Goal: Answer question/provide support

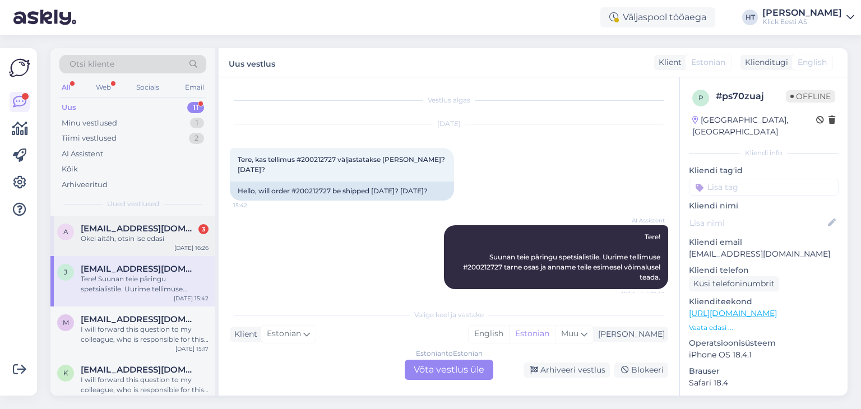
click at [155, 224] on span "[EMAIL_ADDRESS][DOMAIN_NAME]" at bounding box center [139, 229] width 117 height 10
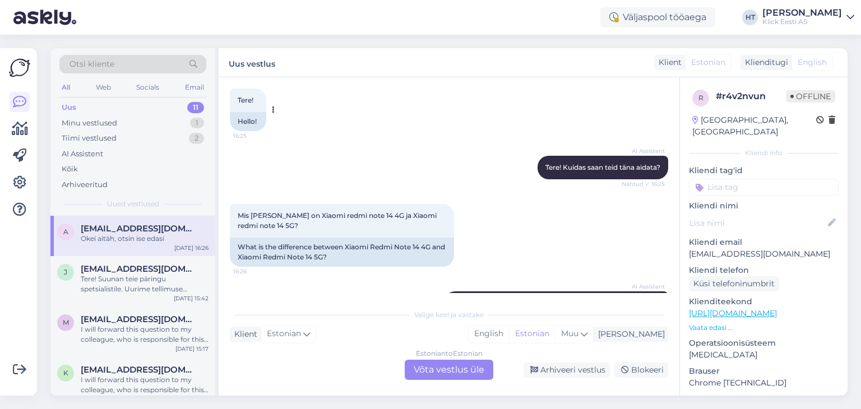
scroll to position [112, 0]
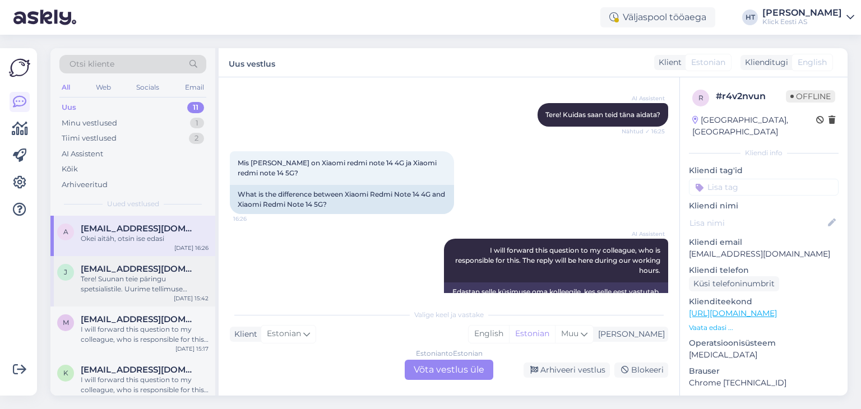
click at [168, 270] on span "[EMAIL_ADDRESS][DOMAIN_NAME]" at bounding box center [139, 269] width 117 height 10
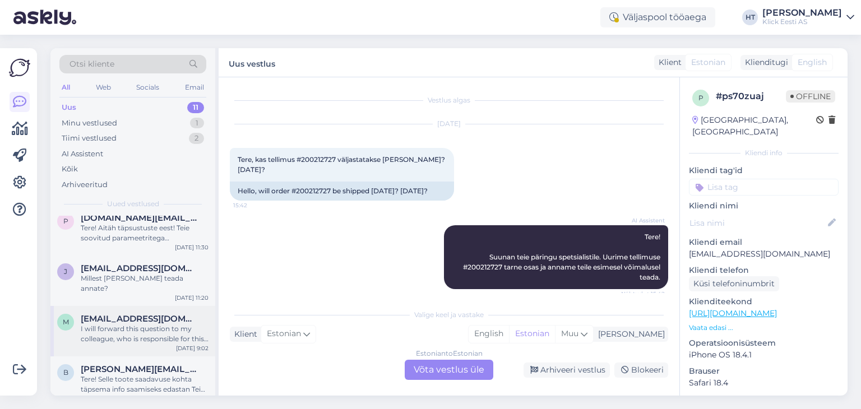
scroll to position [381, 0]
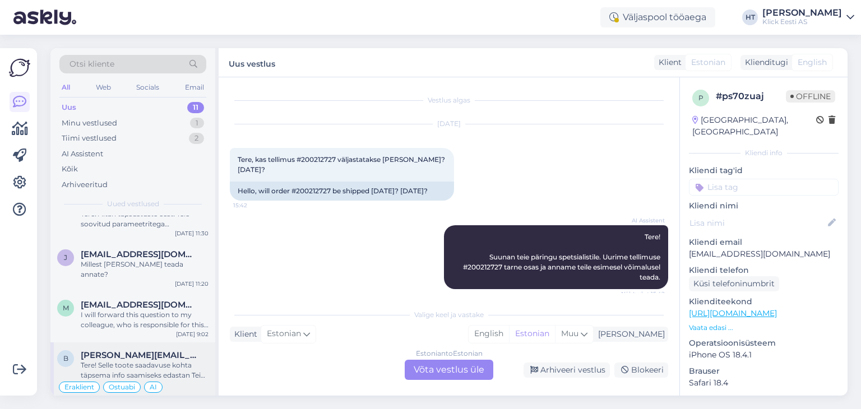
click at [146, 350] on span "beatrice.poldsaar@gmail.com" at bounding box center [139, 355] width 117 height 10
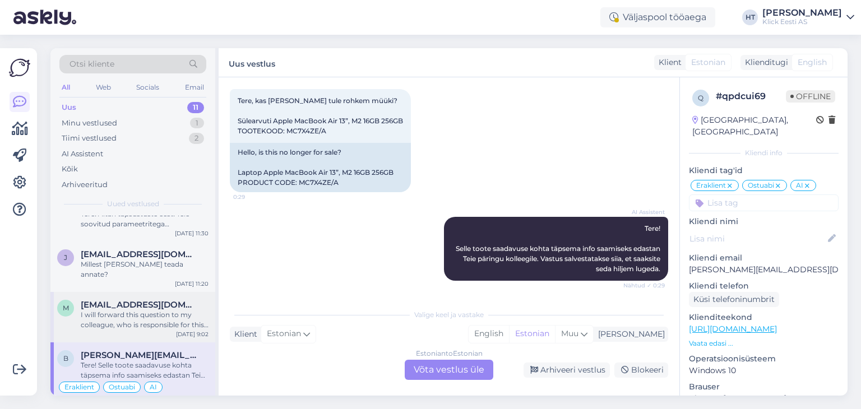
click at [165, 300] on span "maarja.pollu@gmail.com" at bounding box center [139, 305] width 117 height 10
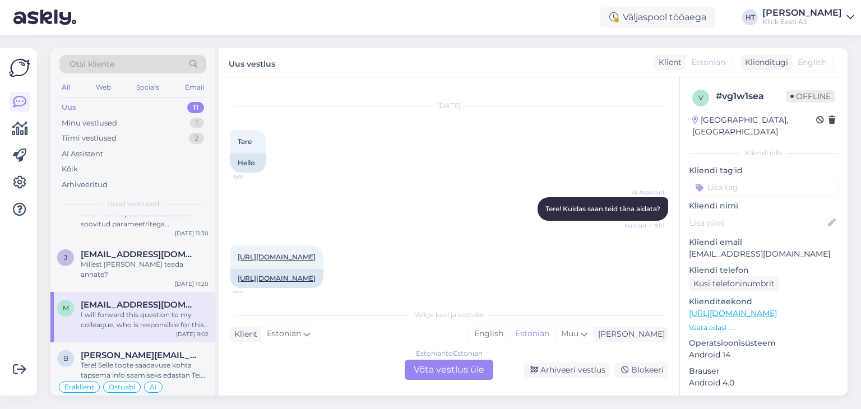
scroll to position [0, 0]
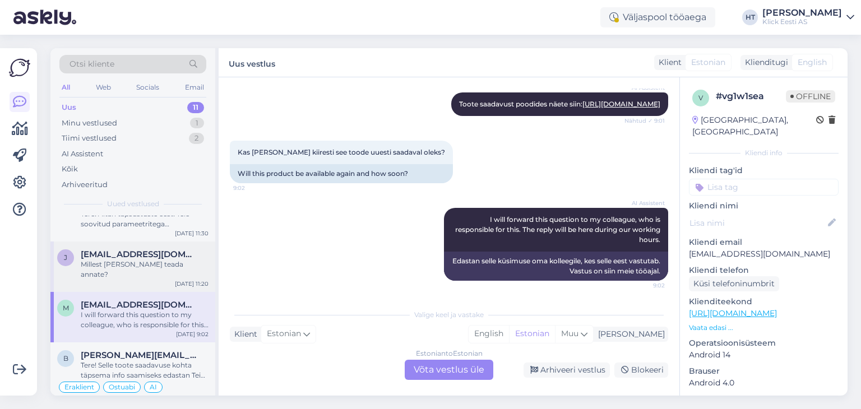
click at [198, 259] on div "Millest Te mulle teada annate?" at bounding box center [145, 269] width 128 height 20
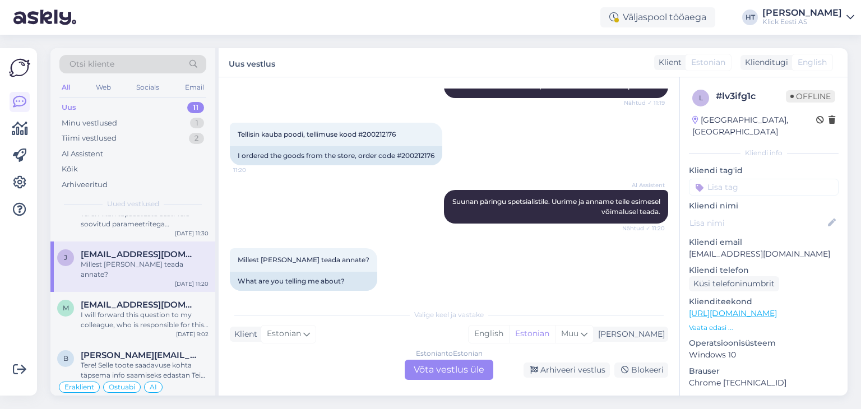
scroll to position [325, 0]
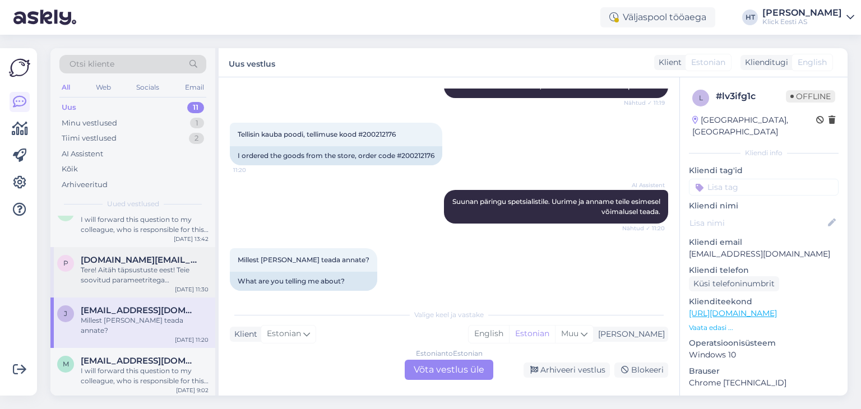
click at [148, 266] on div "Tere! Aitäh täpsustuste eest! Teie soovitud parameetritega mürasummutavate kõrv…" at bounding box center [145, 275] width 128 height 20
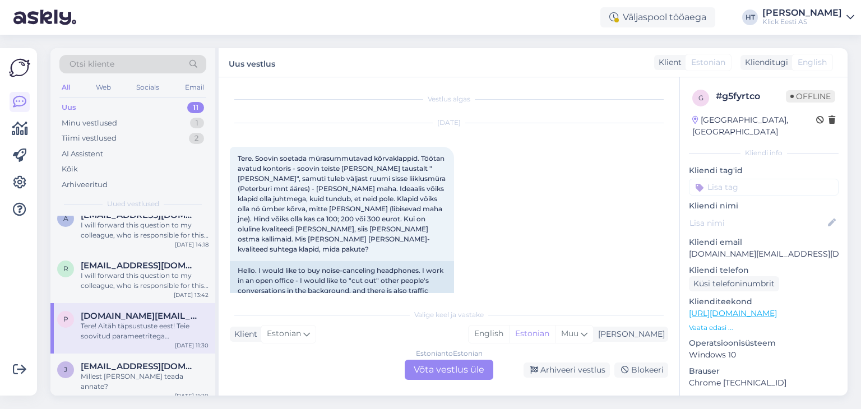
scroll to position [0, 0]
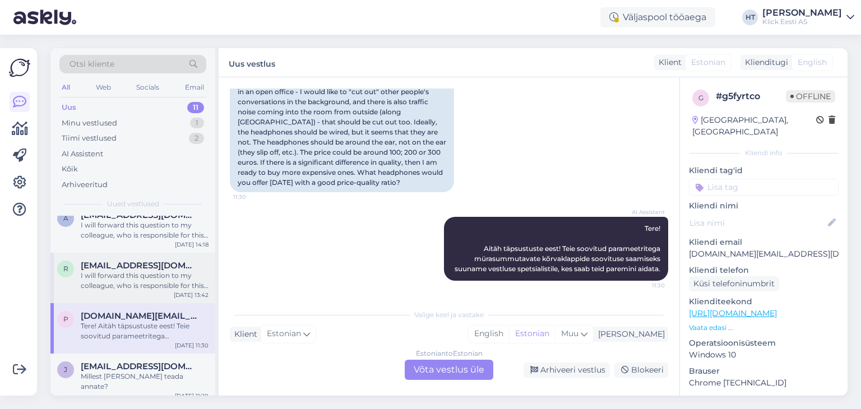
click at [157, 254] on div "r raulvolmer@gmail.com I will forward this question to my colleague, who is res…" at bounding box center [132, 278] width 165 height 50
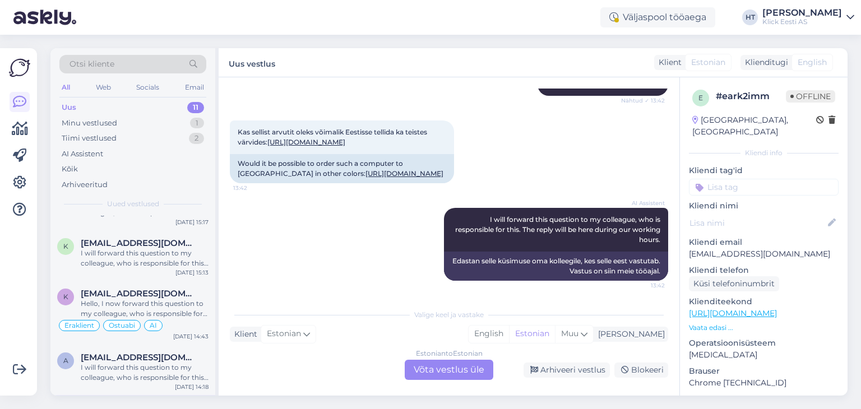
scroll to position [101, 0]
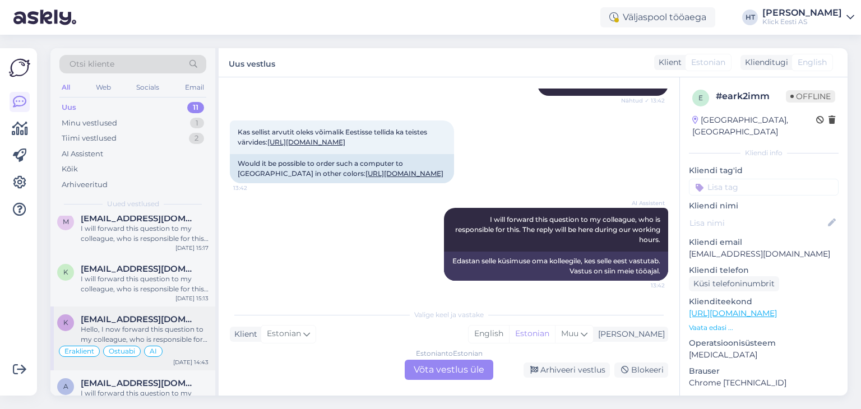
click at [176, 312] on div "k kirke31@gmail.com Hello, I now forward this question to my colleague, who is …" at bounding box center [132, 338] width 165 height 64
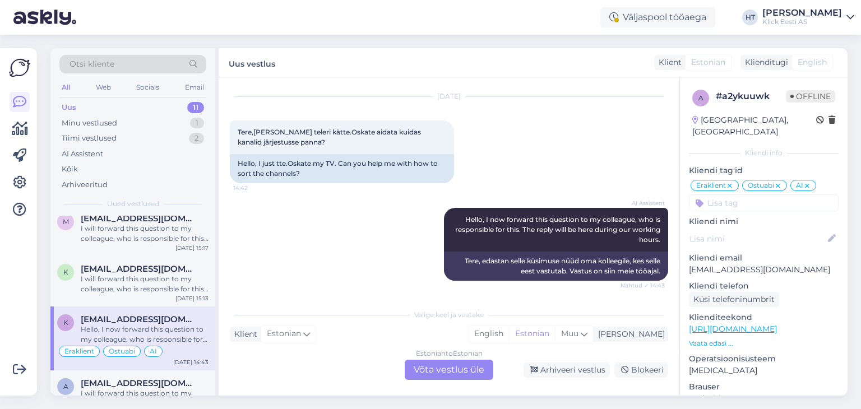
click at [291, 268] on div "AI Assistent Hello, I now forward this question to my colleague, who is respons…" at bounding box center [449, 244] width 438 height 97
click at [189, 287] on div "I will forward this question to my colleague, who is responsible for this. The …" at bounding box center [145, 284] width 128 height 20
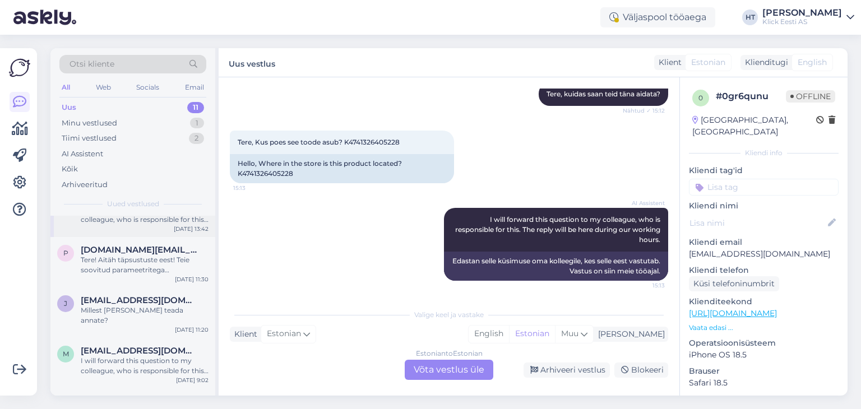
scroll to position [381, 0]
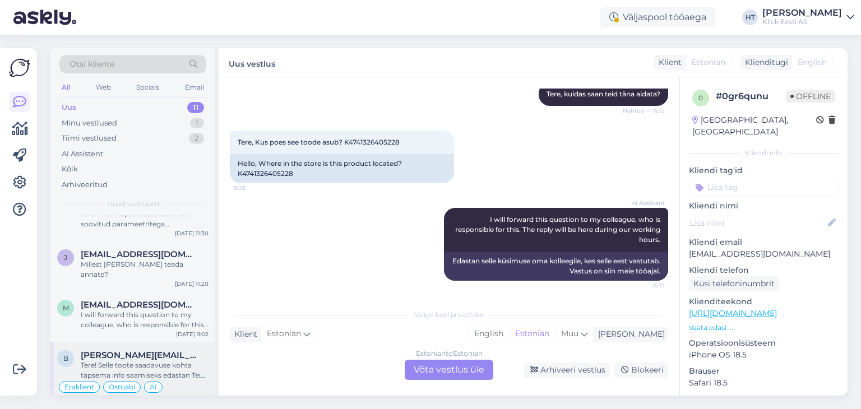
click at [176, 342] on div "b beatrice.poldsaar@gmail.com Tere! Selle toote saadavuse kohta täpsema info sa…" at bounding box center [132, 374] width 165 height 64
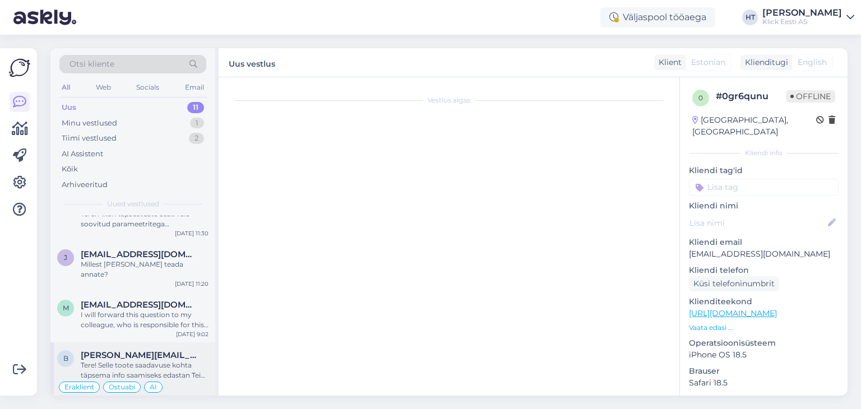
scroll to position [801, 0]
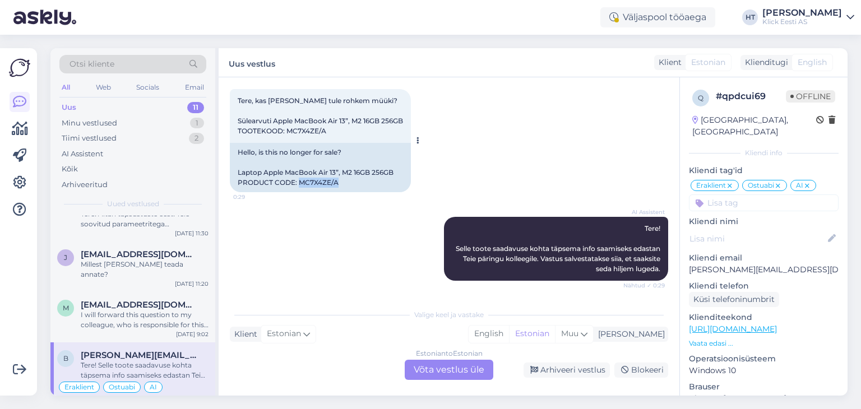
drag, startPoint x: 299, startPoint y: 182, endPoint x: 336, endPoint y: 182, distance: 36.4
click at [336, 182] on div "Hello, is this no longer for sale? Laptop Apple MacBook Air 13”, M2 16GB 256GB …" at bounding box center [320, 167] width 181 height 49
copy div "MC7X4ZE/A"
click at [371, 267] on div "AI Assistent Tere! Selle toote saadavuse kohta täpsema info saamiseks edastan T…" at bounding box center [449, 249] width 438 height 89
click at [449, 368] on div "Estonian to Estonian Võta vestlus üle" at bounding box center [449, 370] width 89 height 20
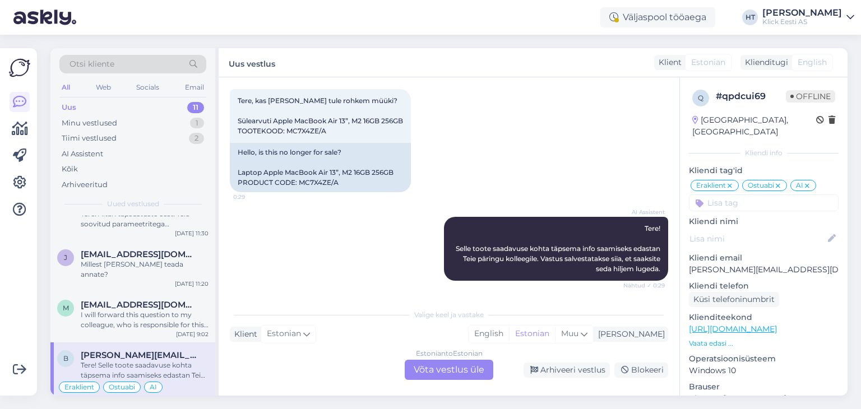
scroll to position [0, 0]
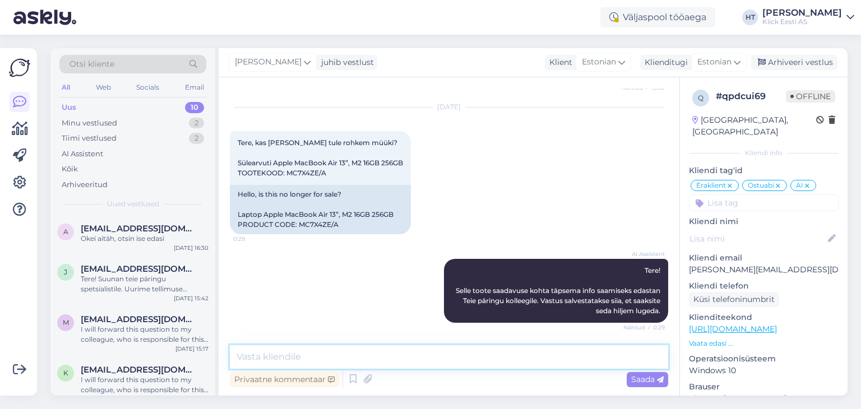
click at [442, 361] on textarea at bounding box center [449, 357] width 438 height 24
type textarea "M2 mudeleid ei tule samuti juurde."
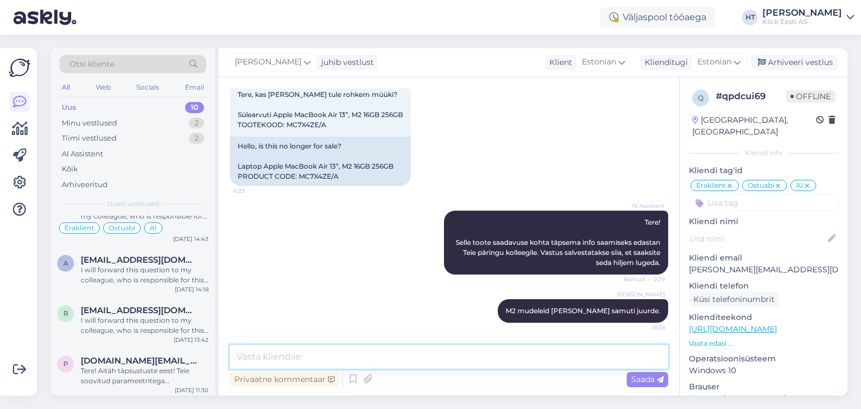
scroll to position [317, 0]
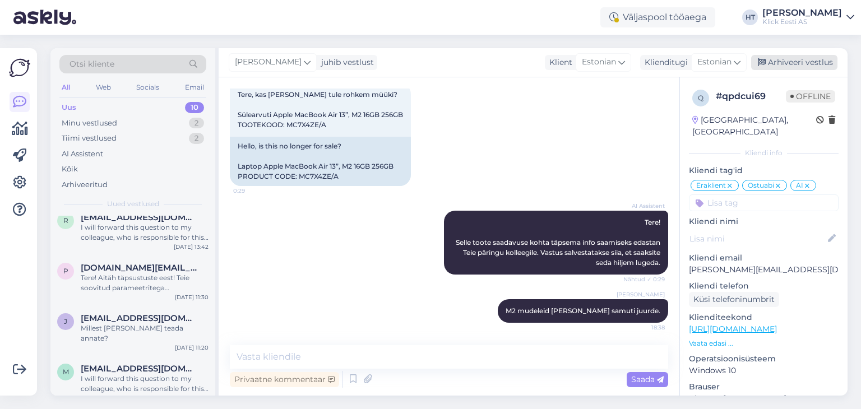
click at [798, 68] on div "Arhiveeri vestlus" at bounding box center [794, 62] width 86 height 15
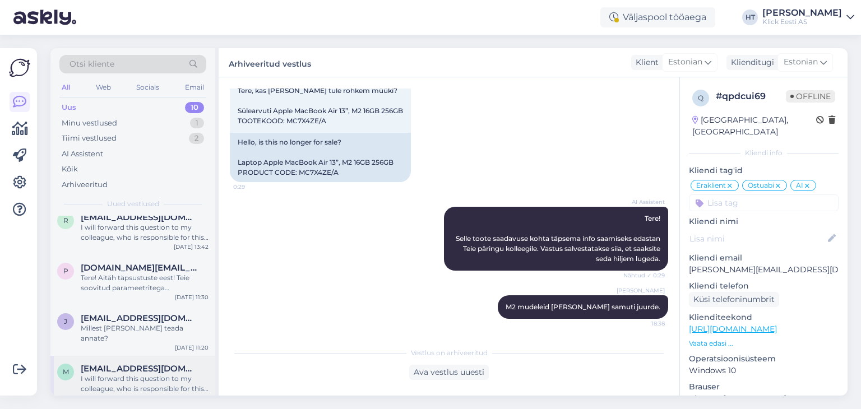
click at [147, 364] on span "maarja.pollu@gmail.com" at bounding box center [139, 369] width 117 height 10
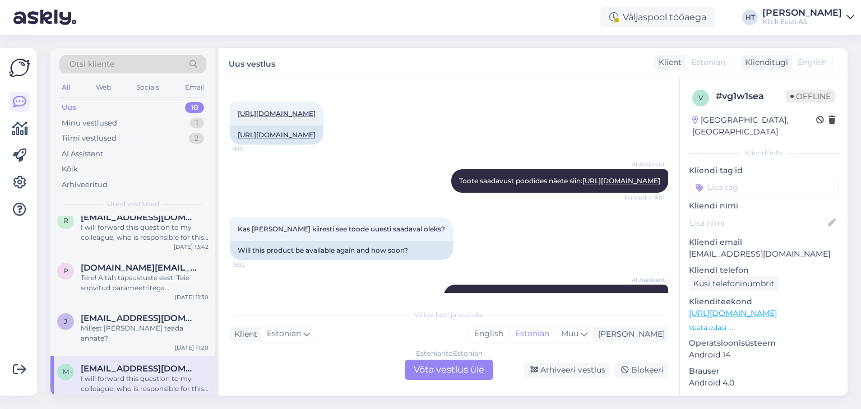
scroll to position [168, 0]
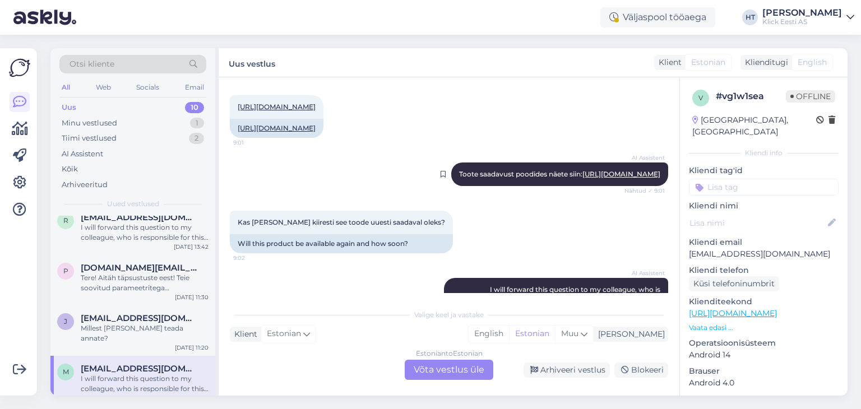
drag, startPoint x: 443, startPoint y: 205, endPoint x: 652, endPoint y: 213, distance: 208.6
click at [652, 186] on div "AI Assistent Toote saadavust poodides näete siin: https://www.klick.ee/nutitele…" at bounding box center [559, 174] width 217 height 24
click at [549, 150] on div "https://www.klick.ee/nutitelefon-samsung-galaxy-m15-5g-4-128gb?childSku=galaxy-…" at bounding box center [449, 116] width 438 height 67
click at [516, 120] on div "https://www.klick.ee/nutitelefon-samsung-galaxy-m15-5g-4-128gb?childSku=galaxy-…" at bounding box center [449, 116] width 438 height 67
click at [611, 68] on div "Uus vestlus Klient Estonian Klienditugi English" at bounding box center [533, 62] width 629 height 29
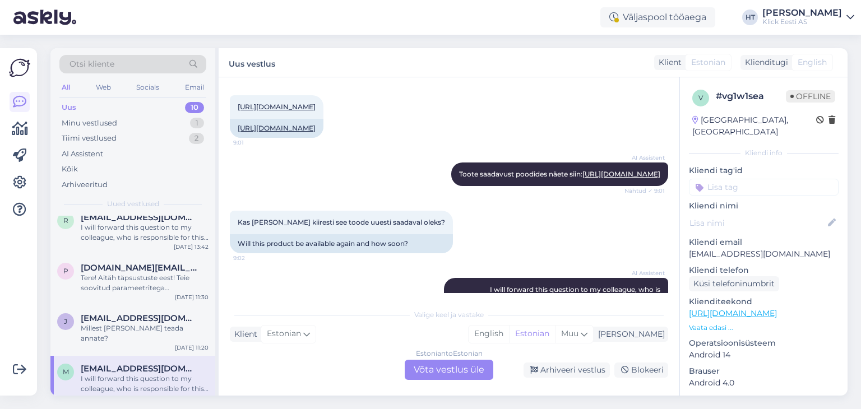
click at [345, 198] on div "AI Assistent Toote saadavust poodides näete siin: https://www.klick.ee/nutitele…" at bounding box center [449, 174] width 438 height 48
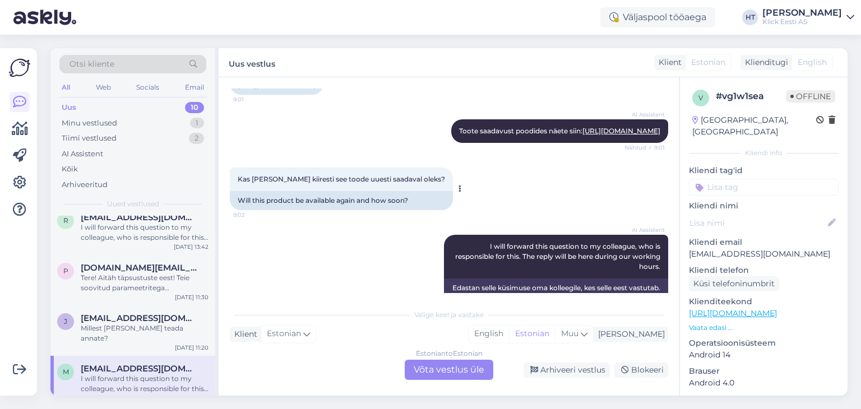
scroll to position [278, 0]
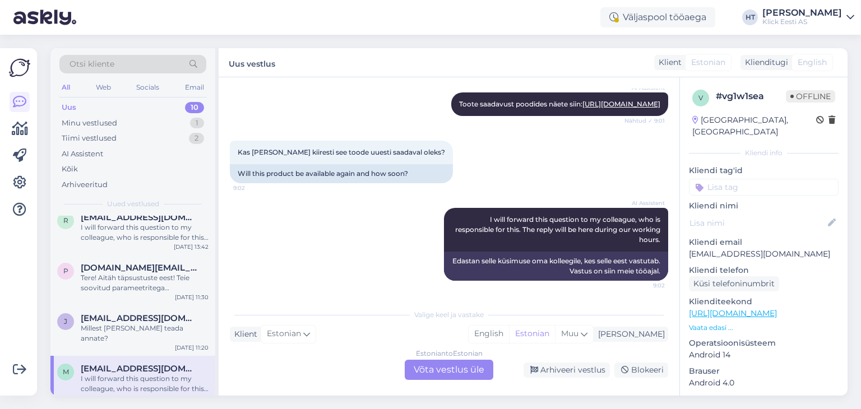
click at [327, 249] on div "AI Assistent I will forward this question to my colleague, who is responsible f…" at bounding box center [449, 244] width 438 height 97
click at [445, 361] on div "Estonian to Estonian Võta vestlus üle" at bounding box center [449, 370] width 89 height 20
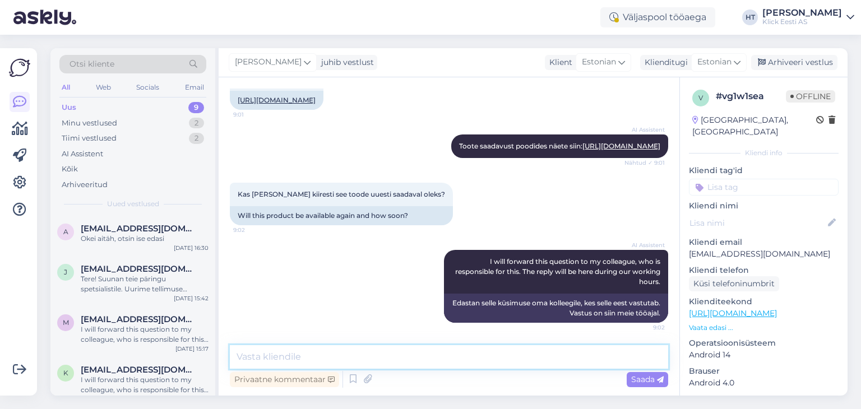
click at [444, 360] on textarea at bounding box center [449, 357] width 438 height 24
click at [365, 354] on textarea at bounding box center [449, 357] width 438 height 24
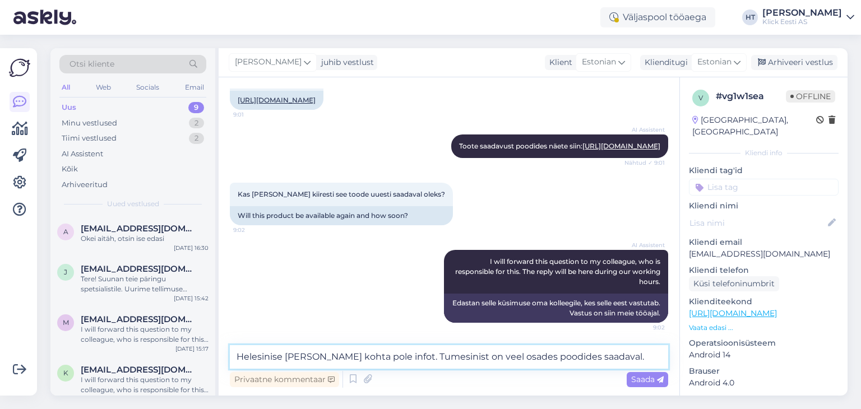
type textarea "Helesinise ja halli kohta pole infot. Tumesinist on veel osades poodides saadav…"
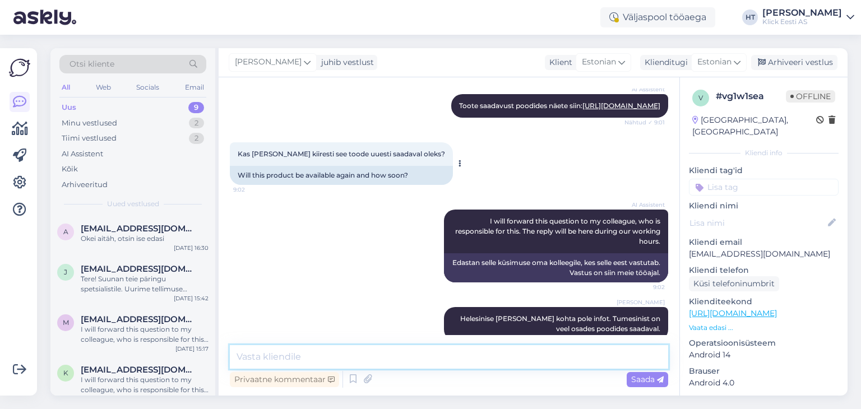
scroll to position [295, 0]
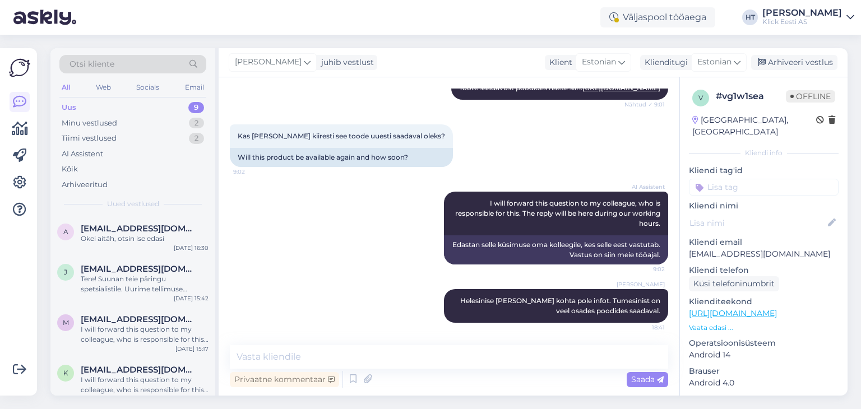
click at [750, 179] on input at bounding box center [764, 187] width 150 height 17
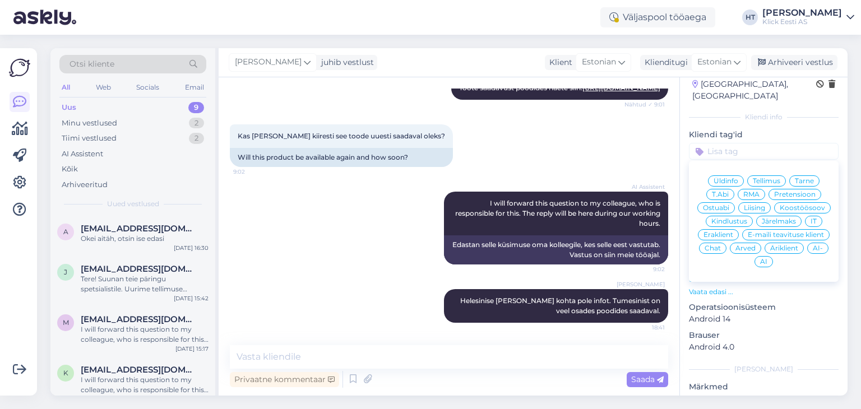
scroll to position [56, 0]
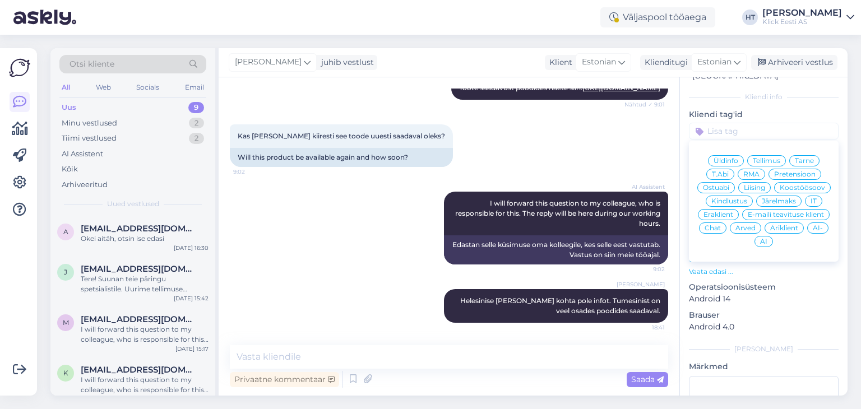
click at [735, 182] on div "Ostuabi" at bounding box center [716, 187] width 38 height 11
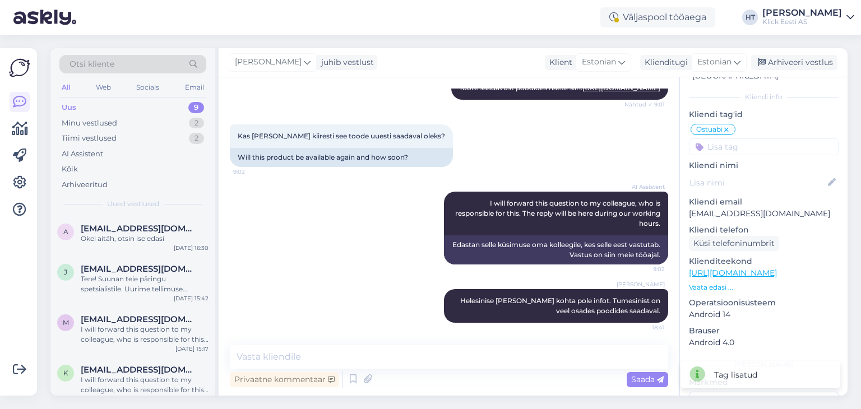
click at [744, 138] on input at bounding box center [764, 146] width 150 height 17
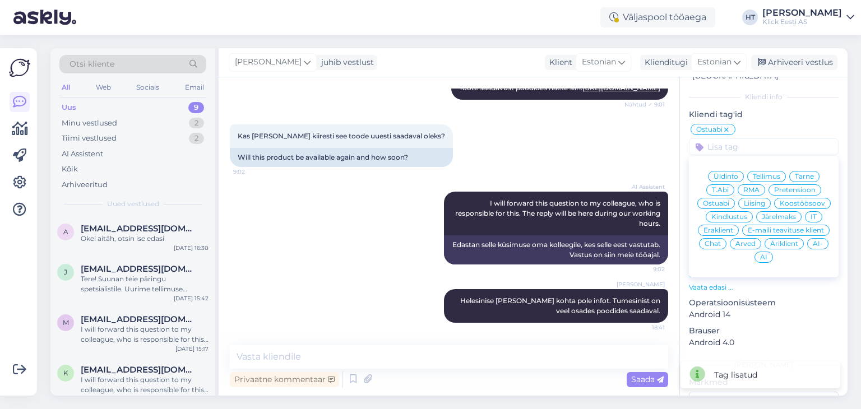
click at [733, 227] on span "Eraklient" at bounding box center [718, 230] width 30 height 7
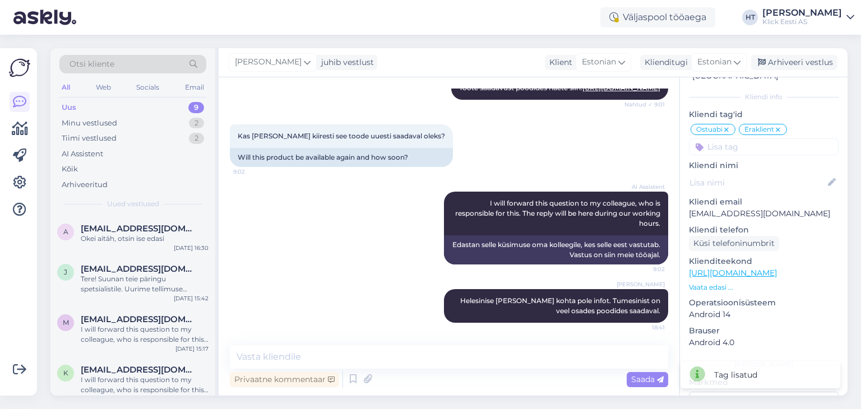
click at [733, 138] on input at bounding box center [764, 146] width 150 height 17
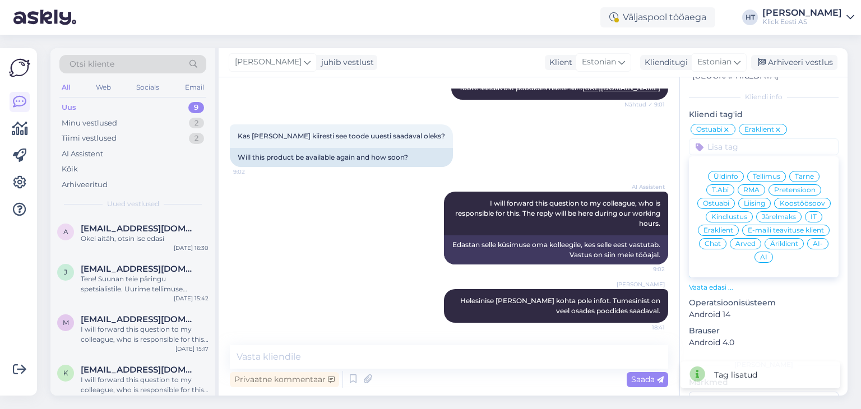
click at [767, 254] on span "AI" at bounding box center [763, 257] width 7 height 7
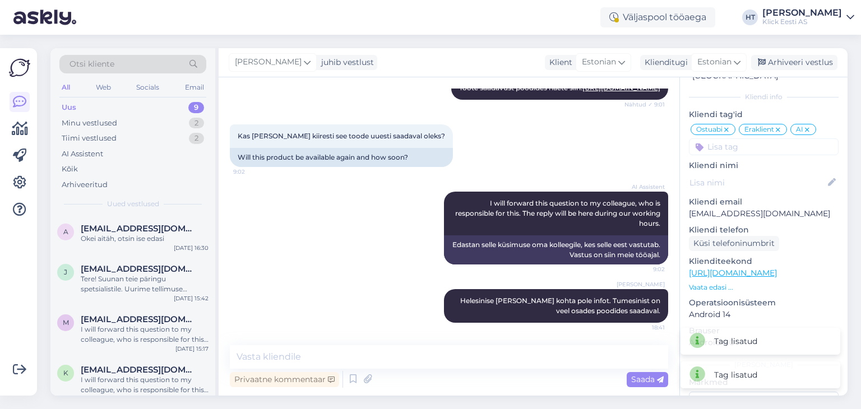
click at [439, 178] on div "Kas ja kui kiiresti see toode uuesti saadaval oleks? 9:02 Will this product be …" at bounding box center [449, 145] width 438 height 67
click at [805, 126] on icon at bounding box center [806, 130] width 7 height 9
click at [543, 138] on div "Kas ja kui kiiresti see toode uuesti saadaval oleks? 9:02 Will this product be …" at bounding box center [449, 145] width 438 height 67
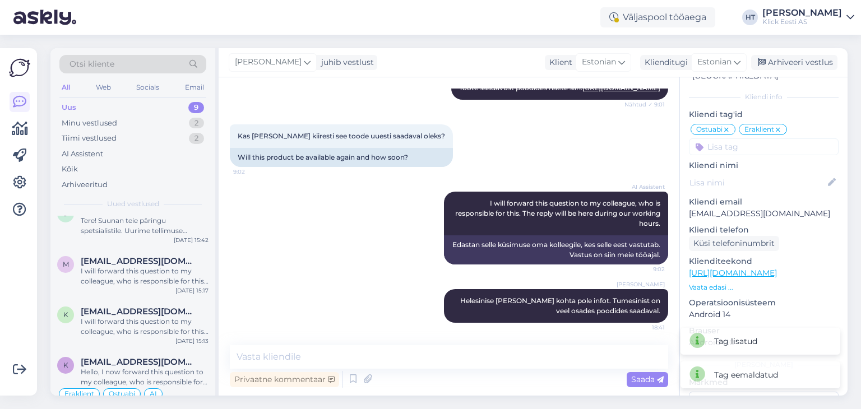
scroll to position [267, 0]
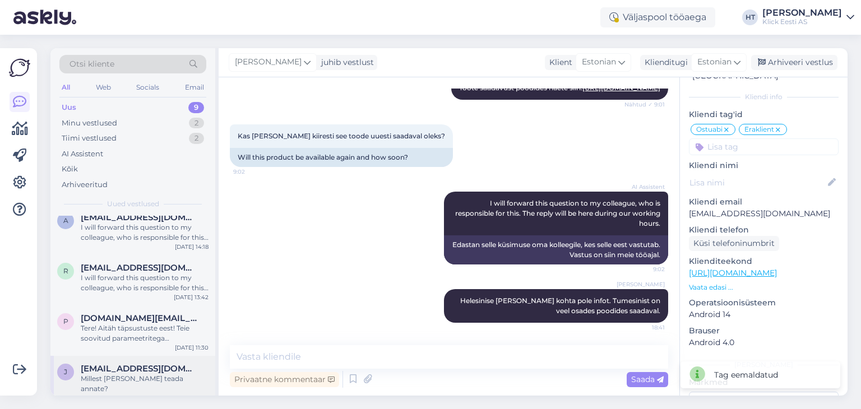
click at [133, 366] on span "janek.saarepuu@mail.ee" at bounding box center [139, 369] width 117 height 10
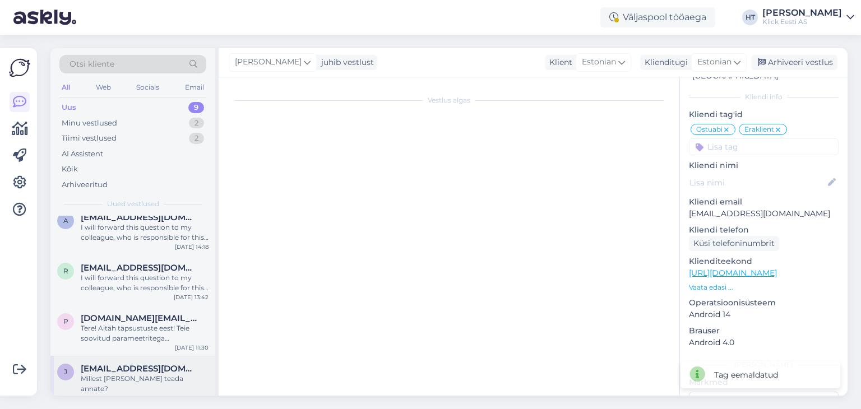
scroll to position [337, 0]
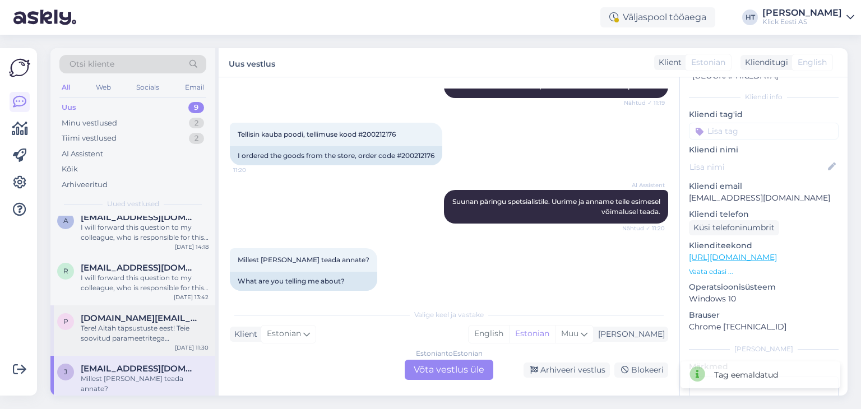
click at [159, 327] on div "Tere! Aitäh täpsustuste eest! Teie soovitud parameetritega mürasummutavate kõrv…" at bounding box center [145, 333] width 128 height 20
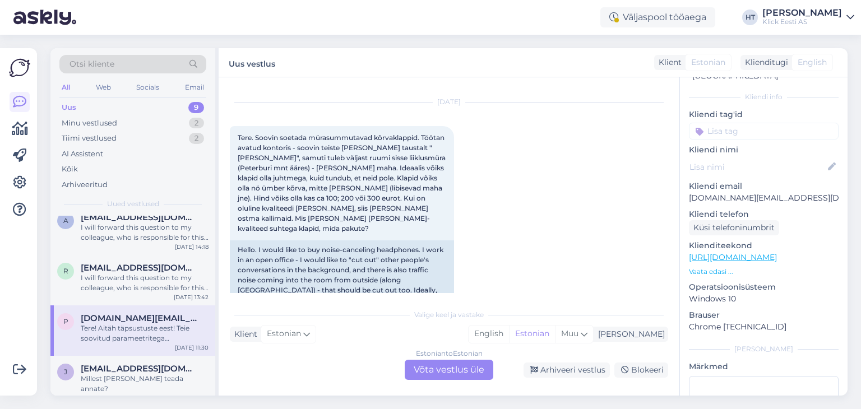
scroll to position [0, 0]
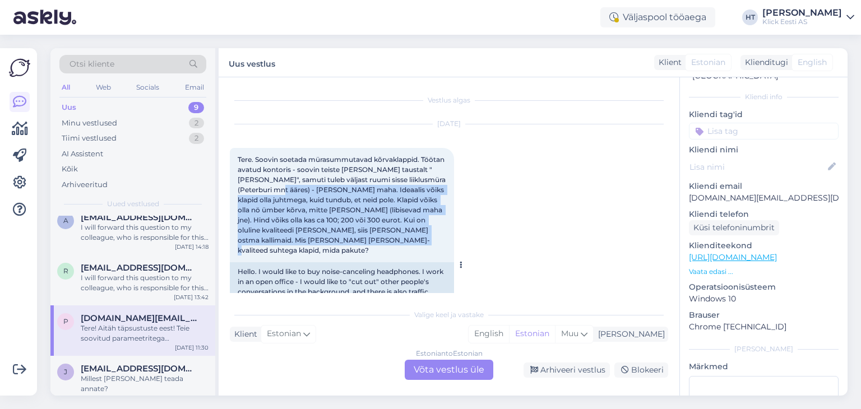
drag, startPoint x: 264, startPoint y: 187, endPoint x: 440, endPoint y: 238, distance: 182.5
click at [440, 238] on div "Tere. Soovin soetada mürasummutavad kõrvaklappid. Töötan avatud kontoris - soov…" at bounding box center [342, 205] width 224 height 114
click at [368, 238] on div "Tere. Soovin soetada mürasummutavad kõrvaklappid. Töötan avatud kontoris - soov…" at bounding box center [342, 205] width 224 height 114
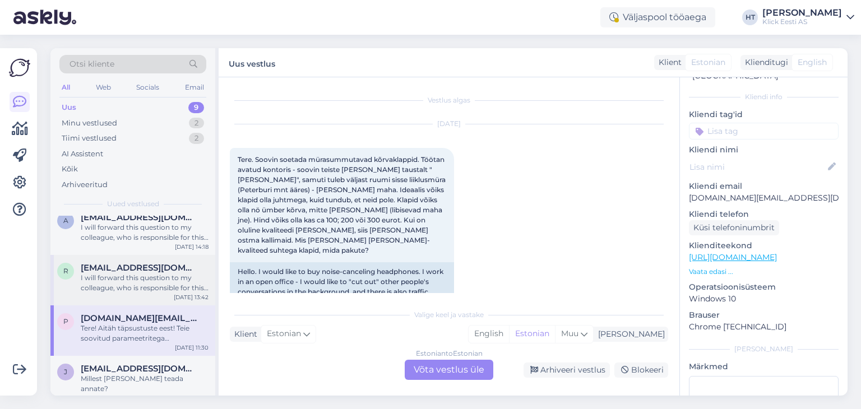
click at [164, 281] on div "I will forward this question to my colleague, who is responsible for this. The …" at bounding box center [145, 283] width 128 height 20
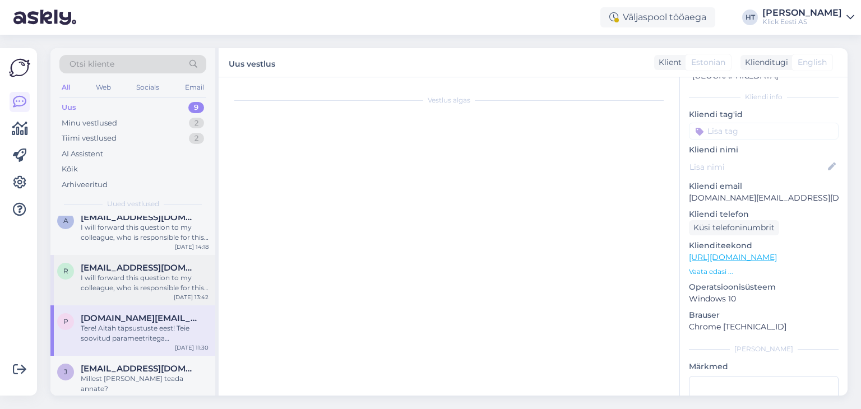
scroll to position [163, 0]
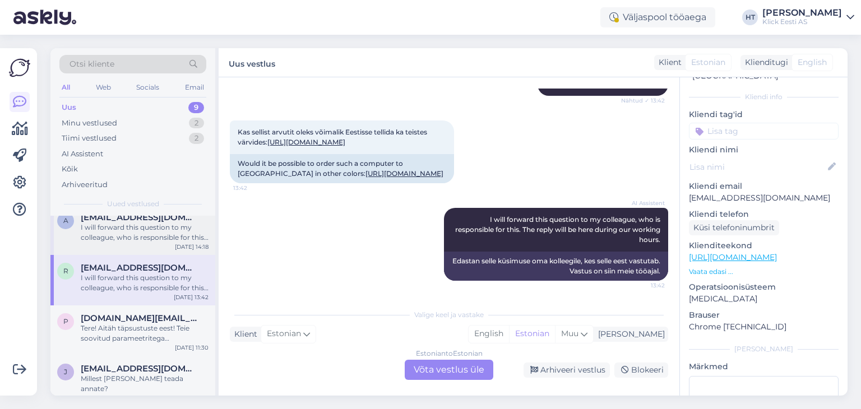
click at [148, 222] on div "I will forward this question to my colleague, who is responsible for this. The …" at bounding box center [145, 232] width 128 height 20
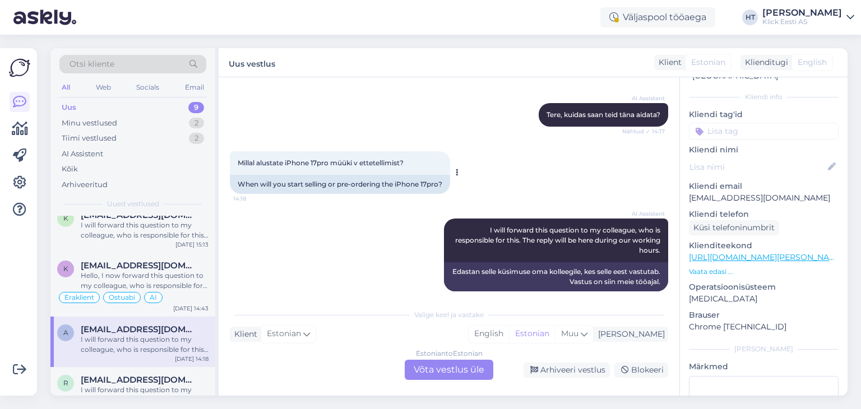
scroll to position [123, 0]
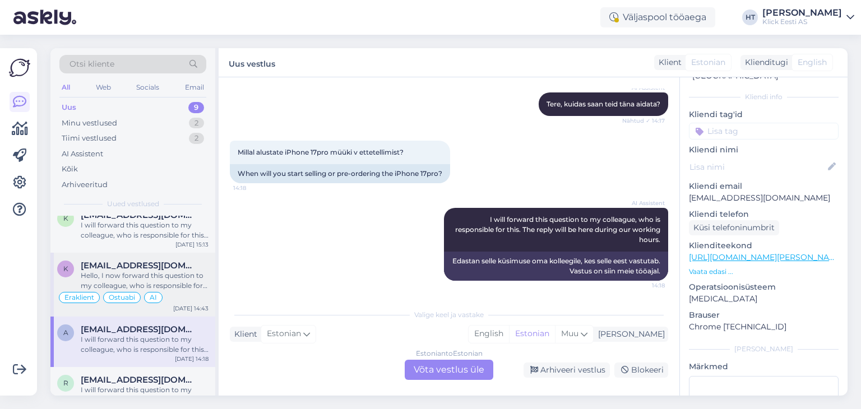
click at [162, 267] on span "kirke31@gmail.com" at bounding box center [139, 266] width 117 height 10
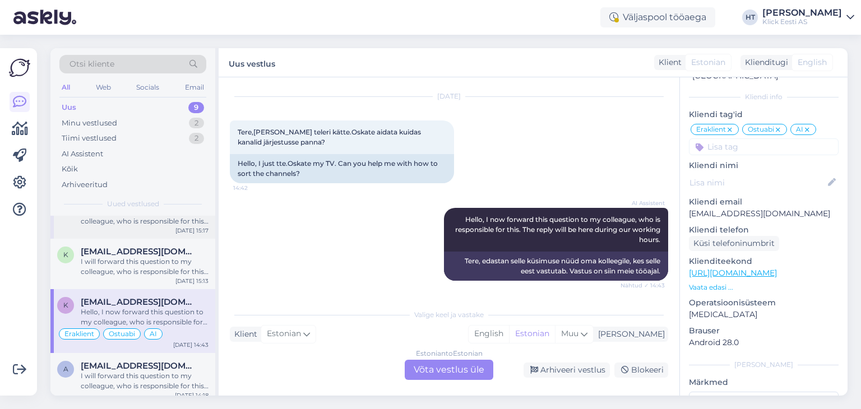
scroll to position [99, 0]
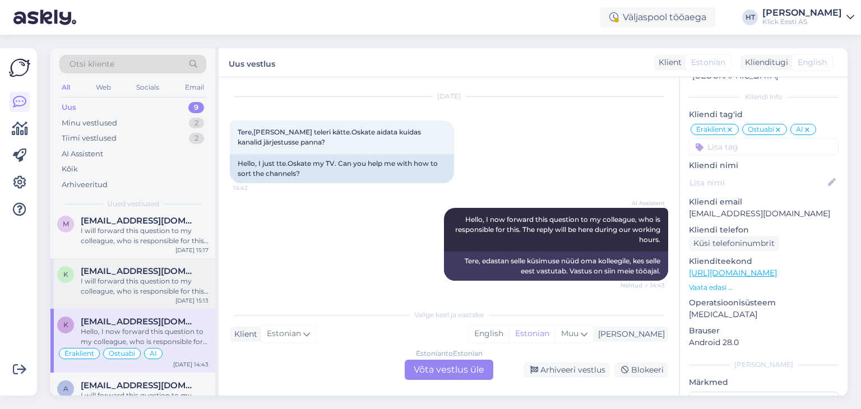
click at [165, 282] on div "I will forward this question to my colleague, who is responsible for this. The …" at bounding box center [145, 286] width 128 height 20
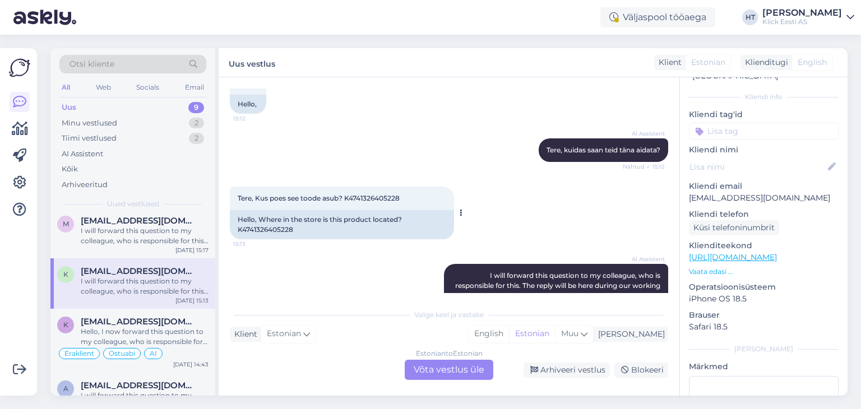
scroll to position [133, 0]
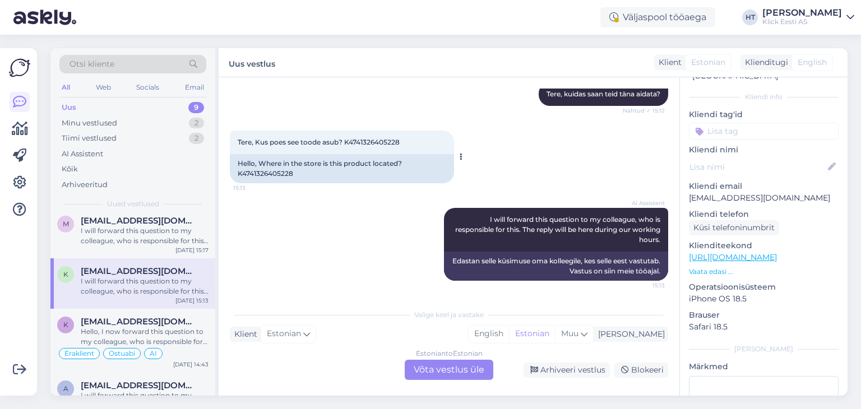
click at [374, 143] on span "Tere, Kus poes see toode asub? K4741326405228" at bounding box center [319, 142] width 162 height 8
copy div "K4741326405228 15:13"
click at [378, 271] on div "AI Assistent I will forward this question to my colleague, who is responsible f…" at bounding box center [449, 244] width 438 height 97
click at [425, 365] on div "Estonian to Estonian Võta vestlus üle" at bounding box center [449, 370] width 89 height 20
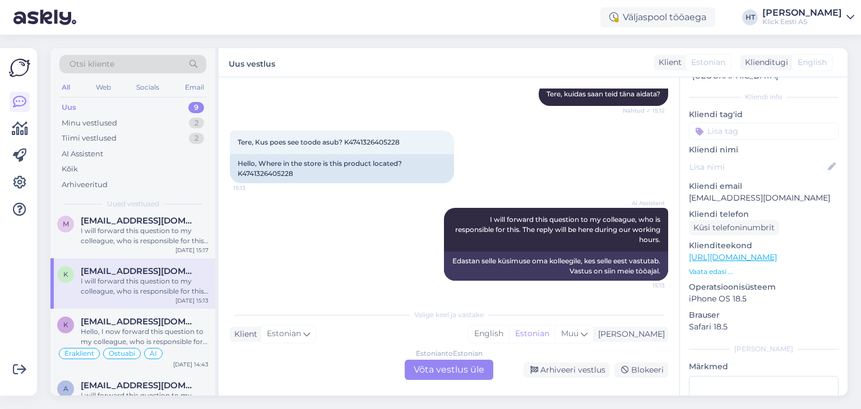
scroll to position [0, 0]
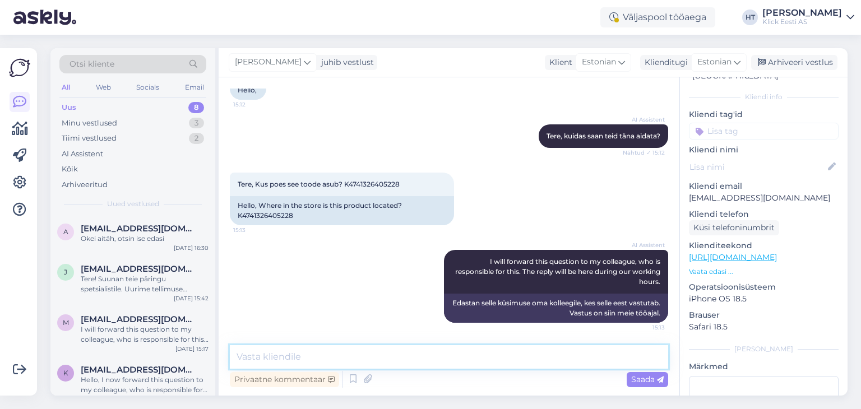
click at [429, 355] on textarea at bounding box center [449, 357] width 438 height 24
type textarea "Toode on ainult tellitav, kauplustes ei leidu."
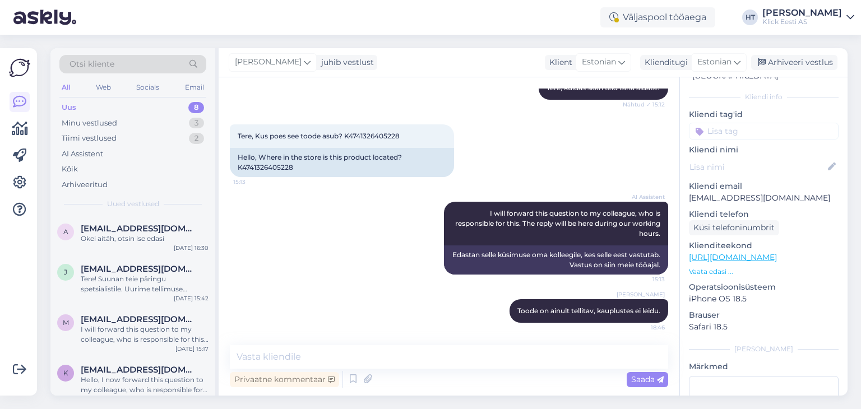
click at [744, 123] on input at bounding box center [764, 131] width 150 height 17
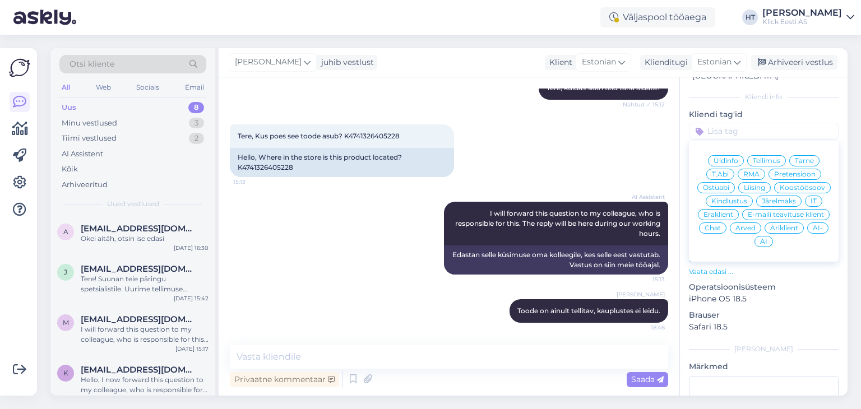
click at [729, 184] on span "Ostuabi" at bounding box center [716, 187] width 26 height 7
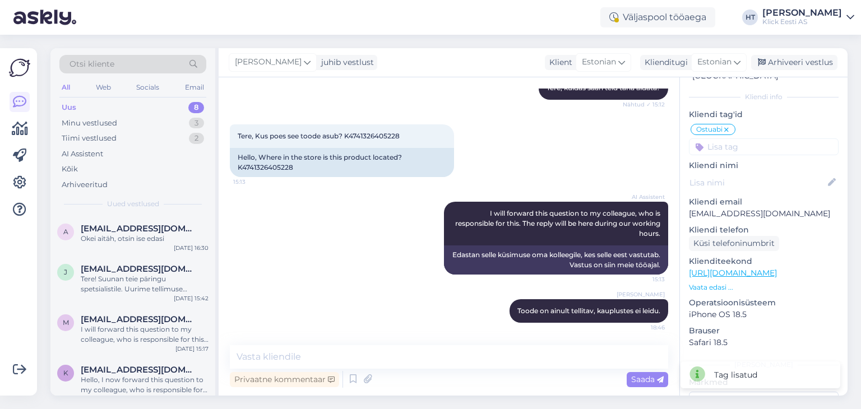
click at [748, 138] on input at bounding box center [764, 146] width 150 height 17
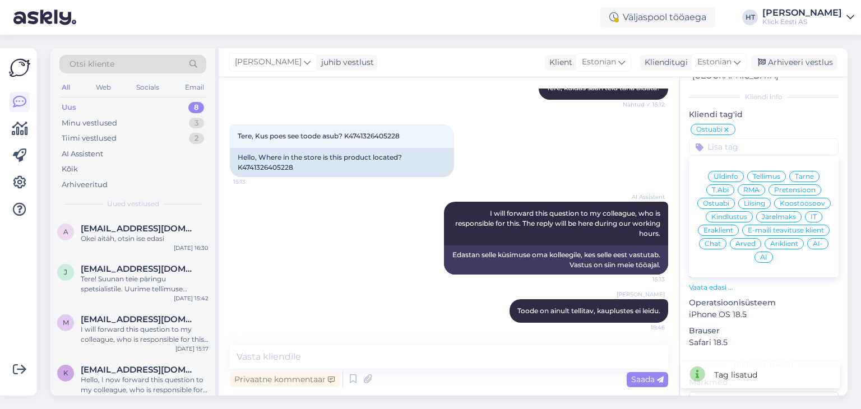
click at [733, 227] on span "Eraklient" at bounding box center [718, 230] width 30 height 7
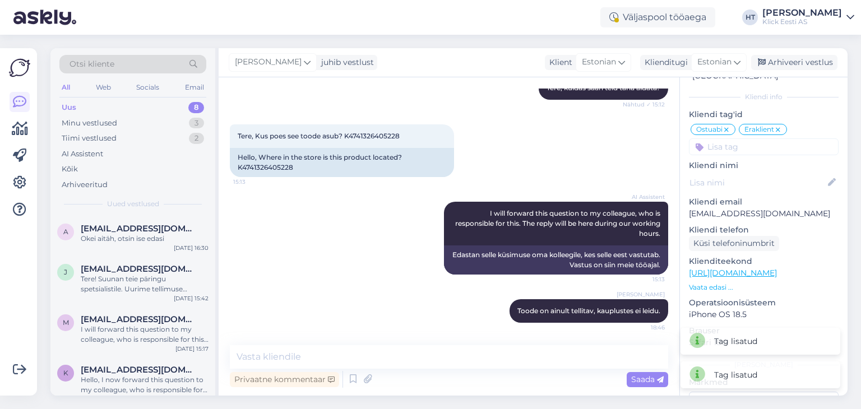
click at [751, 141] on input at bounding box center [764, 146] width 150 height 17
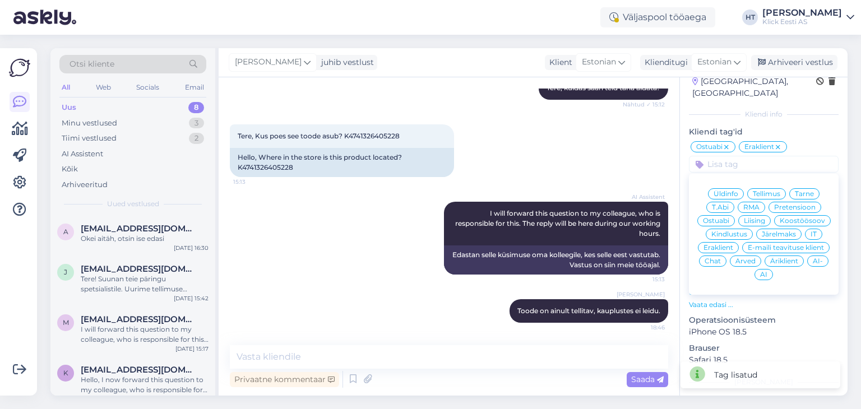
scroll to position [56, 0]
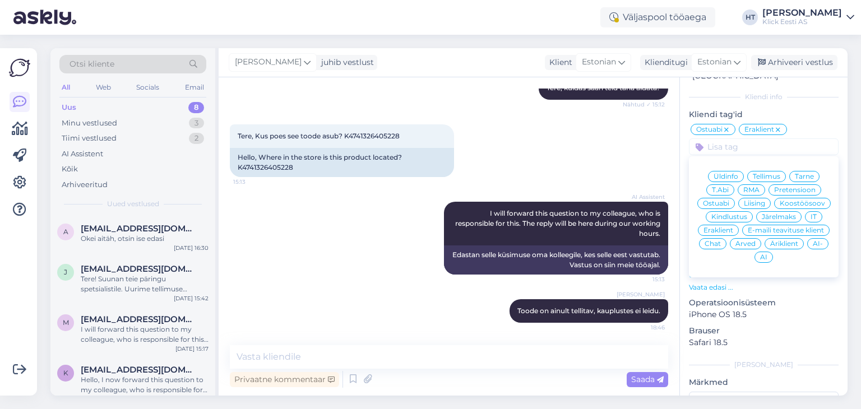
click at [812, 243] on span "AI-" at bounding box center [817, 243] width 10 height 7
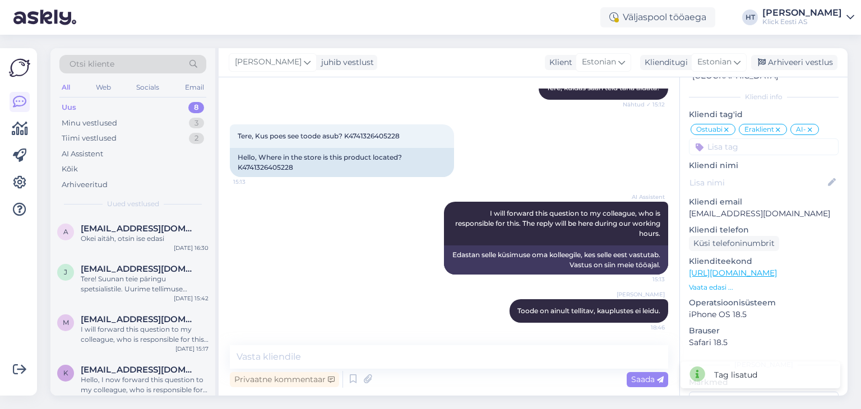
click at [551, 167] on div "Tere, Kus poes see toode asub? K4741326405228 15:13 Hello, Where in the store i…" at bounding box center [449, 150] width 438 height 77
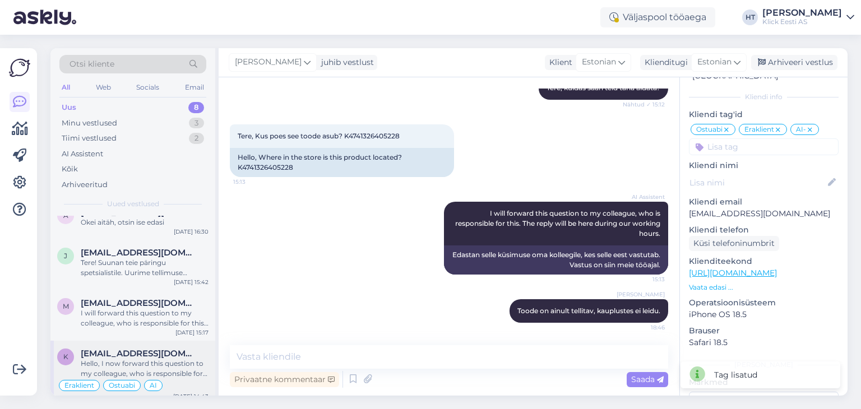
scroll to position [0, 0]
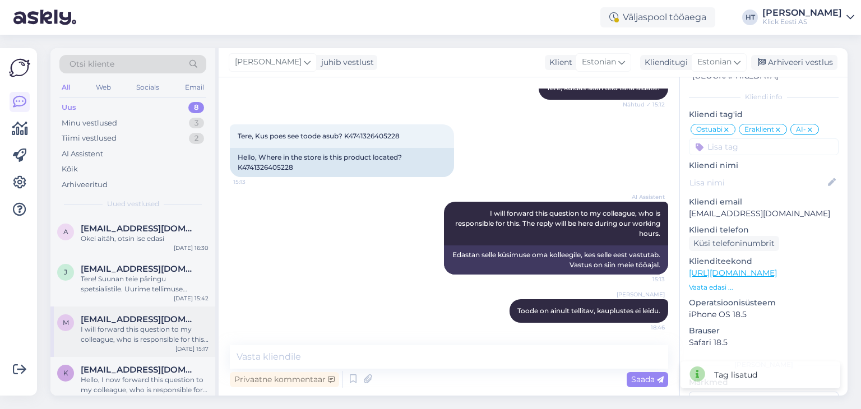
click at [134, 322] on span "margus@paloma.ee" at bounding box center [139, 319] width 117 height 10
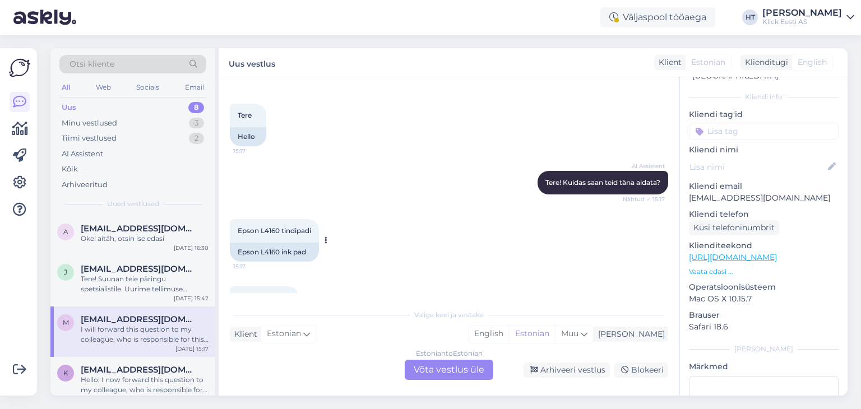
scroll to position [63, 0]
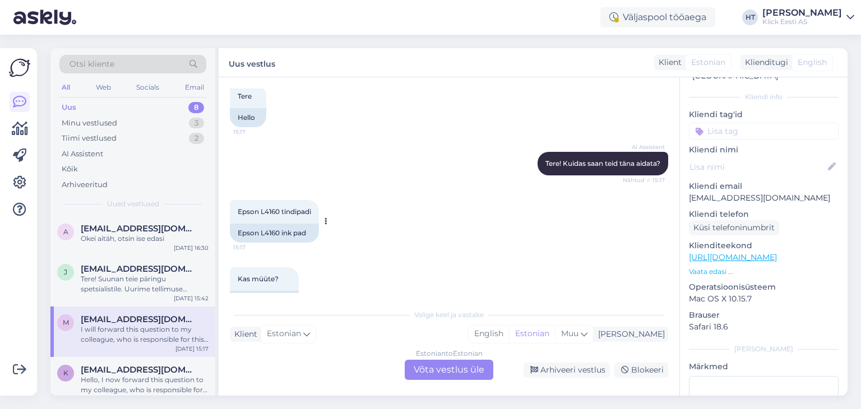
drag, startPoint x: 236, startPoint y: 211, endPoint x: 314, endPoint y: 213, distance: 77.9
click at [314, 213] on div "Epson L4160 tindipadi 15:17" at bounding box center [274, 212] width 89 height 24
copy span "Epson L4160 tindipadi"
click at [364, 243] on div "Epson L4160 tindipadi 15:17 Epson L4160 ink pad" at bounding box center [449, 221] width 438 height 67
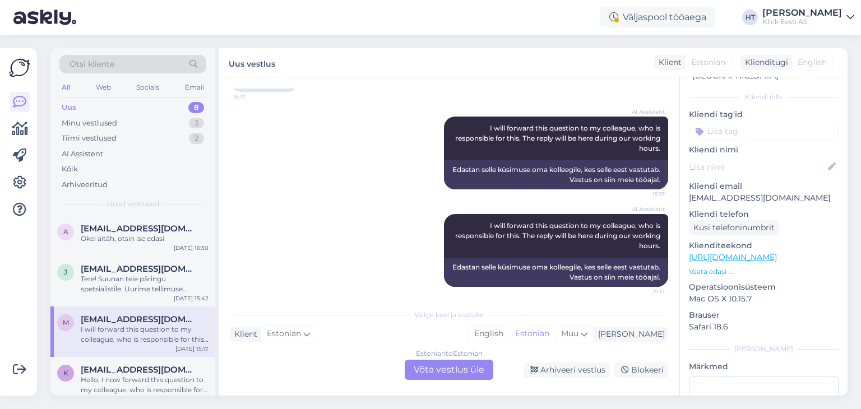
scroll to position [287, 0]
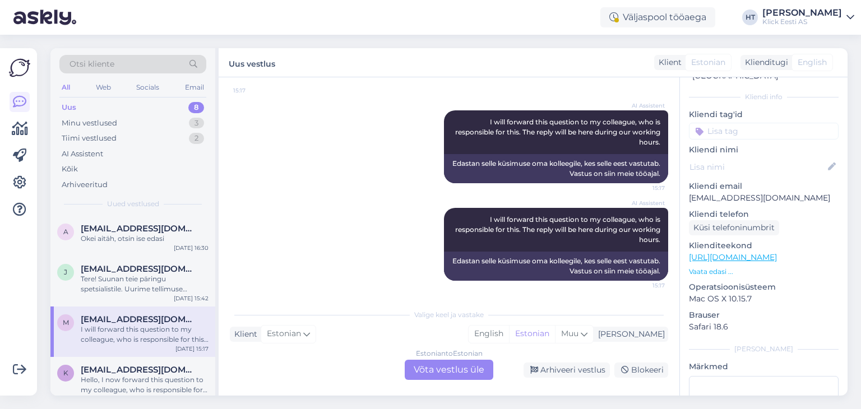
click at [453, 365] on div "Estonian to Estonian Võta vestlus üle" at bounding box center [449, 370] width 89 height 20
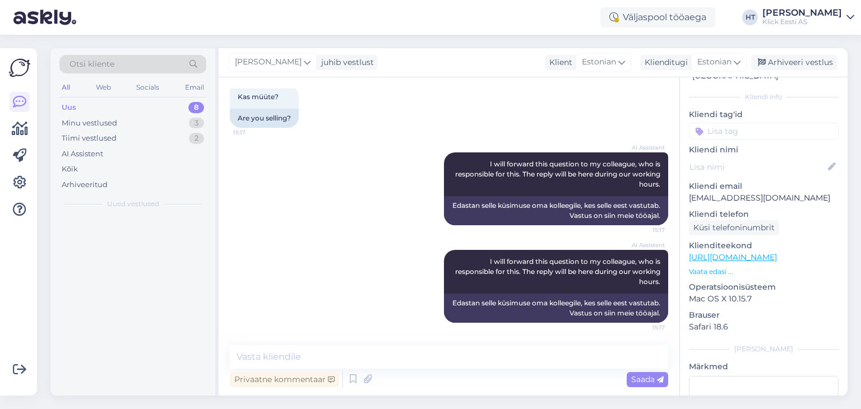
scroll to position [245, 0]
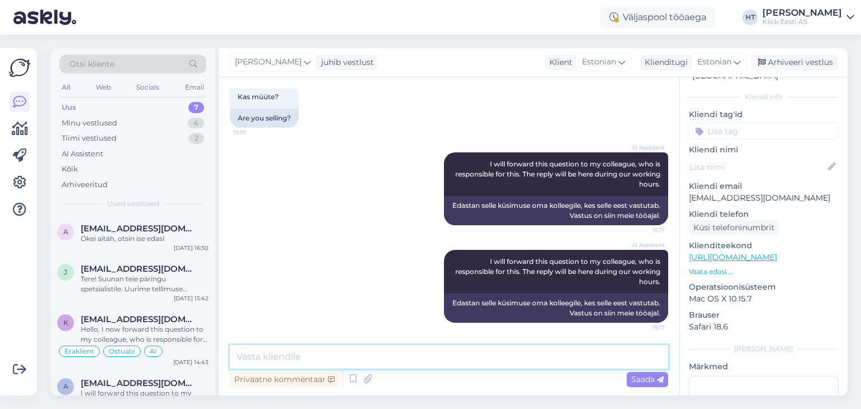
click at [449, 355] on textarea at bounding box center [449, 357] width 438 height 24
type textarea "Tindipatju meil müügil ei leidu."
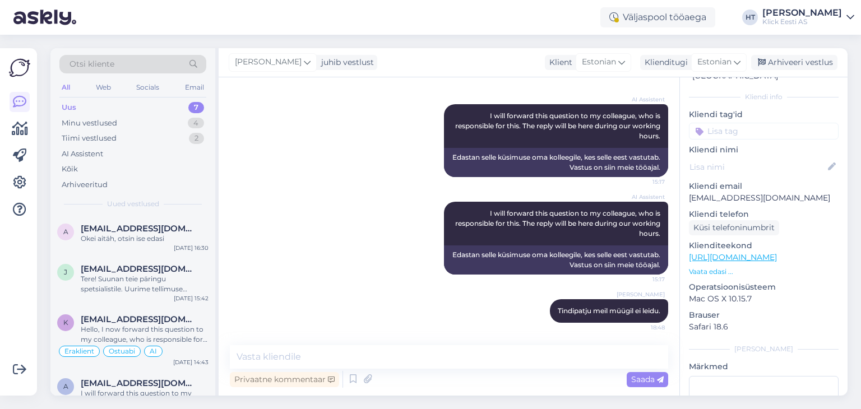
click at [745, 123] on input at bounding box center [764, 131] width 150 height 17
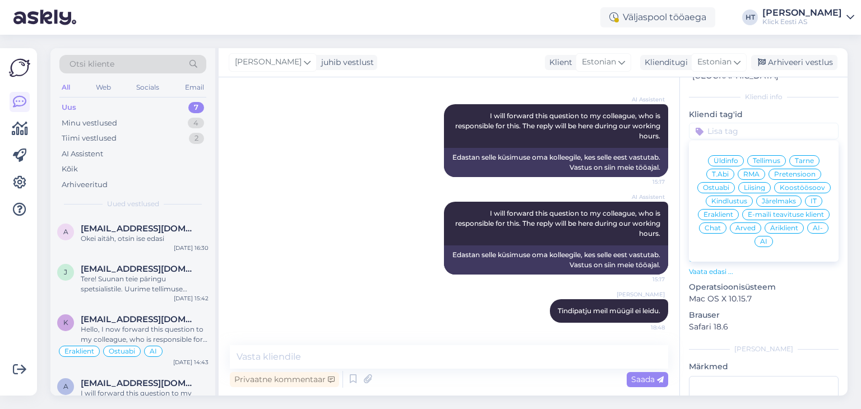
click at [729, 184] on span "Ostuabi" at bounding box center [716, 187] width 26 height 7
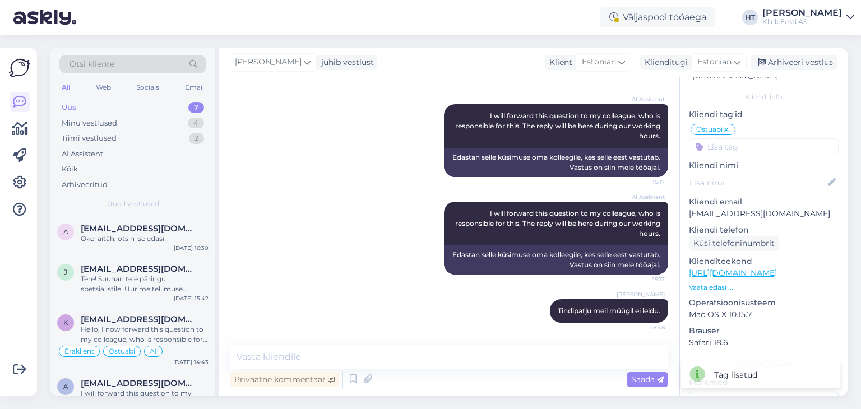
click at [749, 138] on input at bounding box center [764, 146] width 150 height 17
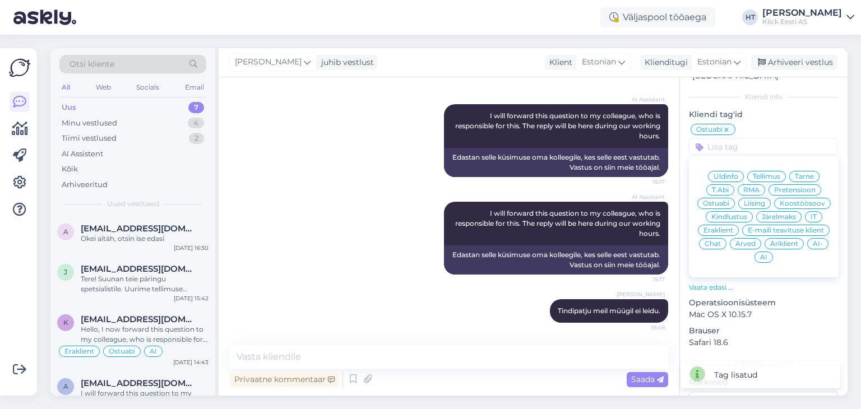
click at [481, 305] on div "Henri Täht Tindipatju meil müügil ei leidu. 18:48" at bounding box center [449, 311] width 438 height 48
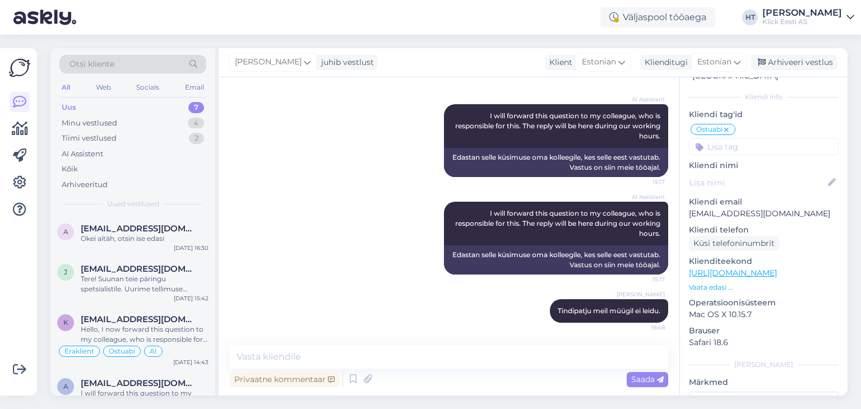
click at [737, 138] on input at bounding box center [764, 146] width 150 height 17
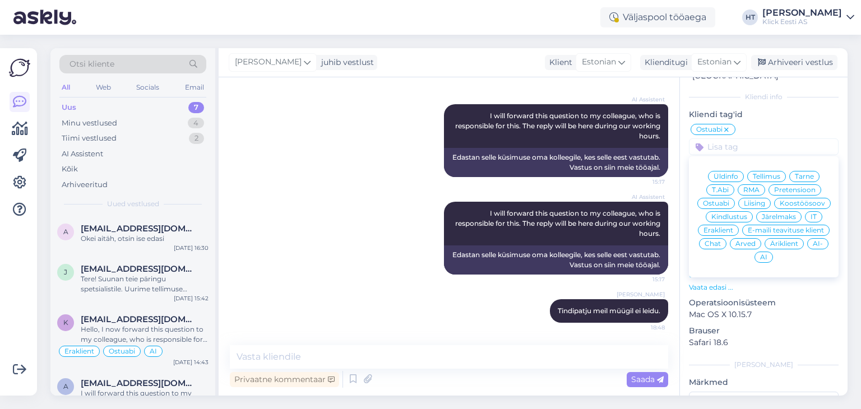
click at [770, 244] on span "Äriklient" at bounding box center [784, 243] width 28 height 7
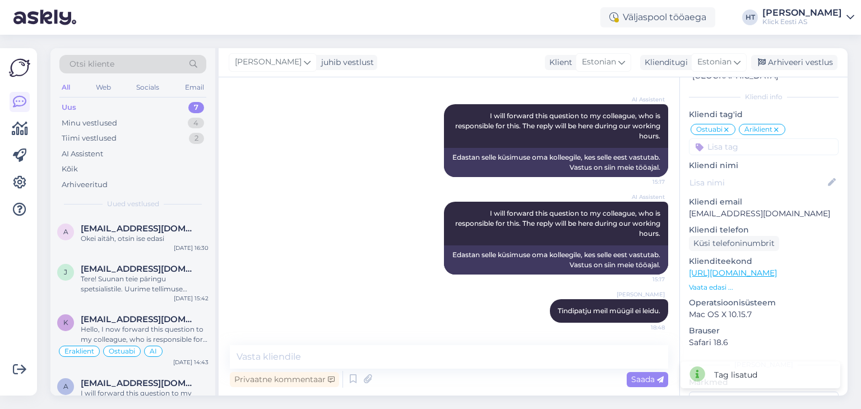
click at [746, 138] on input at bounding box center [764, 146] width 150 height 17
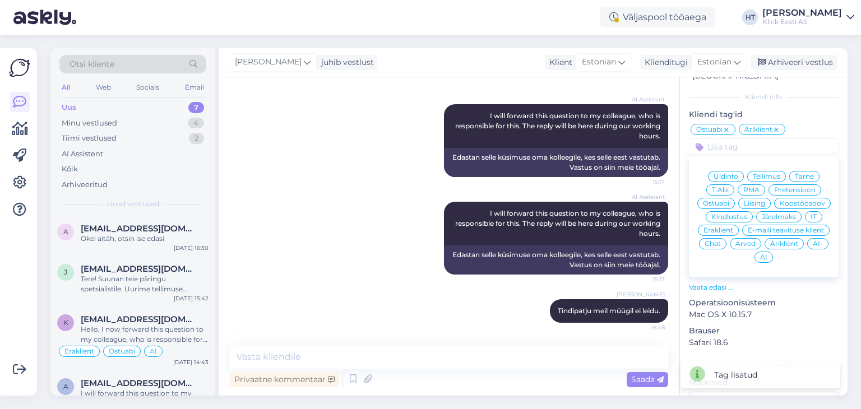
click at [767, 254] on span "AI" at bounding box center [763, 257] width 7 height 7
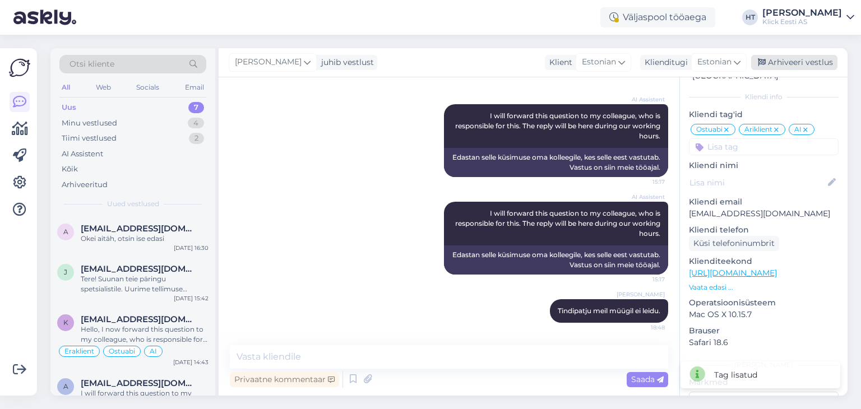
click at [790, 63] on div "Arhiveeri vestlus" at bounding box center [794, 62] width 86 height 15
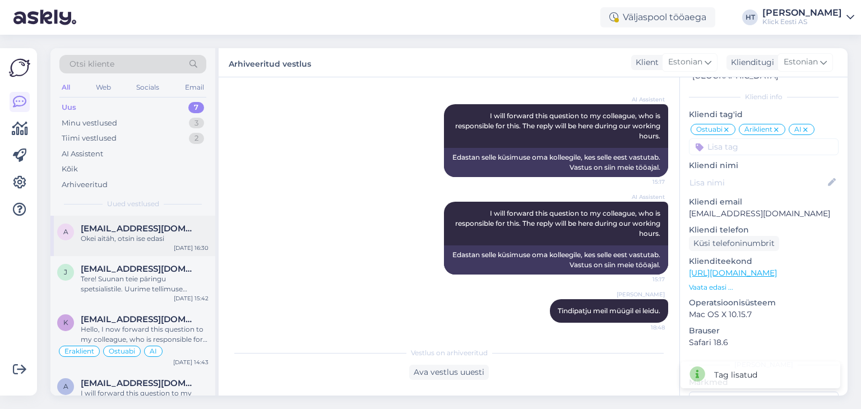
click at [134, 243] on div "a agnetekartau@gmail.com Okei aitäh, otsin ise edasi Aug 23 16:30" at bounding box center [132, 236] width 165 height 40
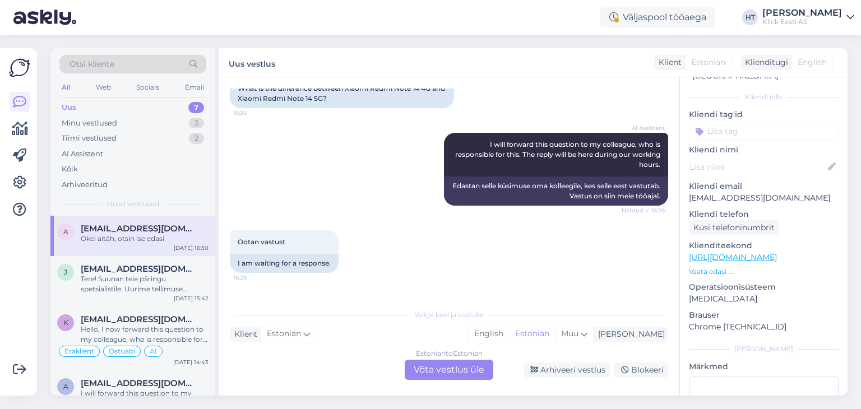
scroll to position [277, 0]
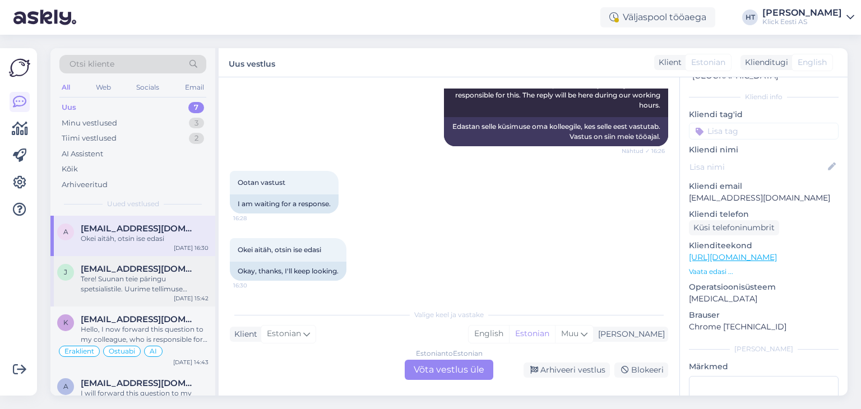
click at [121, 265] on span "johansonmarko6@gmail.com" at bounding box center [139, 269] width 117 height 10
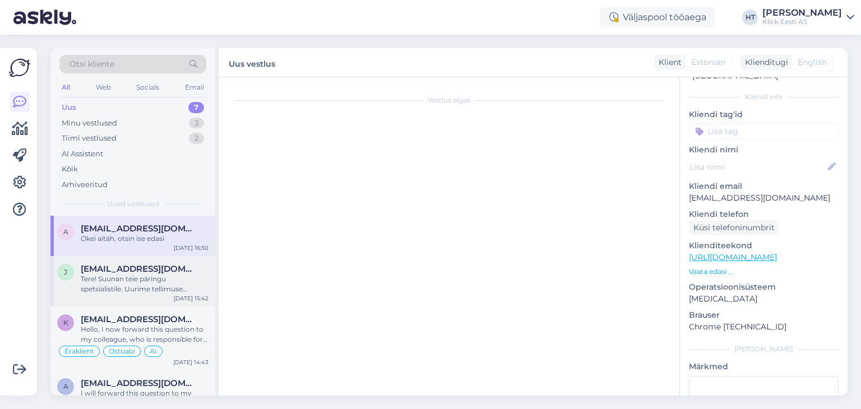
scroll to position [0, 0]
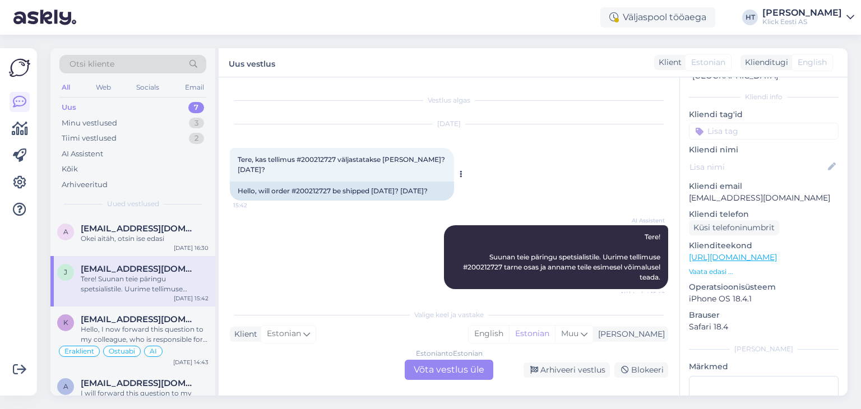
click at [312, 160] on span "Tere, kas tellimus #200212727 väljastatakse täna? 23.08.25?" at bounding box center [342, 164] width 209 height 18
copy span "200212727"
click at [407, 275] on div "AI Assistent Tere! Suunan teie päringu spetsialistile. Uurime tellimuse #200212…" at bounding box center [449, 257] width 438 height 89
click at [448, 371] on div "Estonian to Estonian Võta vestlus üle" at bounding box center [449, 370] width 89 height 20
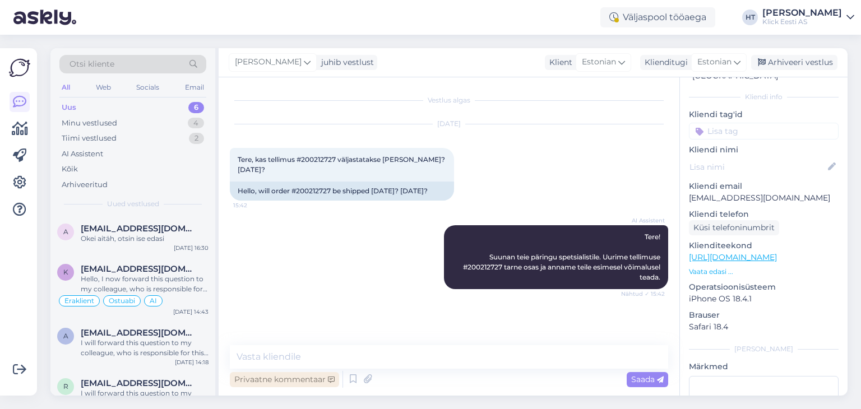
click at [298, 385] on div "Privaatne kommentaar" at bounding box center [284, 379] width 109 height 15
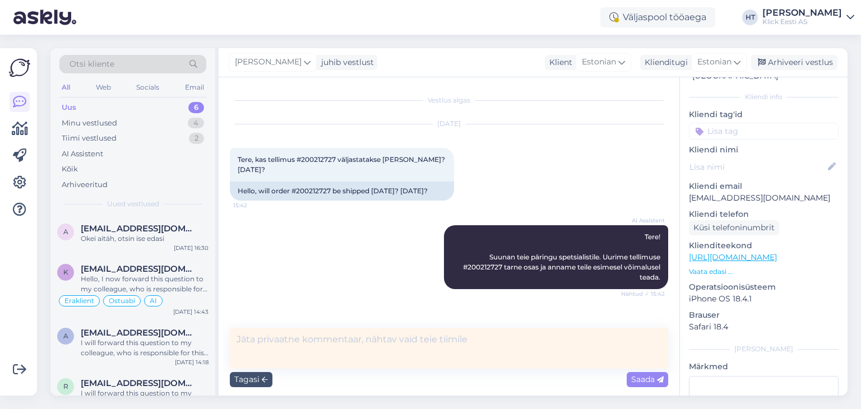
click at [317, 352] on textarea at bounding box center [449, 348] width 438 height 41
type textarea "Juba väljastatud kaupluses."
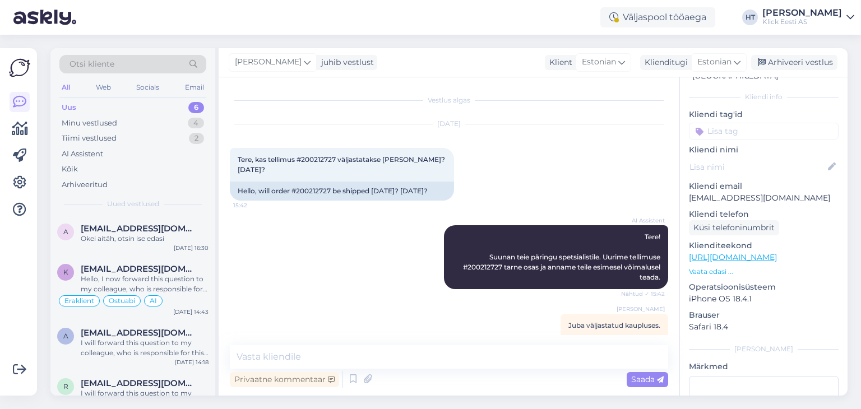
scroll to position [4, 0]
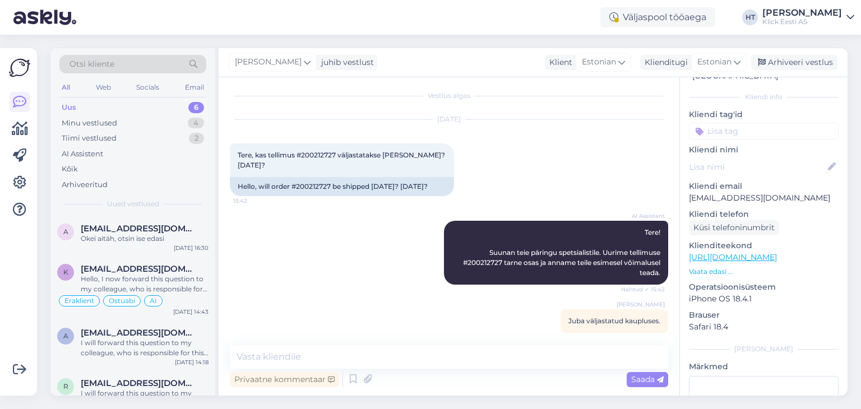
click at [746, 126] on input at bounding box center [764, 131] width 150 height 17
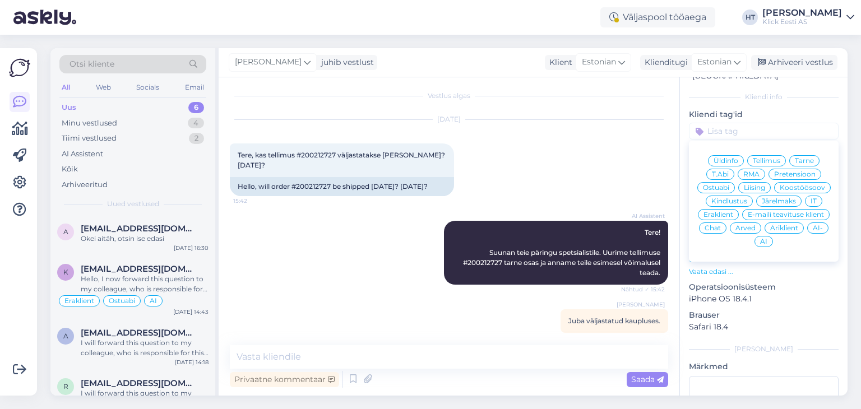
click at [733, 211] on span "Eraklient" at bounding box center [718, 214] width 30 height 7
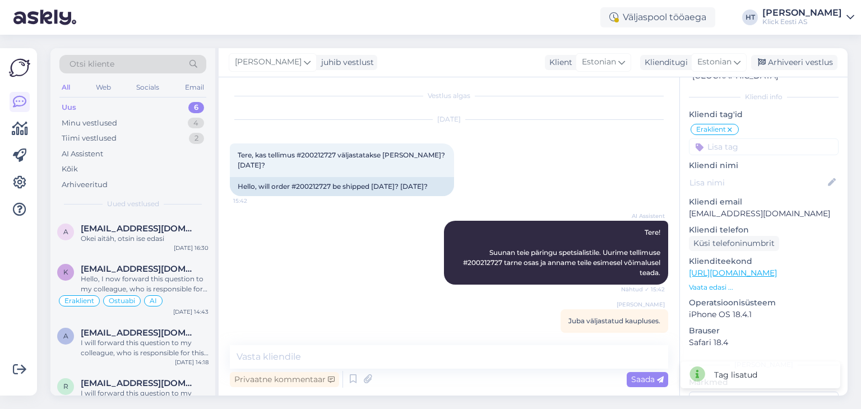
click at [740, 138] on input at bounding box center [764, 146] width 150 height 17
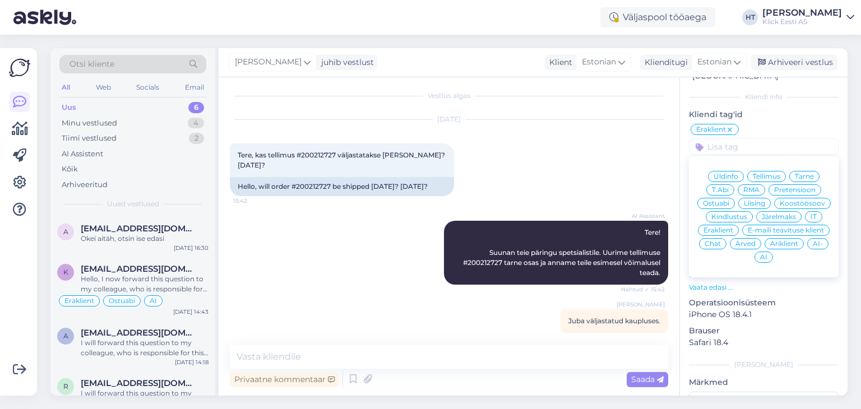
click at [799, 173] on span "Tarne" at bounding box center [803, 176] width 19 height 7
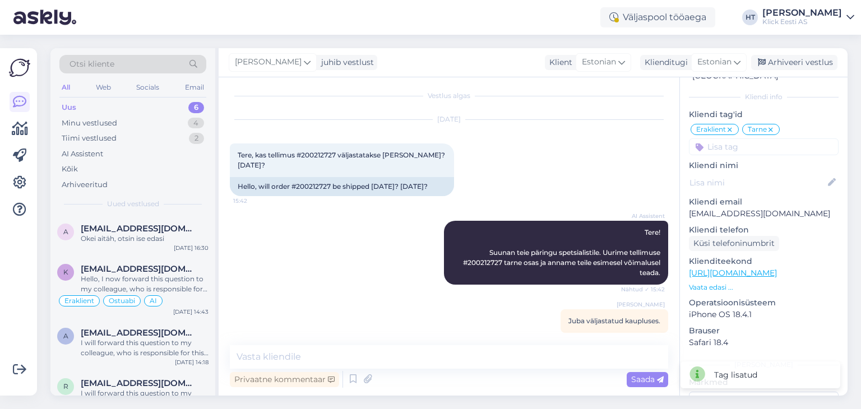
click at [764, 138] on input at bounding box center [764, 146] width 150 height 17
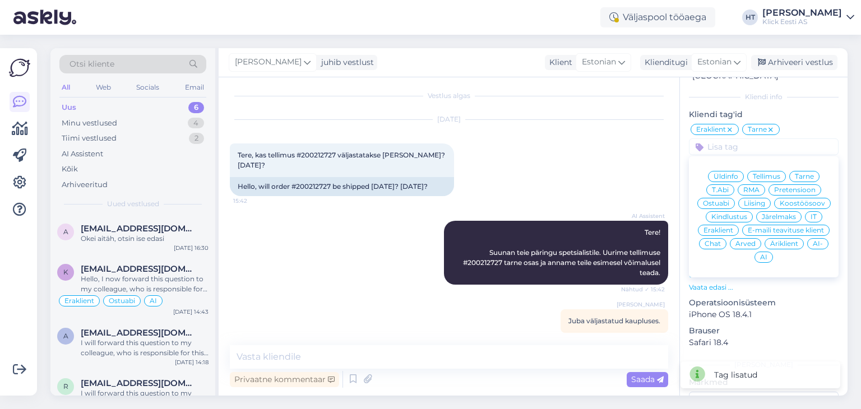
click at [767, 254] on span "AI" at bounding box center [763, 257] width 7 height 7
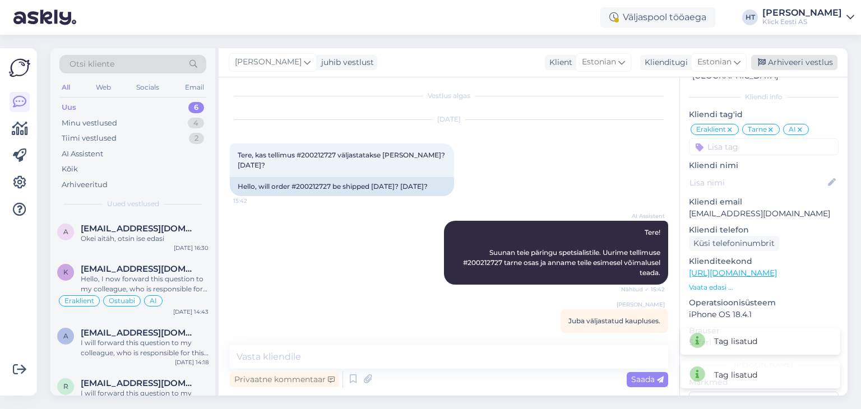
click at [781, 65] on div "Arhiveeri vestlus" at bounding box center [794, 62] width 86 height 15
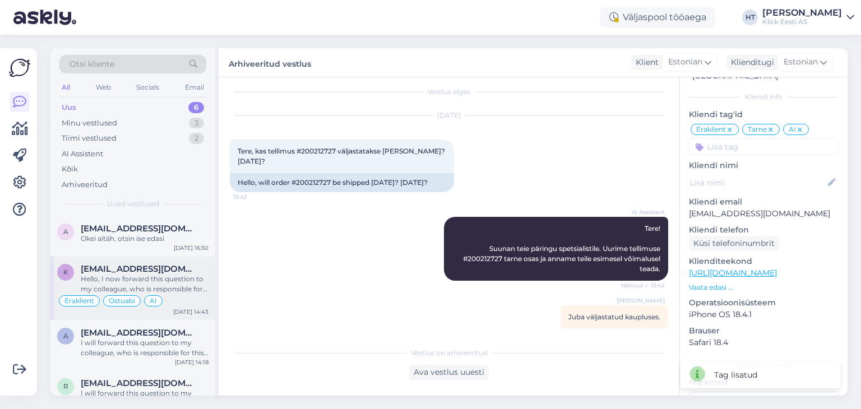
click at [186, 282] on div "Hello, I now forward this question to my colleague, who is responsible for this…" at bounding box center [145, 284] width 128 height 20
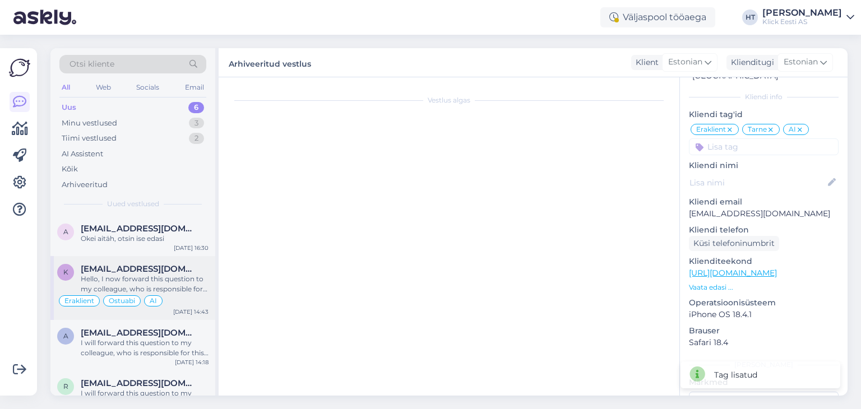
scroll to position [1420, 0]
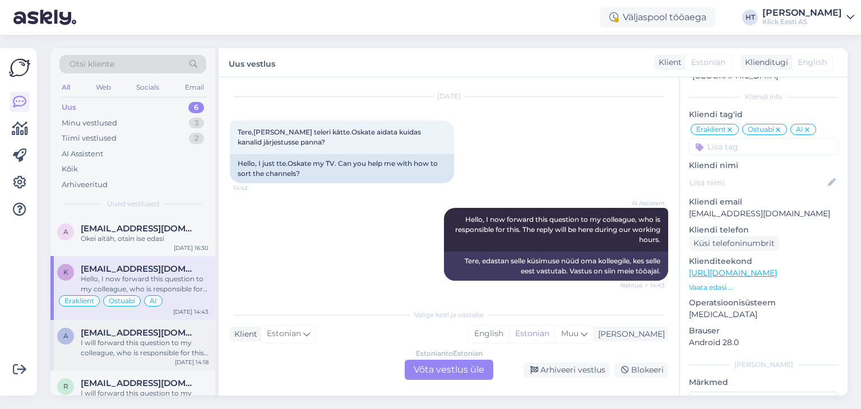
click at [186, 340] on div "I will forward this question to my colleague, who is responsible for this. The …" at bounding box center [145, 348] width 128 height 20
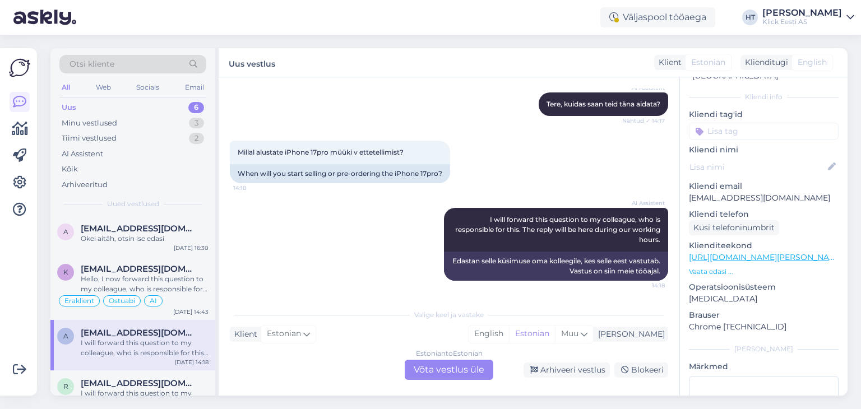
scroll to position [115, 0]
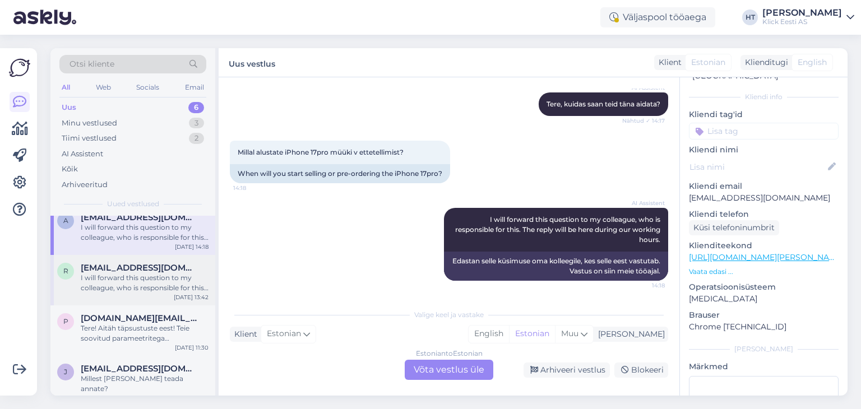
click at [164, 285] on div "I will forward this question to my colleague, who is responsible for this. The …" at bounding box center [145, 283] width 128 height 20
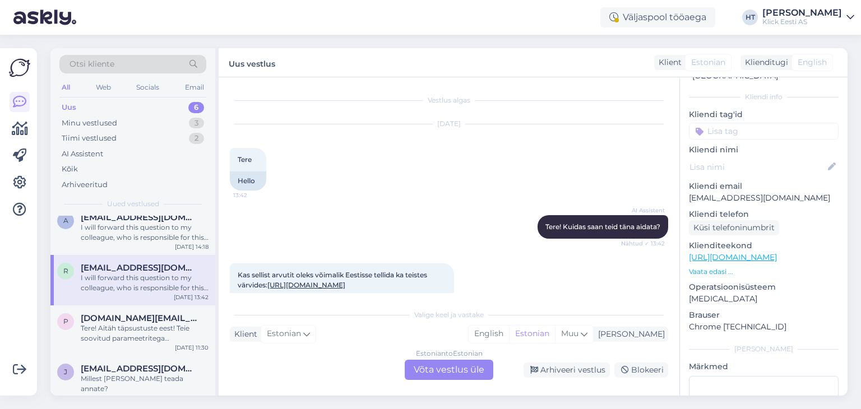
scroll to position [163, 0]
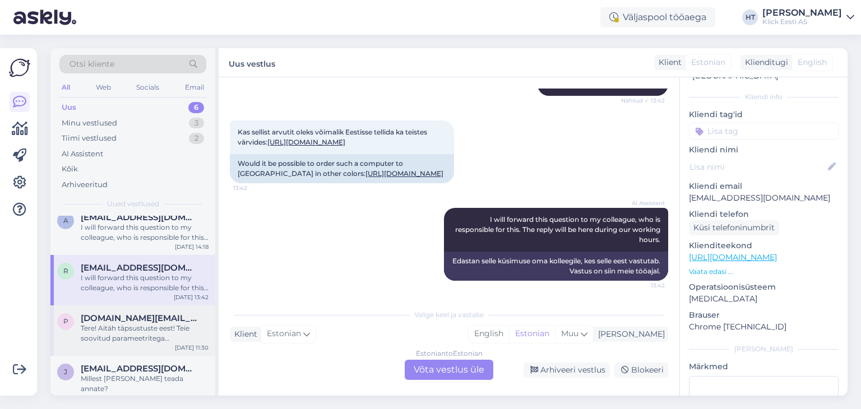
click at [162, 323] on div "Tere! Aitäh täpsustuste eest! Teie soovitud parameetritega mürasummutavate kõrv…" at bounding box center [145, 333] width 128 height 20
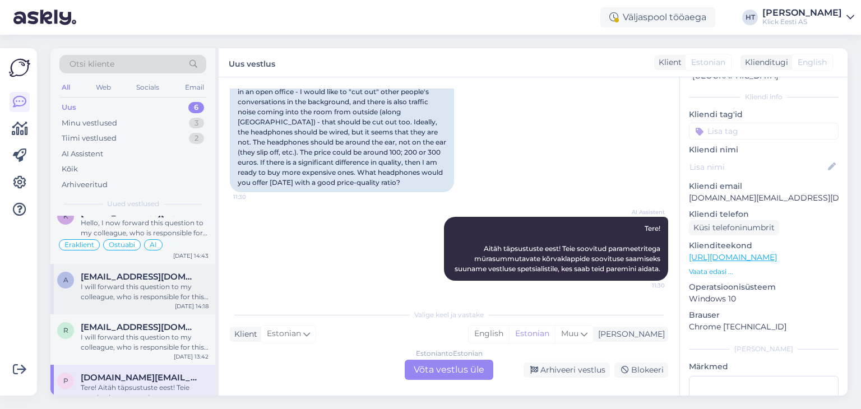
scroll to position [115, 0]
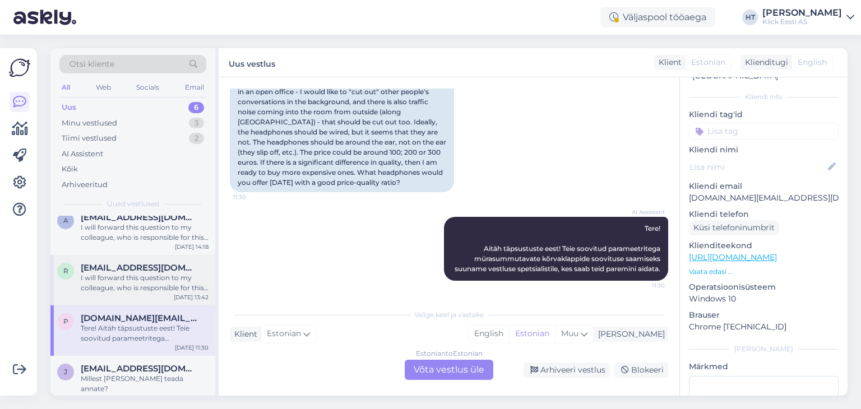
click at [164, 287] on div "I will forward this question to my colleague, who is responsible for this. The …" at bounding box center [145, 283] width 128 height 20
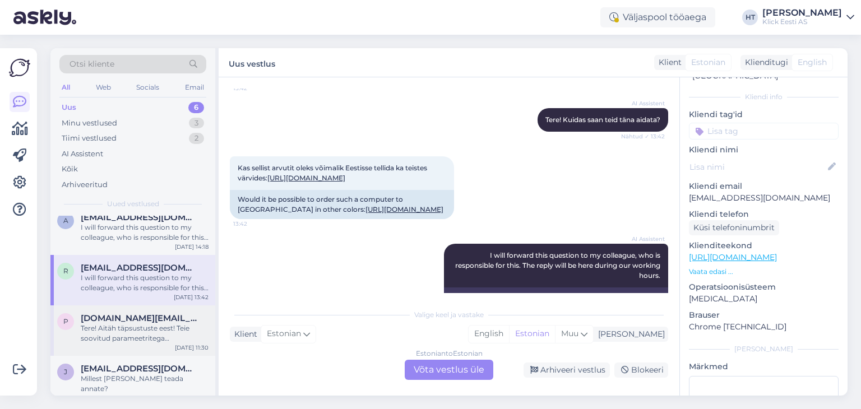
click at [146, 310] on div "p pakkumised.ee@gmail.com Tere! Aitäh täpsustuste eest! Teie soovitud parameetr…" at bounding box center [132, 330] width 165 height 50
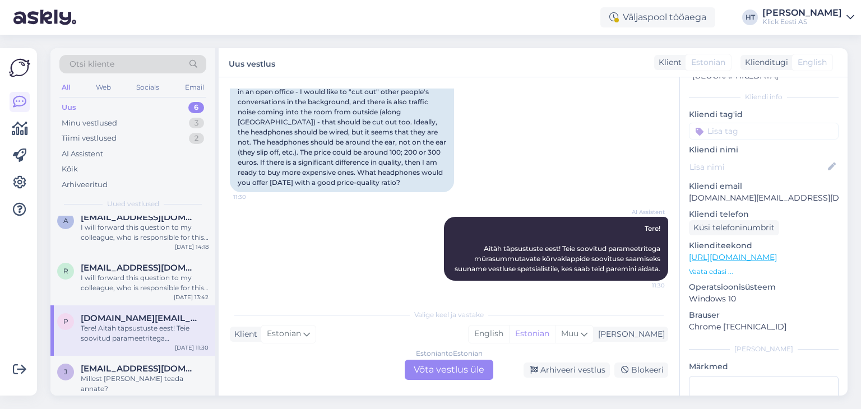
scroll to position [22, 0]
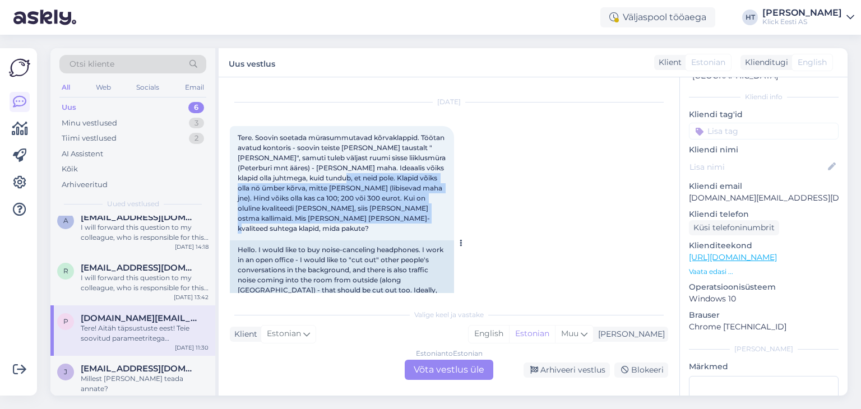
drag, startPoint x: 327, startPoint y: 176, endPoint x: 443, endPoint y: 218, distance: 122.8
click at [443, 218] on div "Tere. Soovin soetada mürasummutavad kõrvaklappid. Töötan avatud kontoris - soov…" at bounding box center [342, 183] width 224 height 114
click at [423, 222] on div "Tere. Soovin soetada mürasummutavad kõrvaklappid. Töötan avatud kontoris - soov…" at bounding box center [342, 183] width 224 height 114
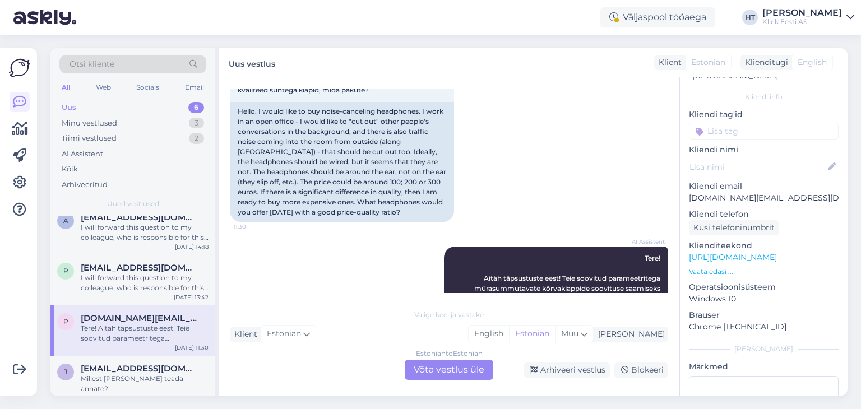
scroll to position [190, 0]
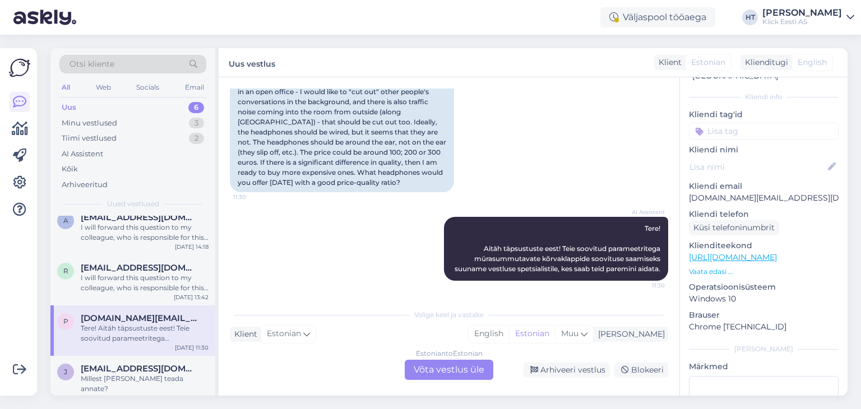
click at [347, 215] on div "AI Assistent Tere! Aitäh täpsustuste eest! Teie soovitud parameetritega mürasum…" at bounding box center [449, 249] width 438 height 89
click at [147, 375] on div "Millest Te mulle teada annate?" at bounding box center [145, 384] width 128 height 20
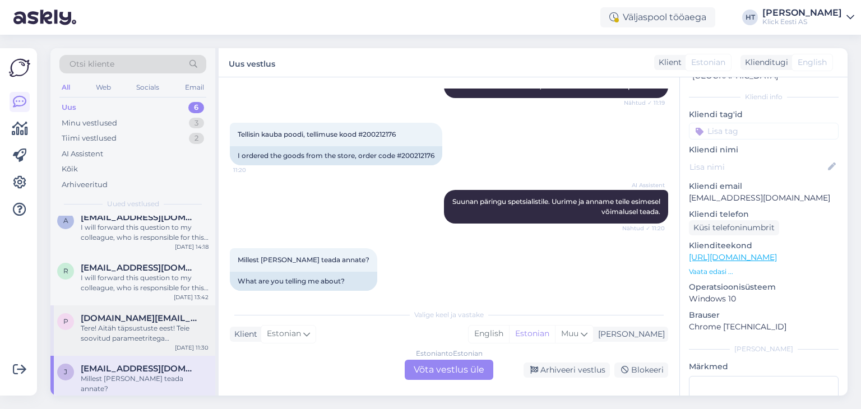
click at [166, 321] on span "pakkumised.ee@gmail.com" at bounding box center [139, 318] width 117 height 10
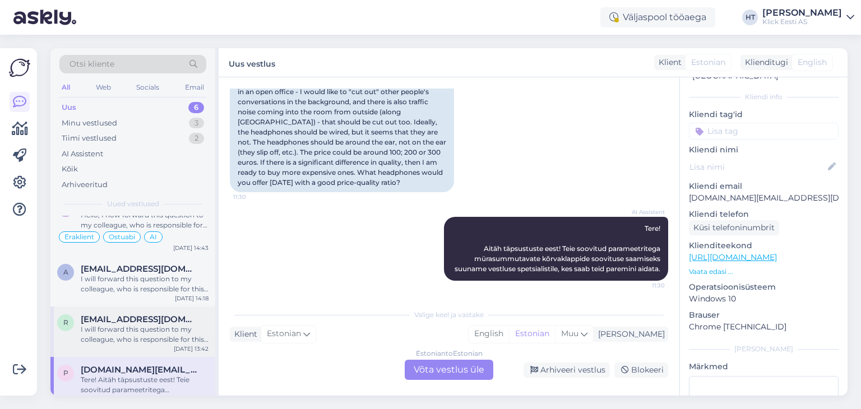
scroll to position [115, 0]
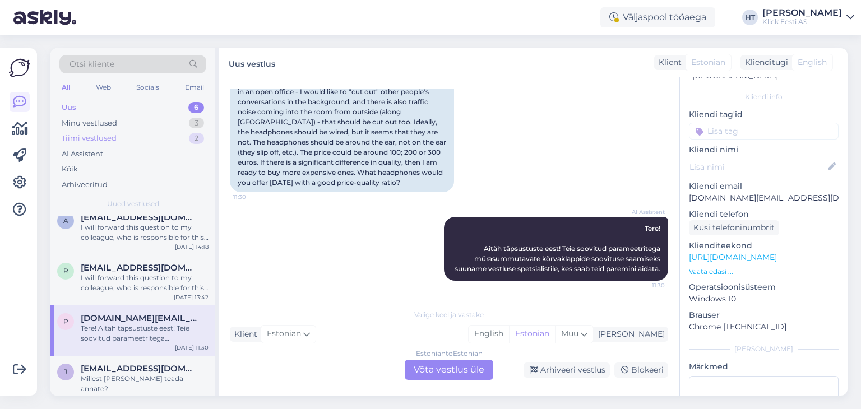
click at [134, 142] on div "Tiimi vestlused 2" at bounding box center [132, 139] width 147 height 16
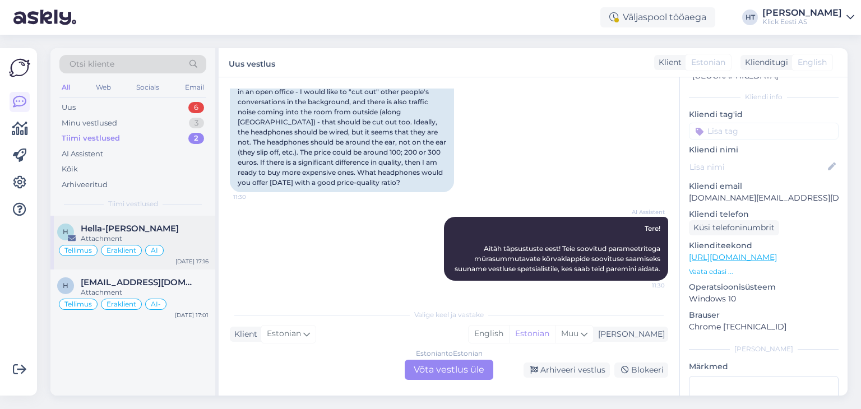
click at [148, 224] on span "Hella-Liisa Aavik" at bounding box center [130, 229] width 98 height 10
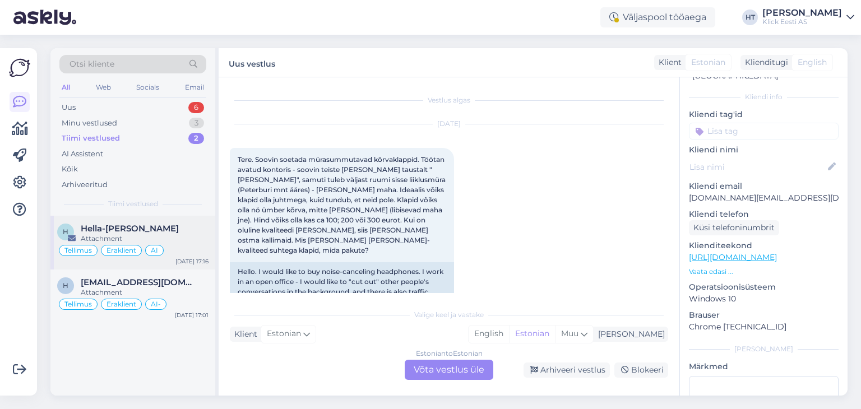
scroll to position [37, 0]
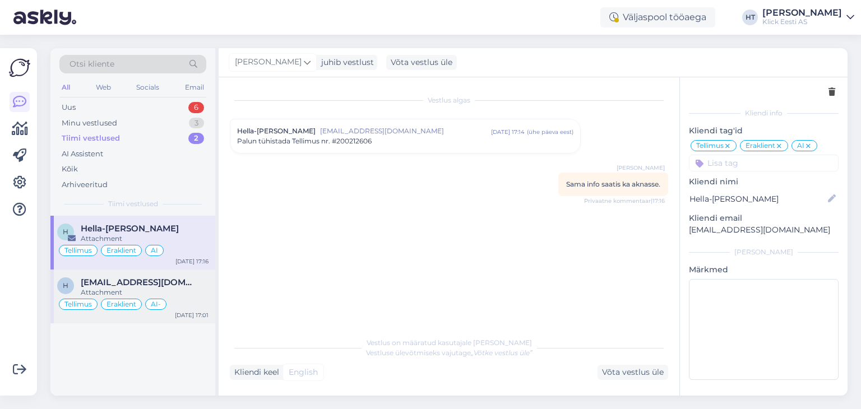
click at [180, 276] on div "h hellaliisa.aavik@hotmail.com Attachment Tellimus Eraklient AI- Aug 22 17:01" at bounding box center [132, 296] width 165 height 54
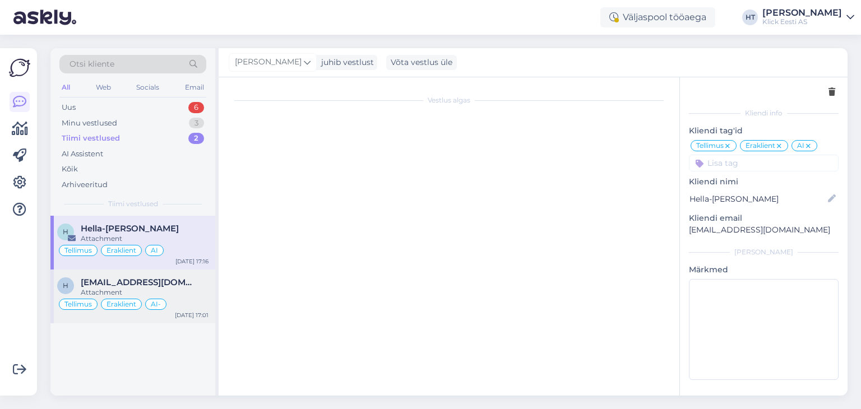
scroll to position [56, 0]
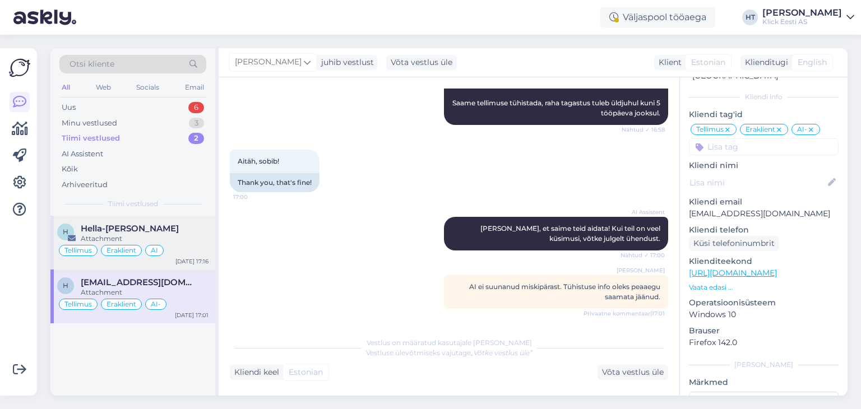
click at [160, 254] on div "AI" at bounding box center [154, 250] width 18 height 11
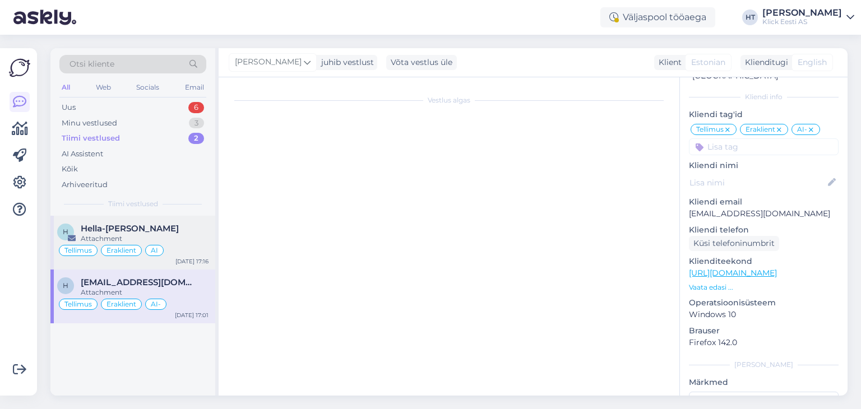
scroll to position [37, 0]
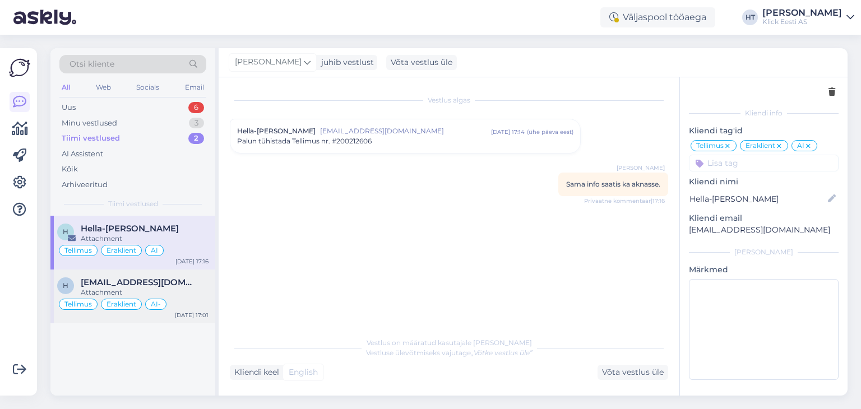
click at [202, 269] on div "h hellaliisa.aavik@hotmail.com Attachment Tellimus Eraklient AI- Aug 22 17:01" at bounding box center [132, 296] width 165 height 54
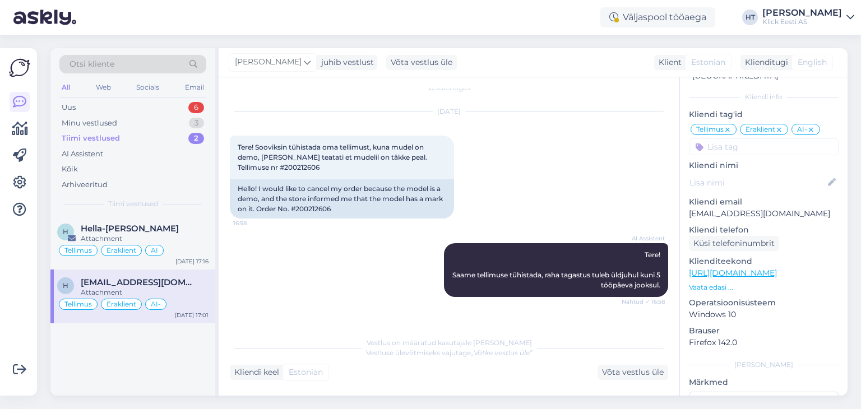
scroll to position [0, 0]
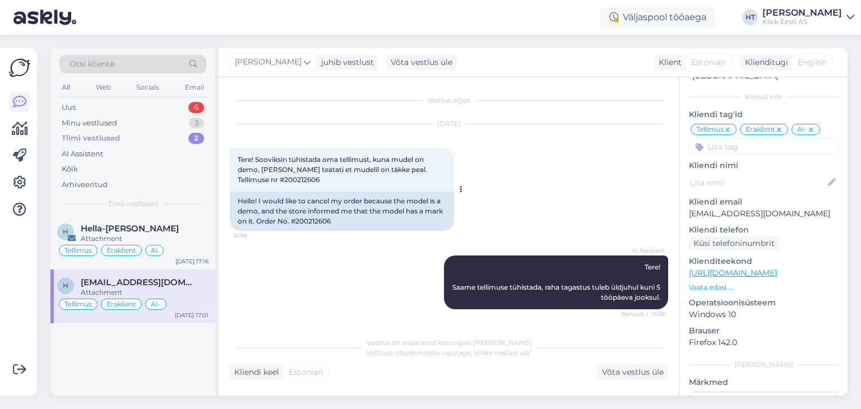
click at [315, 221] on div "Hello! I would like to cancel my order because the model is a demo, and the sto…" at bounding box center [342, 211] width 224 height 39
copy div "200212606"
click at [122, 181] on div "Arhiveeritud" at bounding box center [132, 185] width 147 height 16
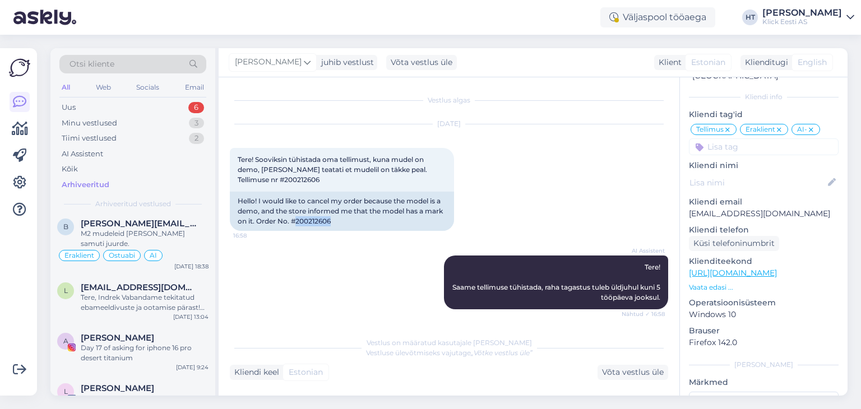
scroll to position [168, 0]
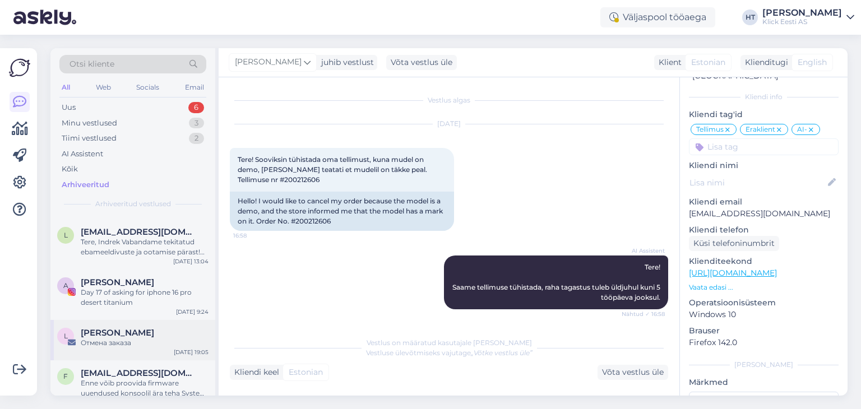
click at [155, 328] on div "Larisa Chirva" at bounding box center [145, 333] width 128 height 10
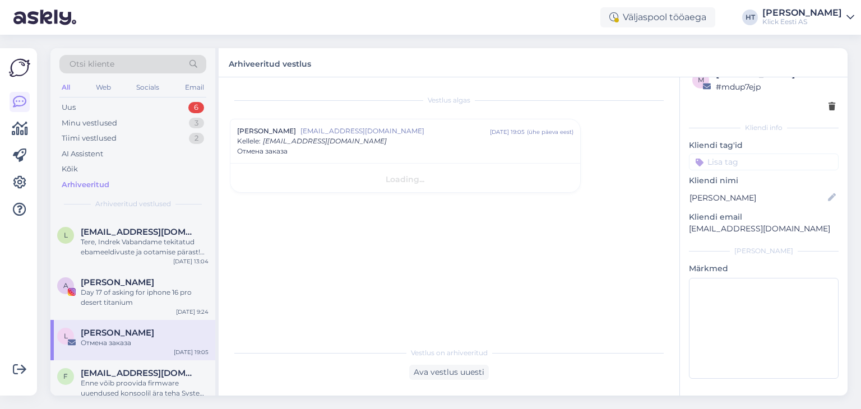
scroll to position [22, 0]
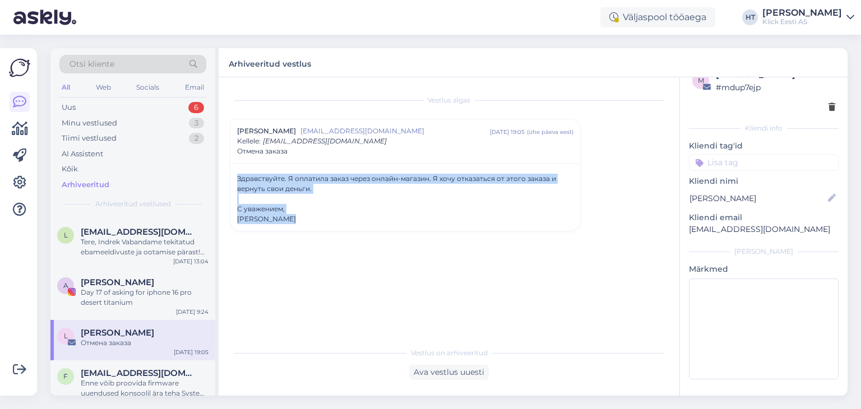
drag, startPoint x: 289, startPoint y: 220, endPoint x: 237, endPoint y: 175, distance: 68.7
click at [237, 175] on div "Здравствуйте. Я оплатила заказ через онлайн-магазин. Я хочу отказаться от этого…" at bounding box center [405, 199] width 336 height 50
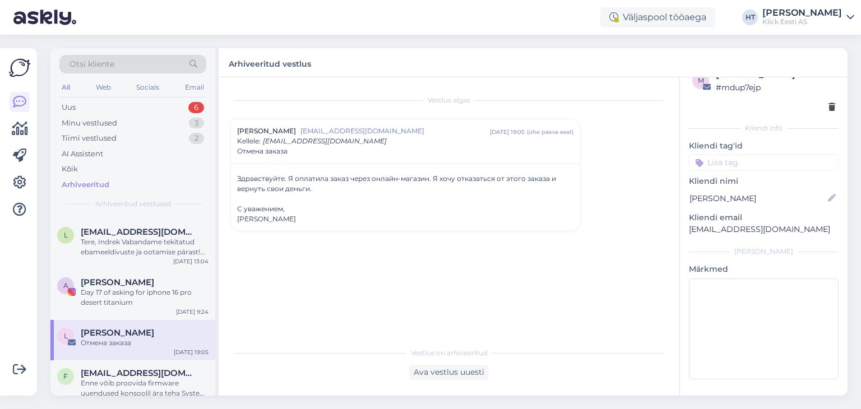
click at [320, 236] on div "Vestlus algas Larisa Chirva larisa87chirva@gmail.com aug 22 19:05 ( ühe päeva e…" at bounding box center [454, 210] width 448 height 243
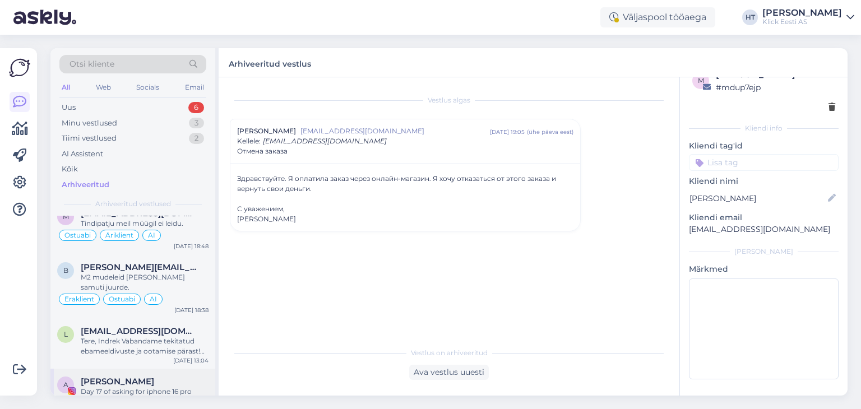
scroll to position [0, 0]
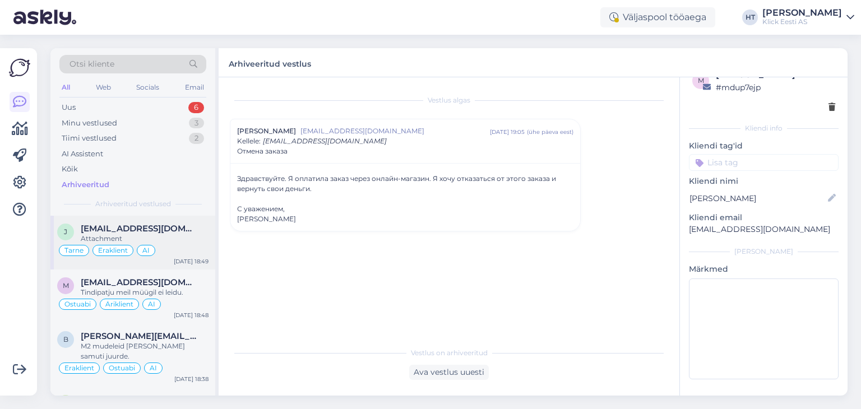
click at [172, 225] on span "johansonmarko6@gmail.com" at bounding box center [139, 229] width 117 height 10
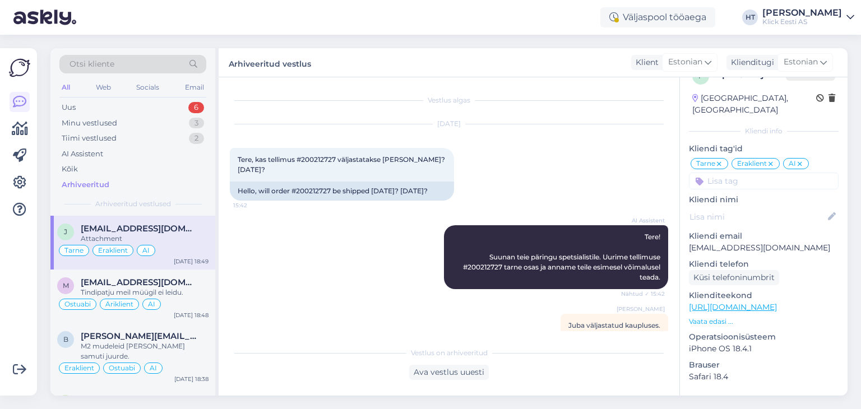
scroll to position [56, 0]
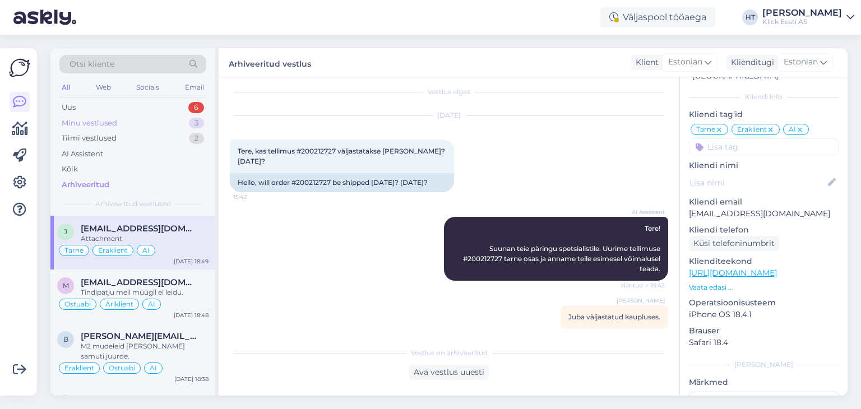
click at [182, 119] on div "Minu vestlused 3" at bounding box center [132, 123] width 147 height 16
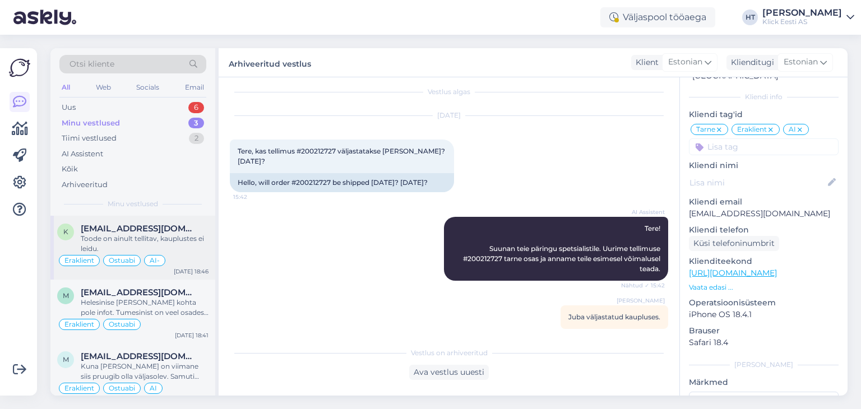
click at [173, 238] on div "Toode on ainult tellitav, kauplustes ei leidu." at bounding box center [145, 244] width 128 height 20
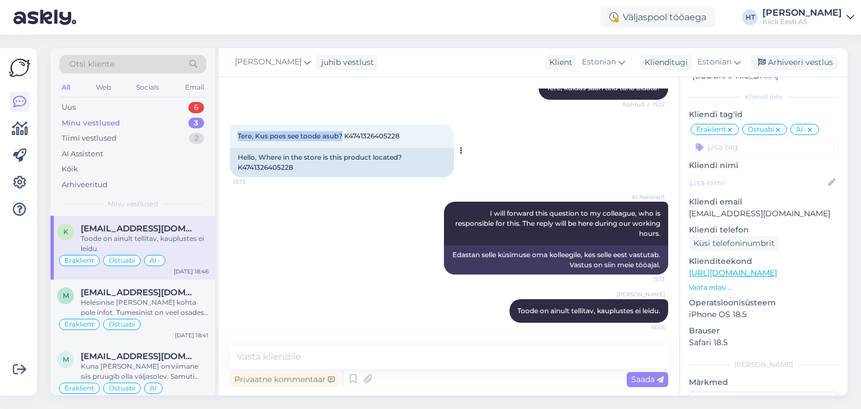
drag, startPoint x: 238, startPoint y: 136, endPoint x: 343, endPoint y: 140, distance: 105.9
click at [343, 140] on span "Tere, Kus poes see toode asub? K4741326405228" at bounding box center [319, 136] width 162 height 8
copy span "Tere, Kus poes see toode asub?"
click at [26, 183] on icon at bounding box center [19, 182] width 13 height 13
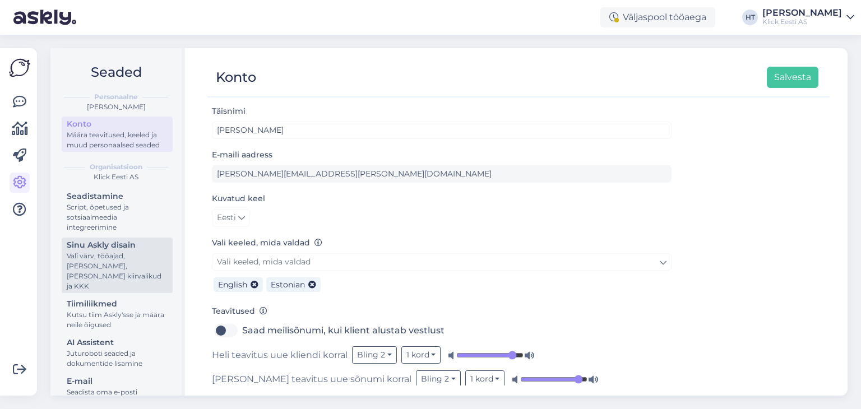
scroll to position [56, 0]
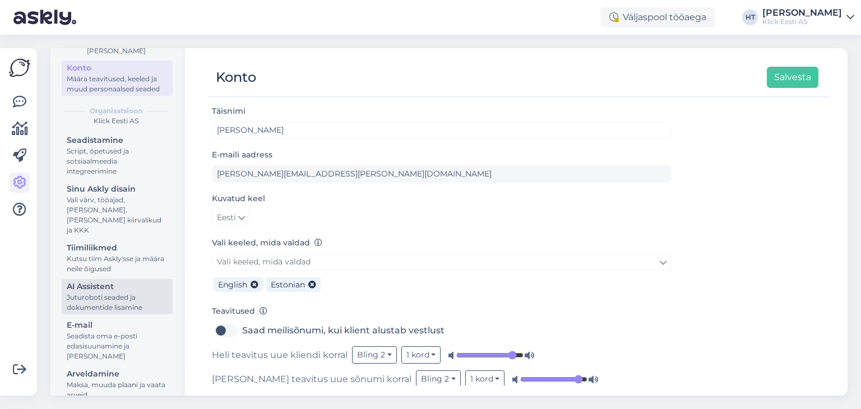
click at [119, 290] on div "AI Assistent" at bounding box center [117, 287] width 101 height 12
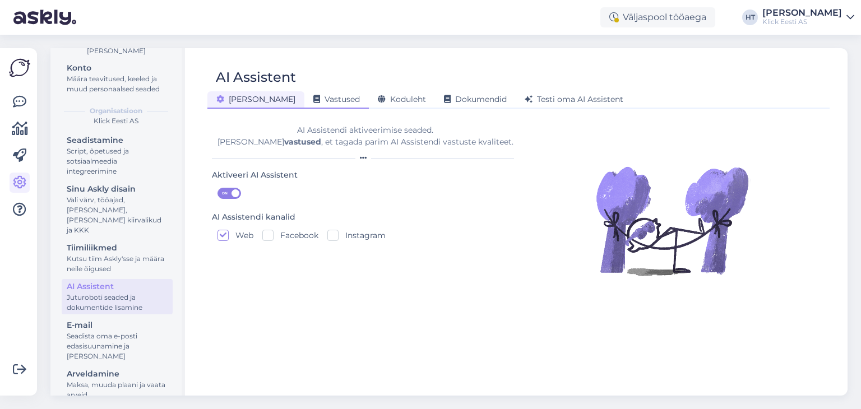
click at [304, 91] on div "Vastused" at bounding box center [336, 99] width 64 height 17
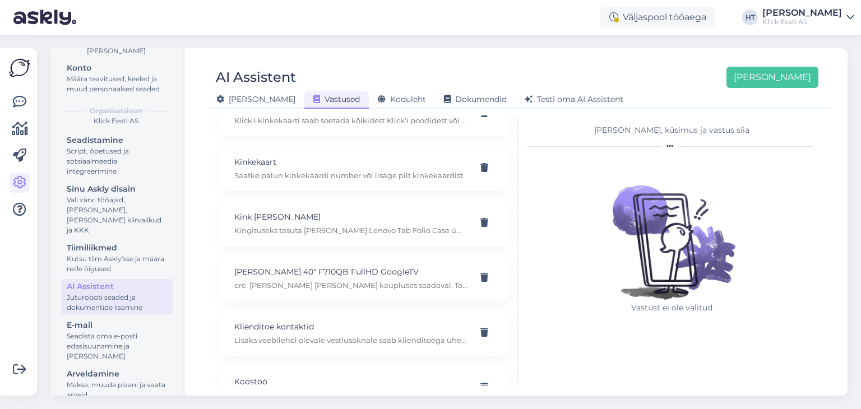
scroll to position [4431, 0]
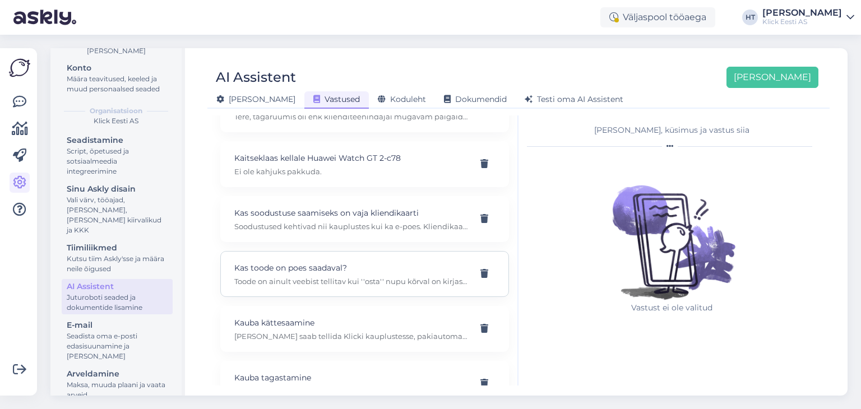
click at [363, 262] on p "Kas toode on poes saadaval?" at bounding box center [351, 268] width 234 height 12
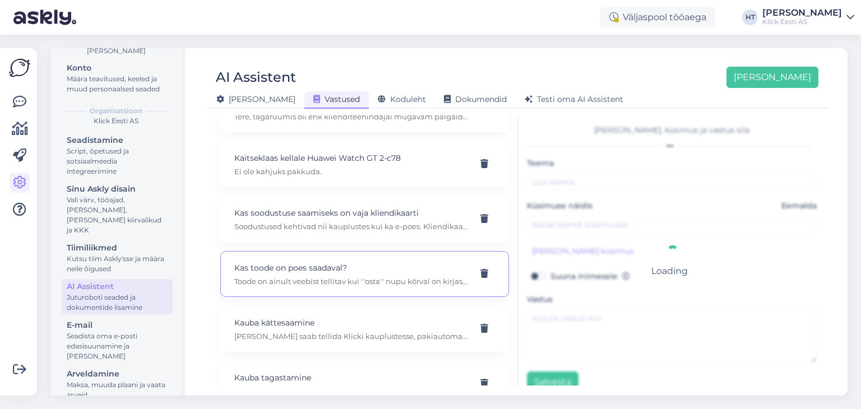
type input "Kas toode on poes saadaval?"
type input "kas teil on antud toode ka mõnes Tartu poes kohapeal olemas?"
type textarea "Toode on ainult veebist tellitav kui ''osta'' nupu kõrval on kirjas ''Kuva tarn…"
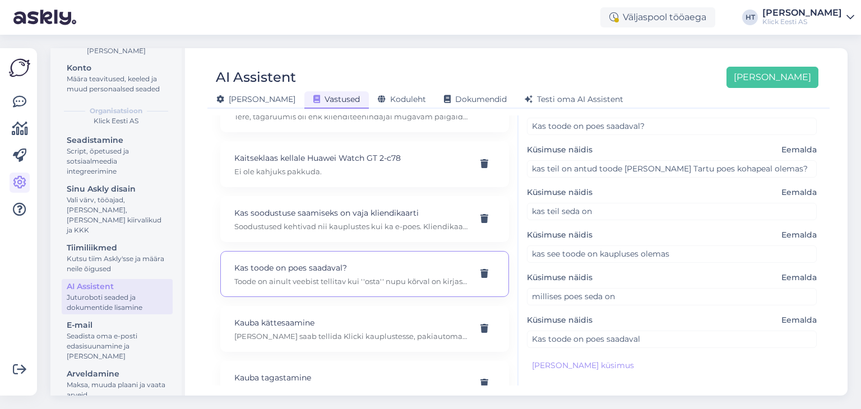
scroll to position [112, 0]
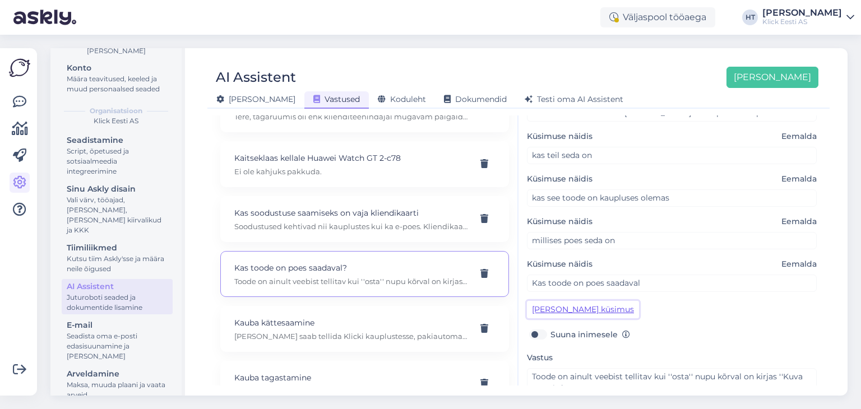
click at [575, 308] on button "Lisa kliendi küsimus" at bounding box center [583, 309] width 112 height 17
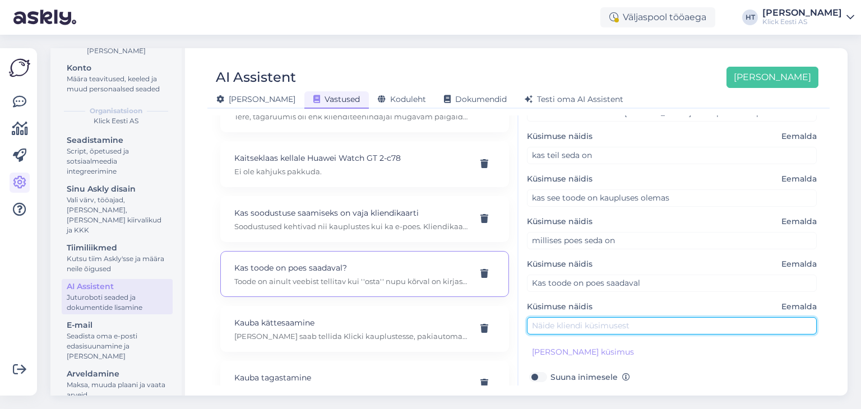
click at [574, 327] on input "text" at bounding box center [672, 325] width 290 height 17
paste input "Tere, Kus poes see toode asub?"
drag, startPoint x: 554, startPoint y: 323, endPoint x: 513, endPoint y: 324, distance: 40.4
click at [513, 324] on div "Kasuta AI Assistenti. Vajuta 'Lisa uus' ja lisa küsimused ja vastused, millele …" at bounding box center [518, 250] width 613 height 270
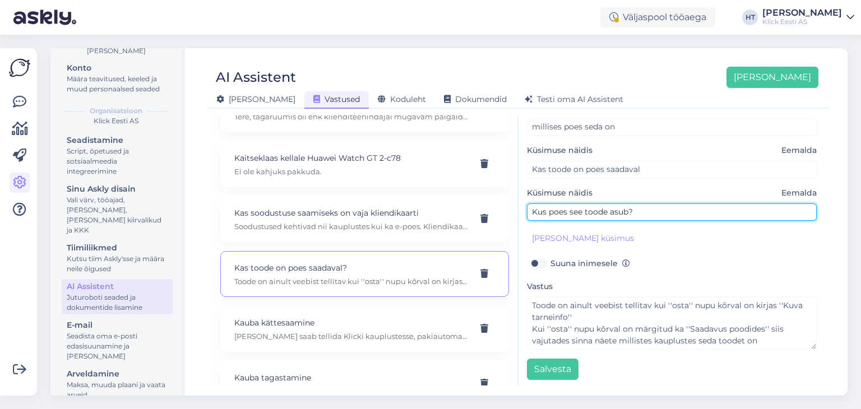
scroll to position [226, 0]
type input "Kus poes see toode asub?"
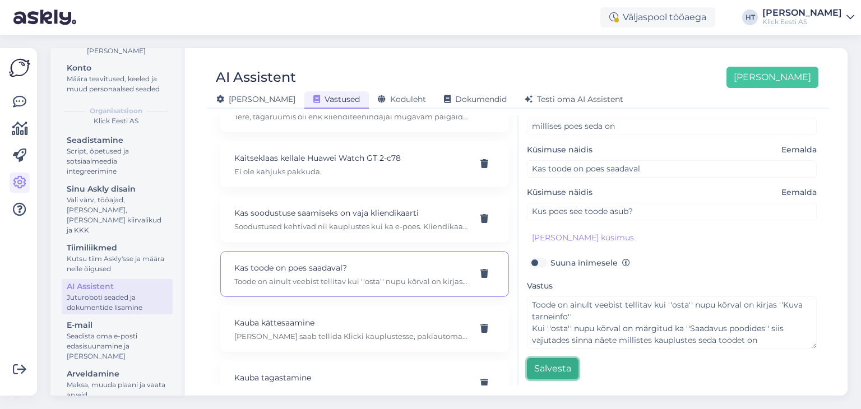
click at [563, 373] on button "Salvesta" at bounding box center [553, 368] width 52 height 21
type input "Kus poes see toode asub?"
type input "kas teil on antud toode ka mõnes Tartu poes kohapeal olemas?"
type input "kas teil seda on"
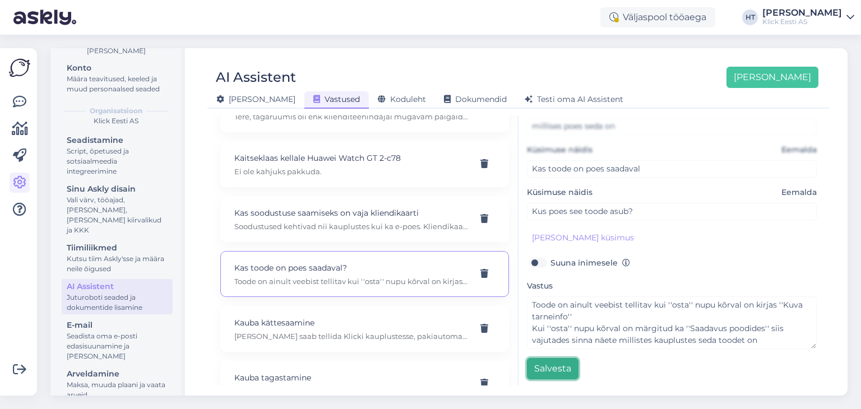
type input "kas see toode on kaupluses olemas"
type input "millises poes seda on"
type input "Kas toode on poes saadaval"
click at [18, 108] on icon at bounding box center [19, 101] width 13 height 13
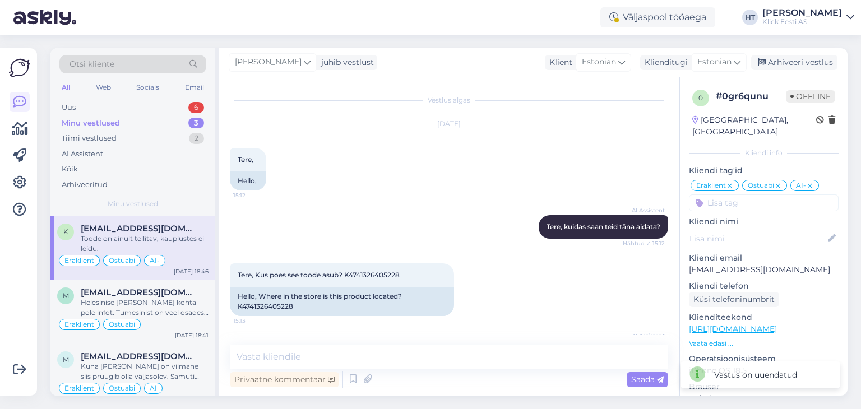
scroll to position [139, 0]
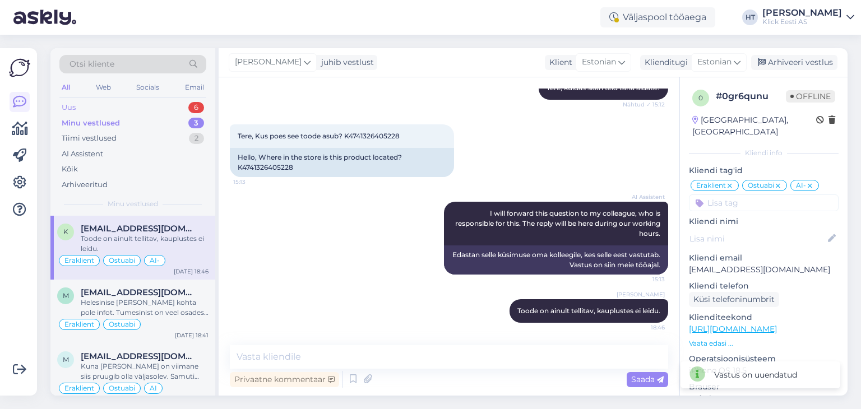
click at [134, 105] on div "Uus 6" at bounding box center [132, 108] width 147 height 16
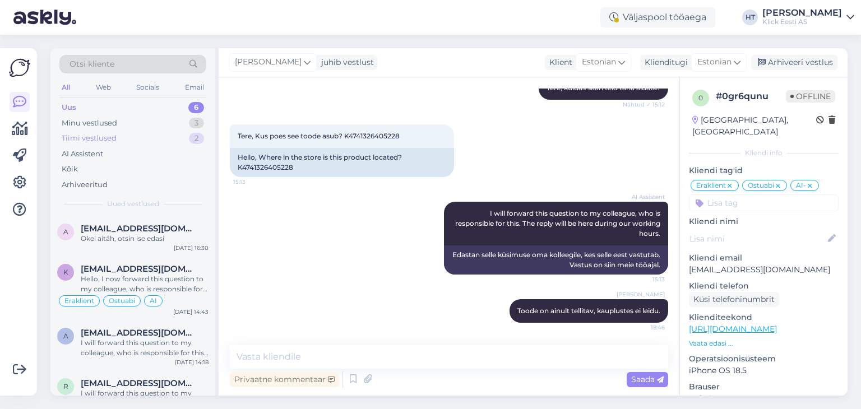
click at [166, 133] on div "Tiimi vestlused 2" at bounding box center [132, 139] width 147 height 16
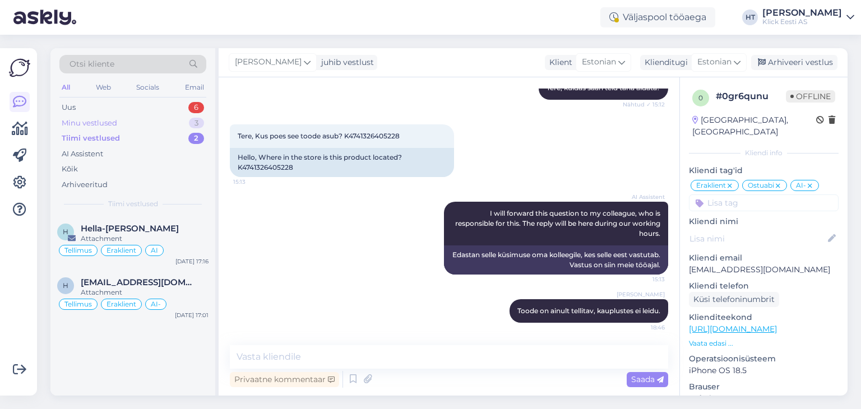
click at [164, 122] on div "Minu vestlused 3" at bounding box center [132, 123] width 147 height 16
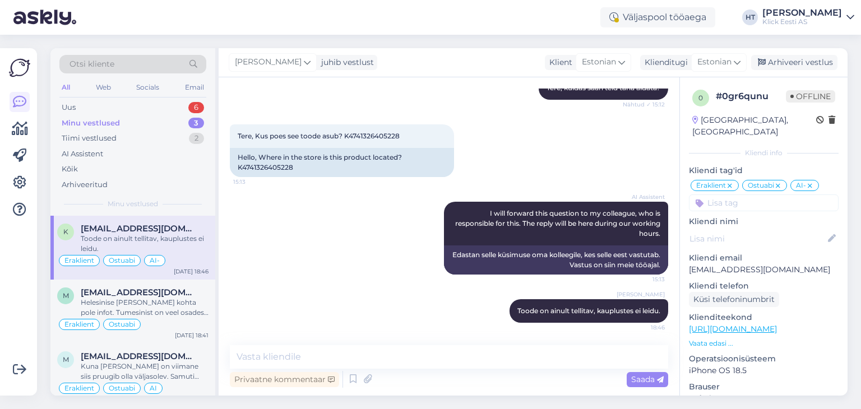
click at [169, 239] on div "Toode on ainult tellitav, kauplustes ei leidu." at bounding box center [145, 244] width 128 height 20
click at [282, 377] on div "Privaatne kommentaar" at bounding box center [284, 379] width 109 height 15
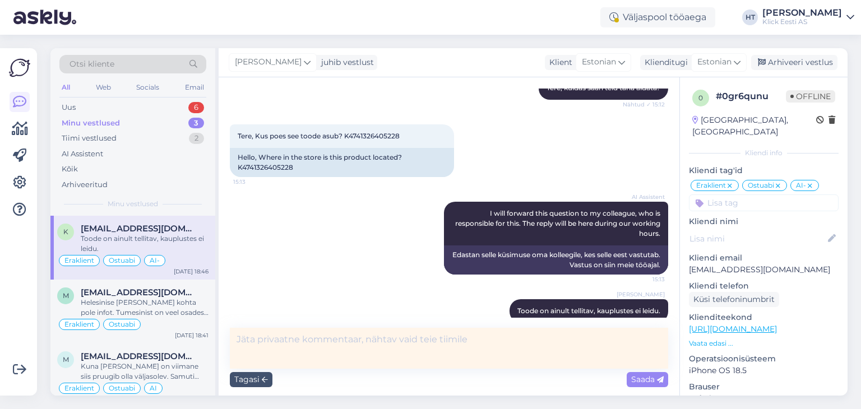
click at [326, 346] on textarea at bounding box center [449, 348] width 438 height 41
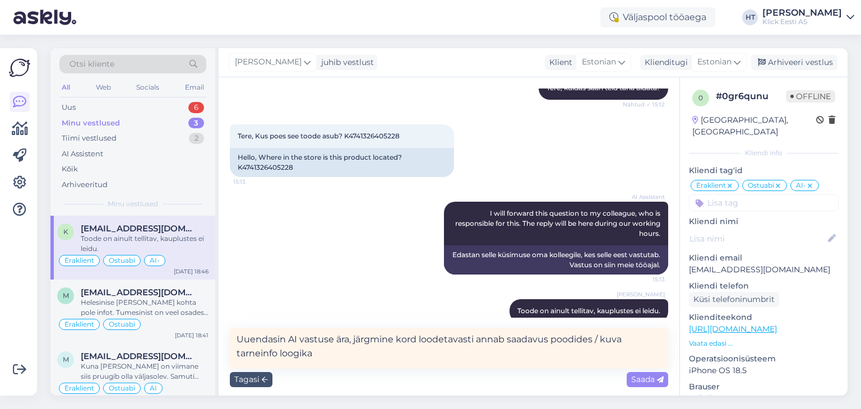
type textarea "Uuendasin AI vastuse ära, järgmine kord loodetavasti annab saadavus poodides / …"
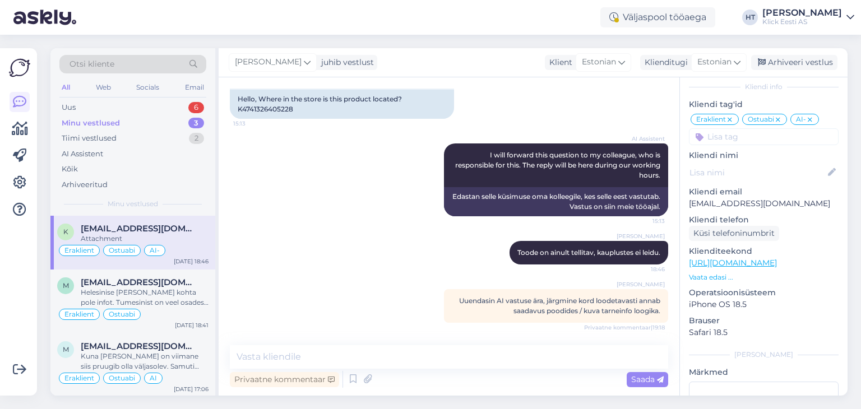
scroll to position [0, 0]
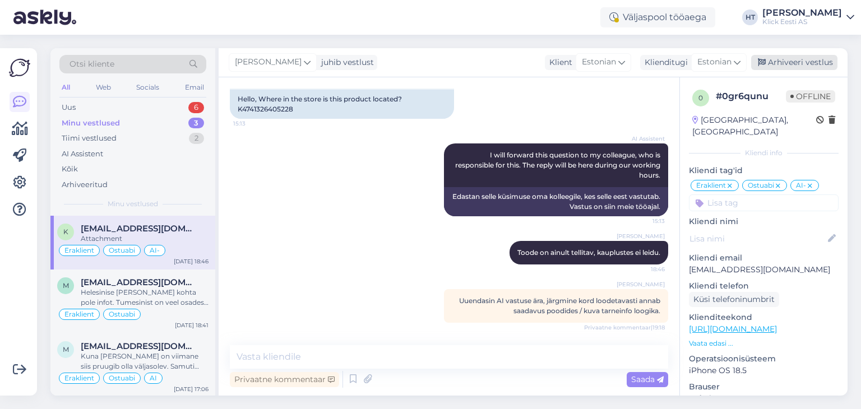
click at [791, 61] on div "Arhiveeri vestlus" at bounding box center [794, 62] width 86 height 15
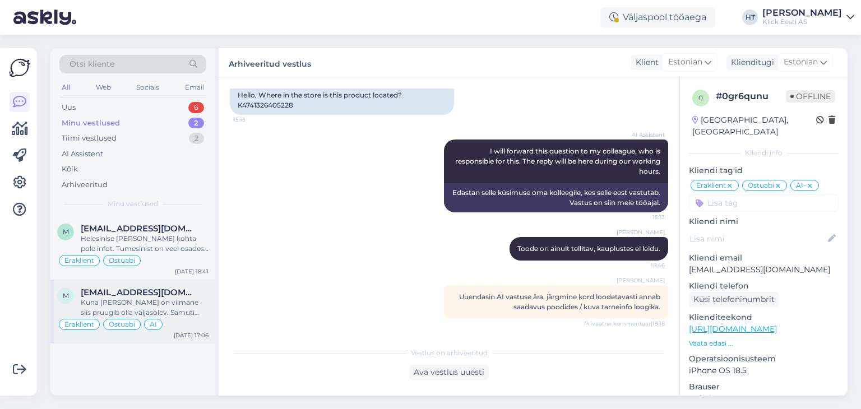
click at [189, 298] on div "Kuna kell on viimane siis pruugib olla väljasolev. Samuti broneerimiseks oleks …" at bounding box center [145, 308] width 128 height 20
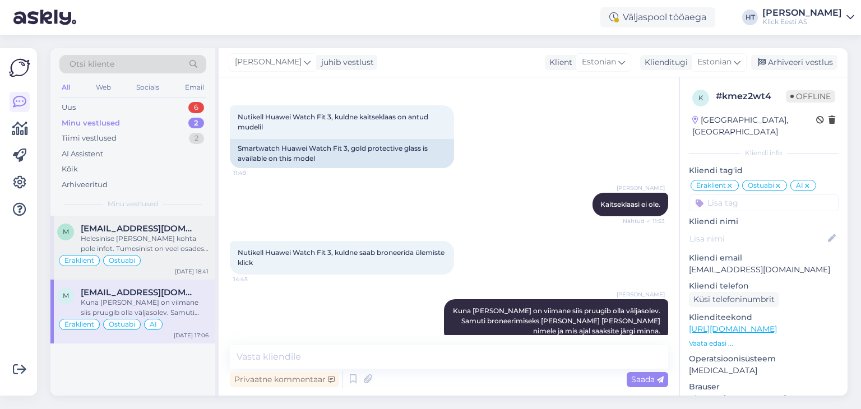
click at [180, 247] on div "Helesinise ja halli kohta pole infot. Tumesinist on veel osades poodides saadav…" at bounding box center [145, 244] width 128 height 20
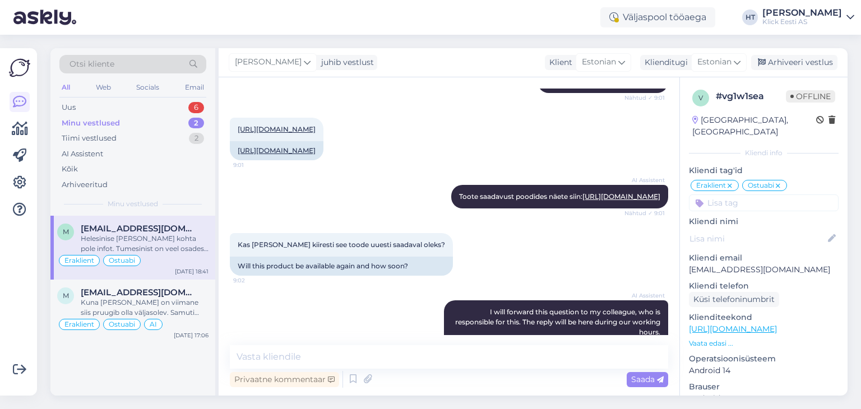
scroll to position [127, 0]
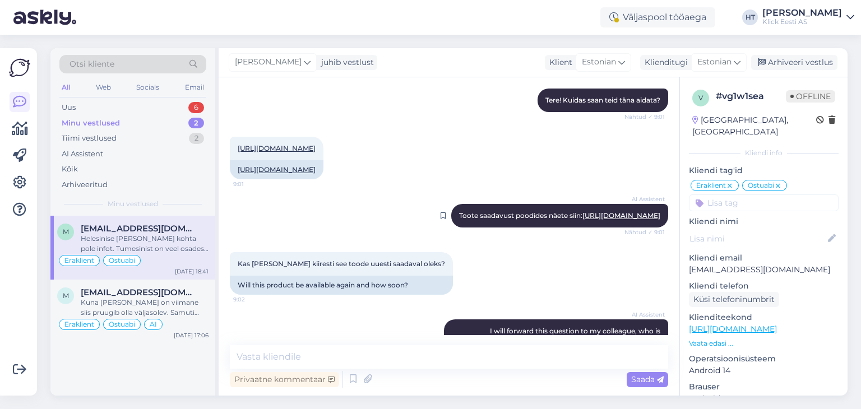
drag, startPoint x: 526, startPoint y: 233, endPoint x: 657, endPoint y: 261, distance: 133.5
click at [657, 227] on div "AI Assistent Toote saadavust poodides näete siin: https://www.klick.ee/nutitele…" at bounding box center [559, 216] width 217 height 24
copy span "Toote saadavust poodides näete siin: https://www.klick.ee/nutitelefon-samsung-g…"
click at [19, 184] on icon at bounding box center [19, 182] width 13 height 13
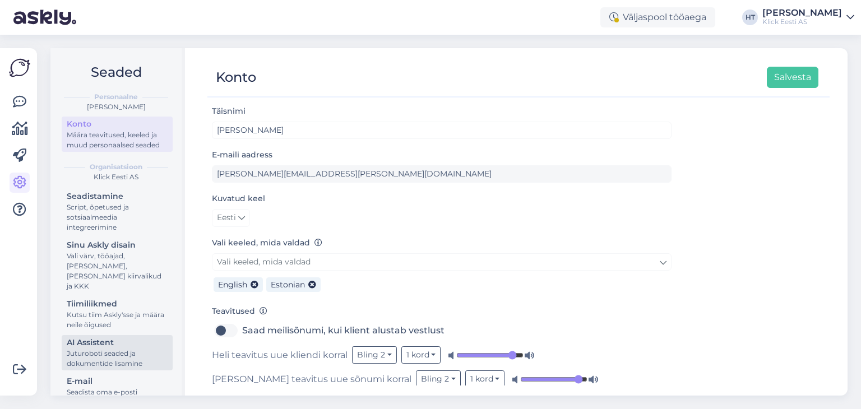
click at [115, 340] on div "AI Assistent" at bounding box center [117, 343] width 101 height 12
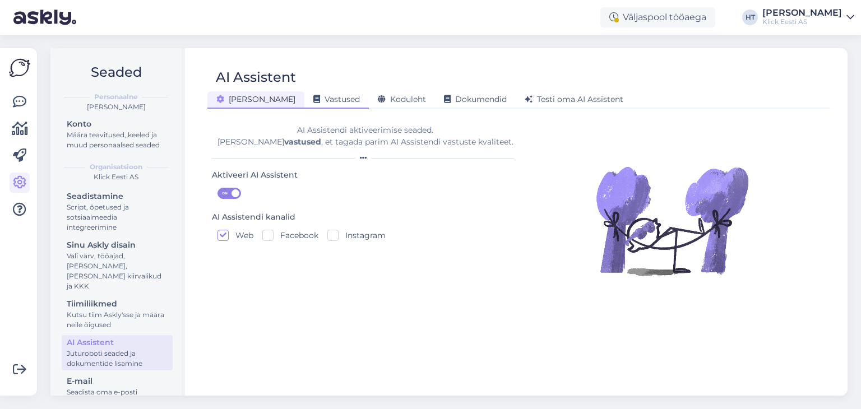
click at [313, 104] on span "Vastused" at bounding box center [336, 99] width 47 height 10
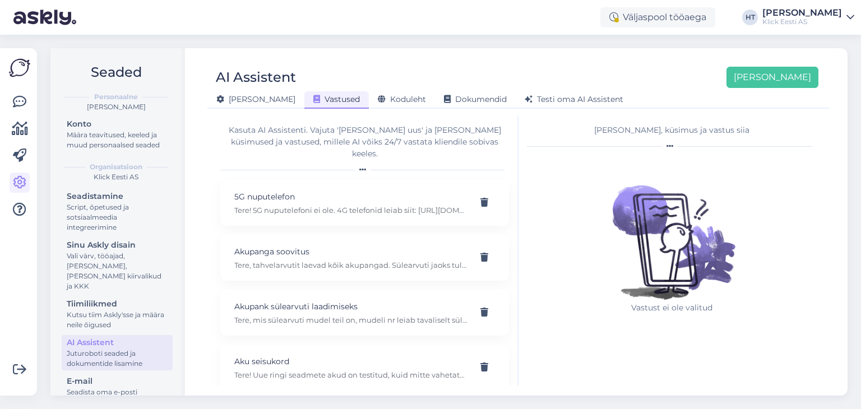
scroll to position [10228, 0]
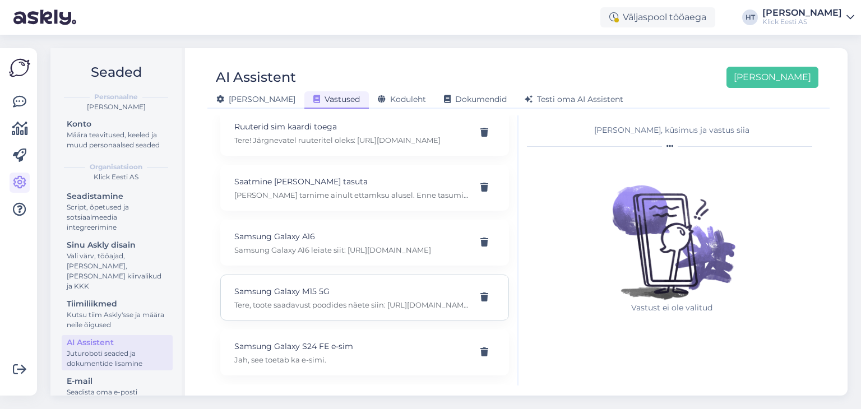
click at [356, 285] on p "Samsung Galaxy M15 5G" at bounding box center [351, 291] width 234 height 12
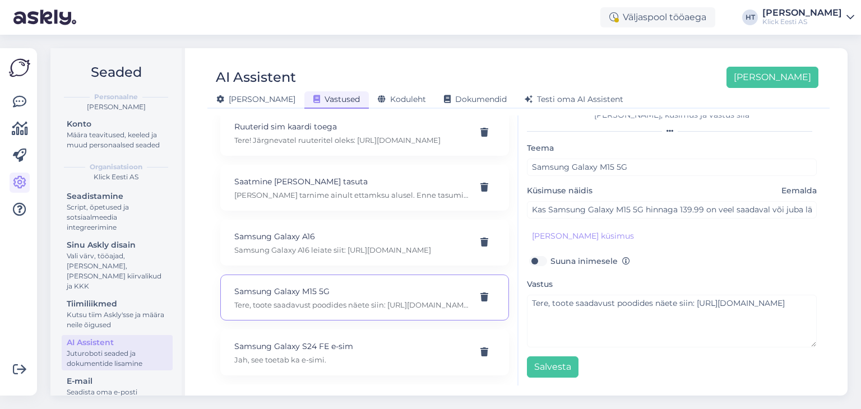
scroll to position [0, 0]
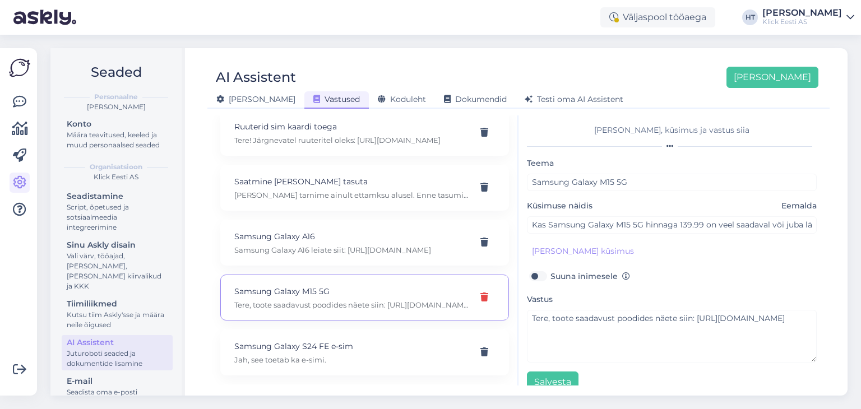
click at [480, 293] on icon at bounding box center [484, 297] width 8 height 9
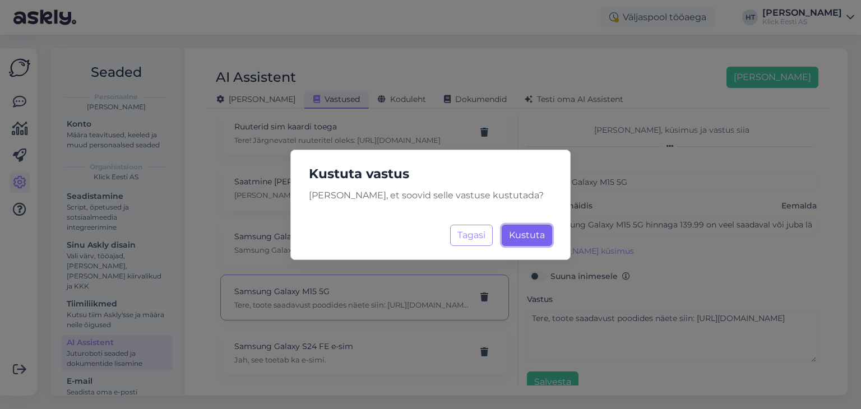
click at [531, 238] on span "Kustuta" at bounding box center [527, 235] width 36 height 11
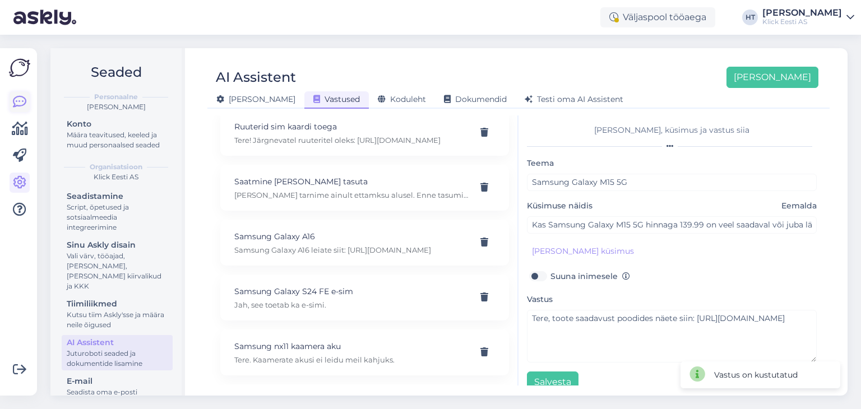
click at [22, 104] on icon at bounding box center [19, 101] width 13 height 13
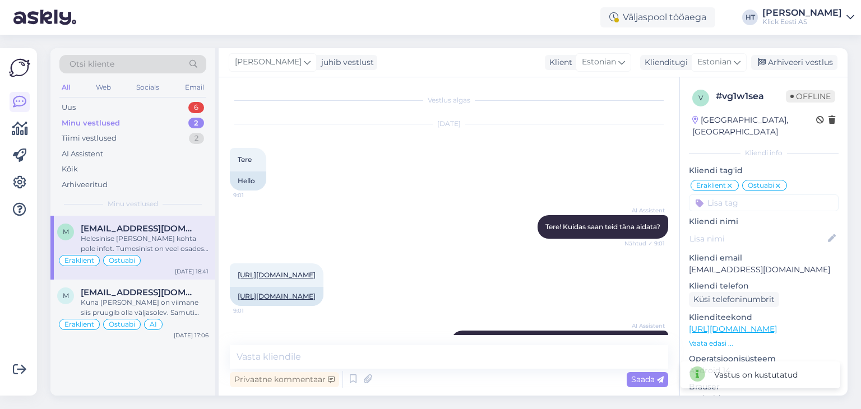
scroll to position [295, 0]
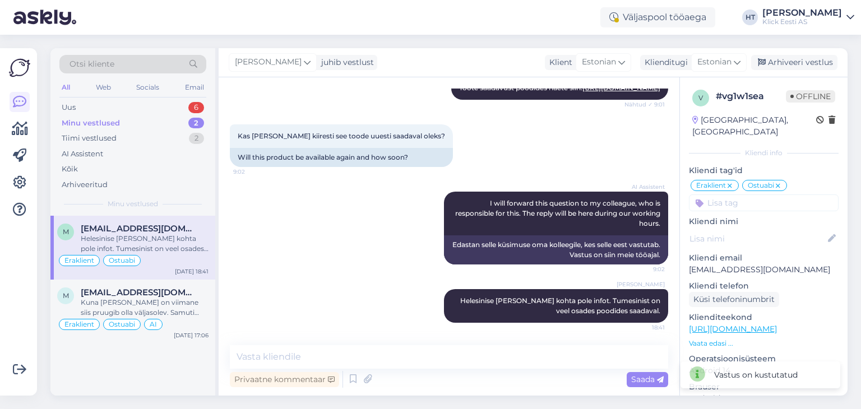
click at [272, 223] on div "AI Assistent I will forward this question to my colleague, who is responsible f…" at bounding box center [449, 227] width 438 height 97
click at [782, 194] on input at bounding box center [764, 202] width 150 height 17
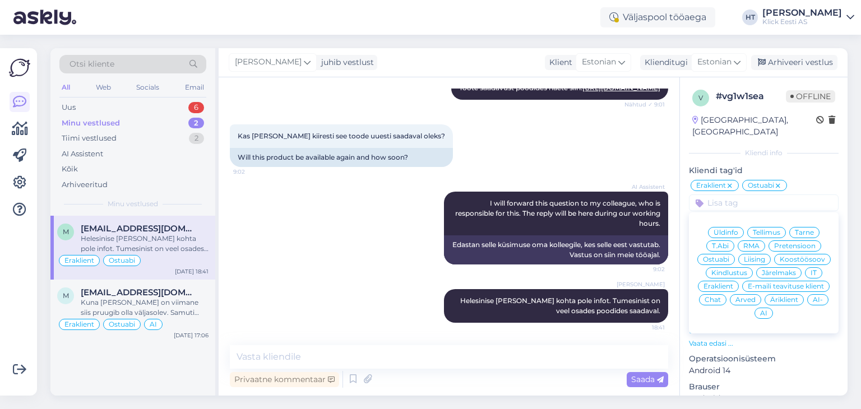
click at [812, 301] on span "AI-" at bounding box center [817, 299] width 10 height 7
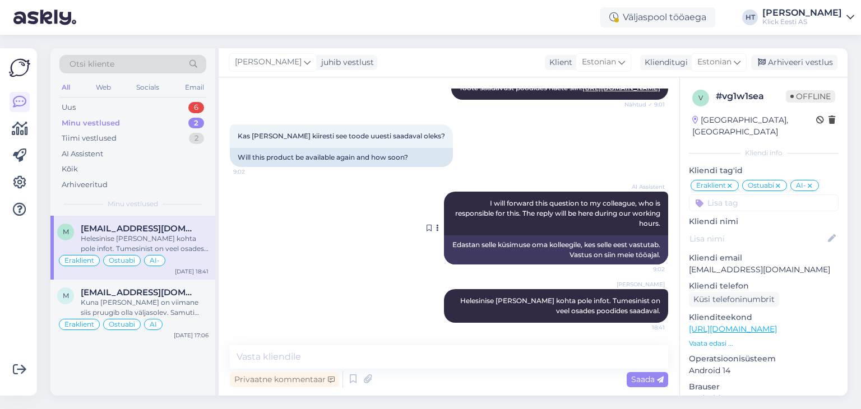
scroll to position [239, 0]
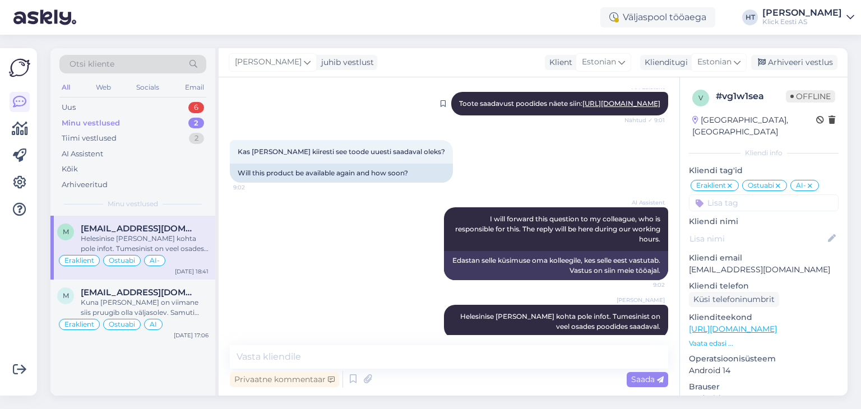
drag, startPoint x: 524, startPoint y: 119, endPoint x: 654, endPoint y: 150, distance: 133.6
click at [654, 115] on div "AI Assistent Toote saadavust poodides näete siin: https://www.klick.ee/nutitele…" at bounding box center [559, 104] width 217 height 24
copy span "Toote saadavust poodides näete siin: https://www.klick.ee/nutitelefon-samsung-g…"
click at [413, 273] on div "AI Assistent I will forward this question to my colleague, who is responsible f…" at bounding box center [449, 243] width 438 height 97
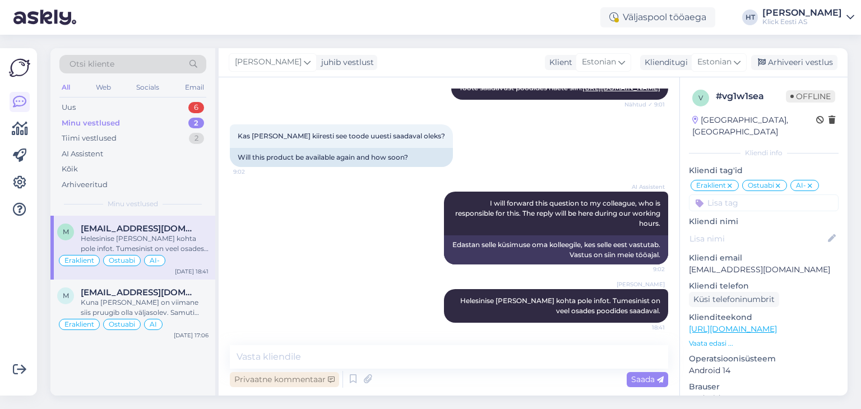
click at [282, 383] on div "Privaatne kommentaar" at bounding box center [284, 379] width 109 height 15
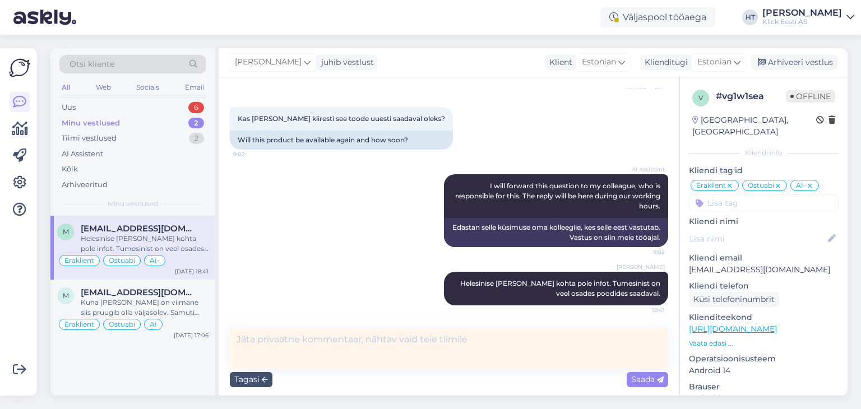
click at [305, 350] on textarea at bounding box center [449, 348] width 438 height 41
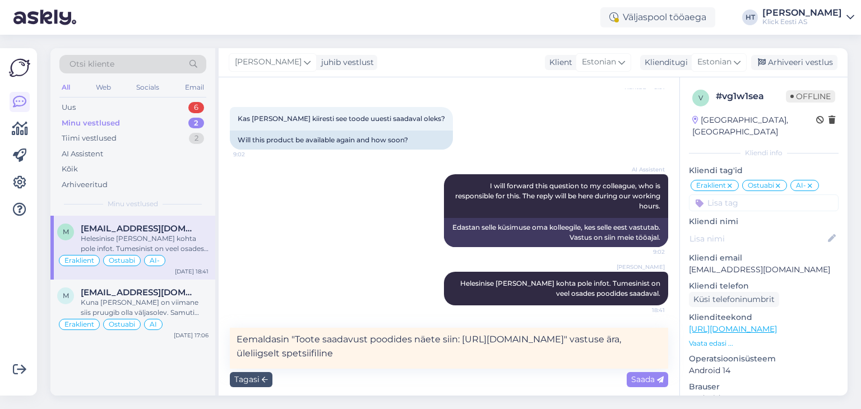
type textarea "Eemaldasin "Toote saadavust poodides näete siin: https://www.klick.ee/nutitelef…"
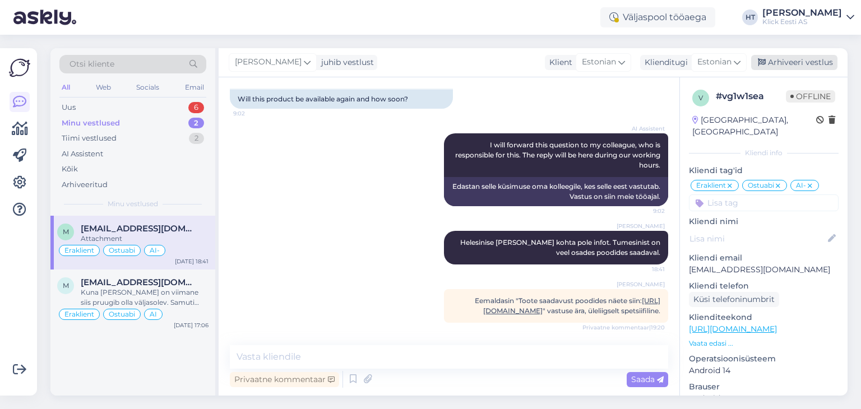
click at [779, 61] on div "Arhiveeri vestlus" at bounding box center [794, 62] width 86 height 15
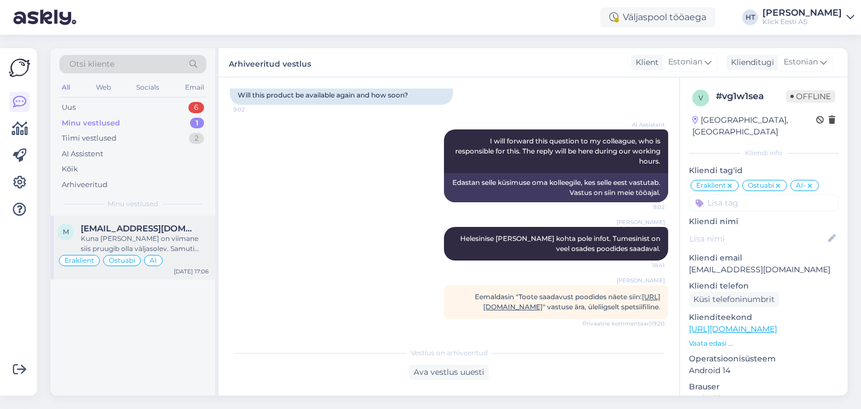
click at [206, 232] on div "marttijurisaar412@gmail.com" at bounding box center [145, 229] width 128 height 10
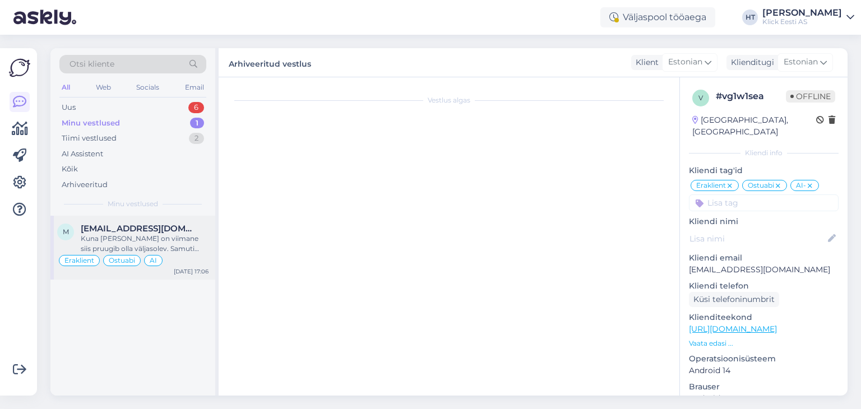
scroll to position [450, 0]
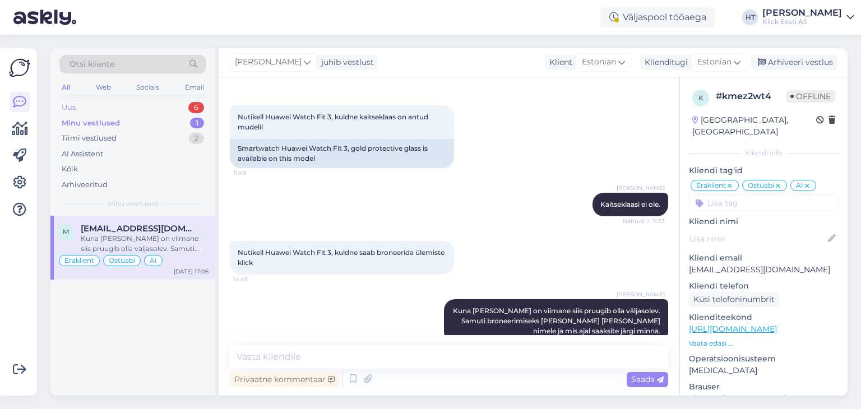
click at [188, 106] on div "Uus 6" at bounding box center [132, 108] width 147 height 16
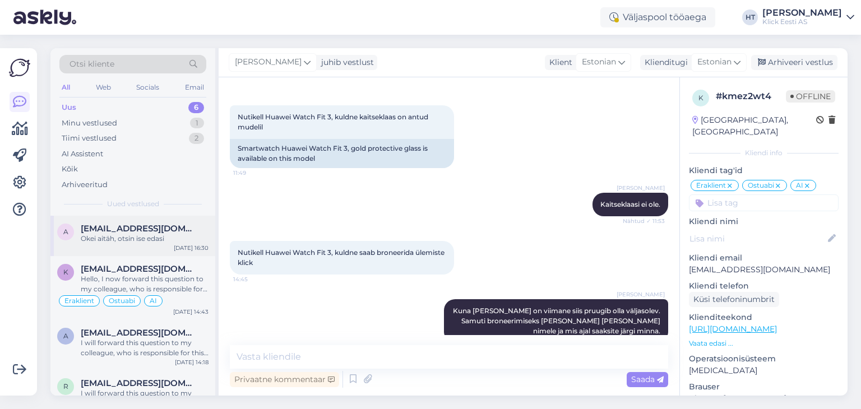
click at [152, 222] on div "a agnetekartau@gmail.com Okei aitäh, otsin ise edasi Aug 23 16:30" at bounding box center [132, 236] width 165 height 40
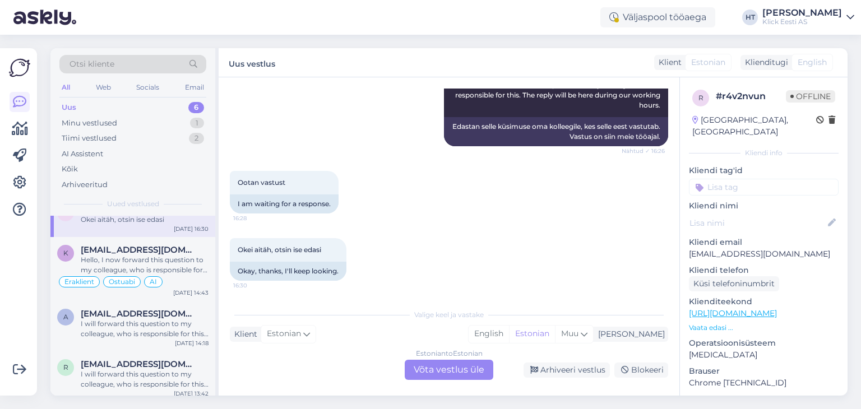
scroll to position [0, 0]
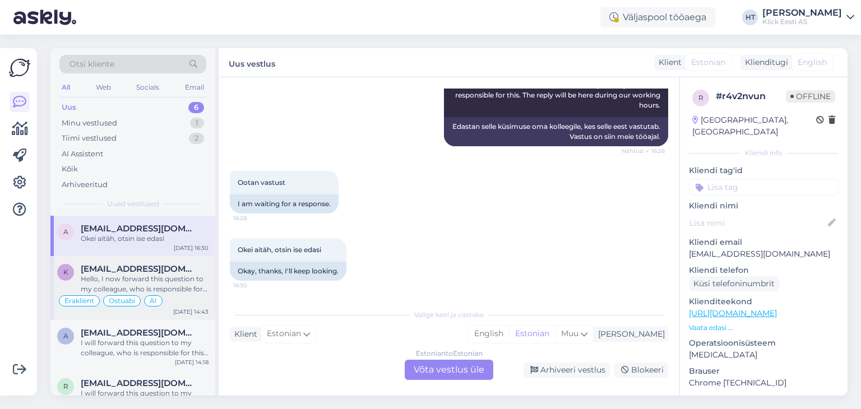
click at [179, 275] on div "Hello, I now forward this question to my colleague, who is responsible for this…" at bounding box center [145, 284] width 128 height 20
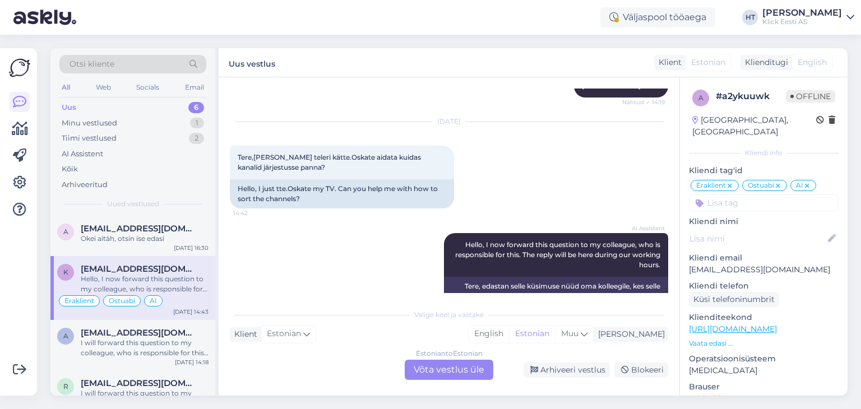
scroll to position [1420, 0]
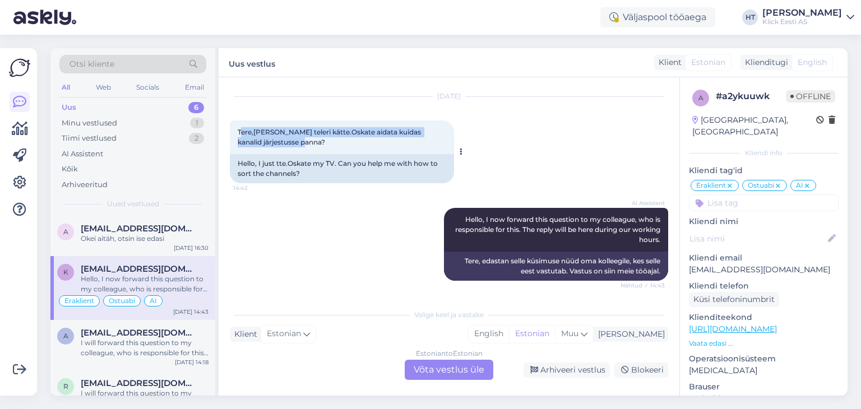
drag, startPoint x: 239, startPoint y: 131, endPoint x: 322, endPoint y: 146, distance: 83.6
click at [322, 146] on div "Tere,Sain oma teleri kätte.Oskate aidata kuidas kanalid järjestusse panna? 14:42" at bounding box center [342, 137] width 224 height 34
drag, startPoint x: 322, startPoint y: 146, endPoint x: 233, endPoint y: 129, distance: 90.1
click at [233, 129] on div "Tere,Sain oma teleri kätte.Oskate aidata kuidas kanalid järjestusse panna? 14:42" at bounding box center [342, 137] width 224 height 34
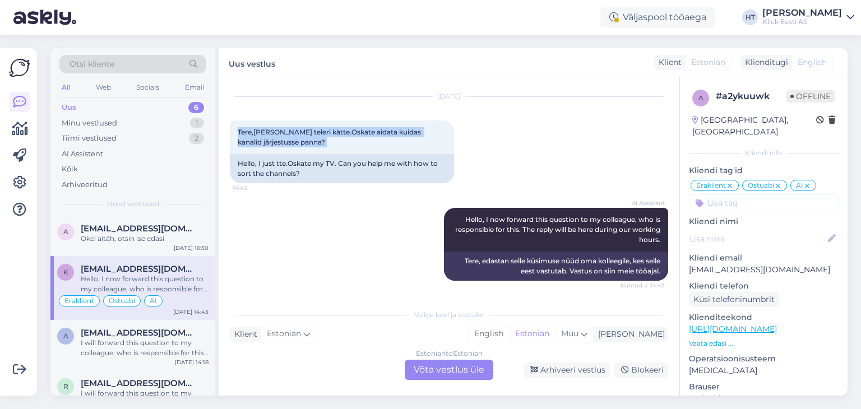
copy div "Tere,Sain oma teleri kätte.Oskate aidata kuidas kanalid järjestusse panna? 14:42"
click at [322, 226] on div "AI Assistent Hello, I now forward this question to my colleague, who is respons…" at bounding box center [449, 244] width 438 height 97
click at [729, 264] on p "kirke31@gmail.com" at bounding box center [764, 270] width 150 height 12
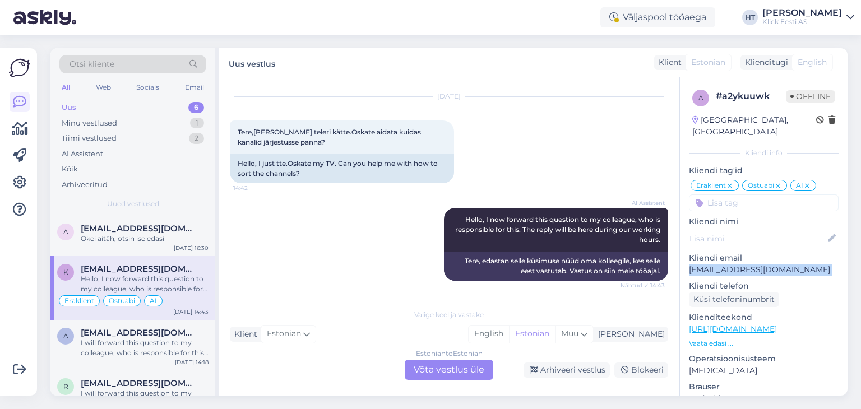
click at [729, 264] on p "kirke31@gmail.com" at bounding box center [764, 270] width 150 height 12
copy p "kirke31@gmail.com"
click at [142, 108] on div "Uus 6" at bounding box center [132, 108] width 147 height 16
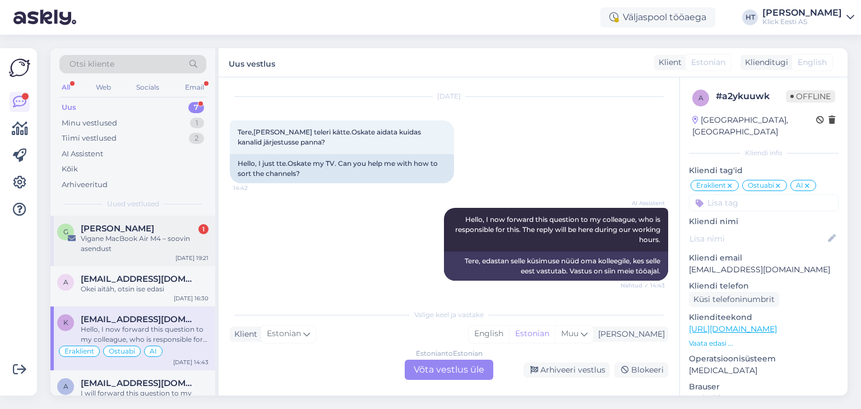
click at [140, 224] on span "Georg Neilinn" at bounding box center [117, 229] width 73 height 10
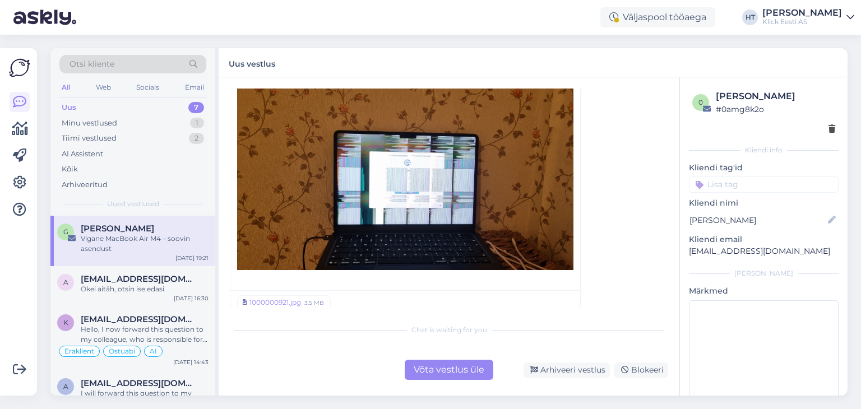
scroll to position [273, 0]
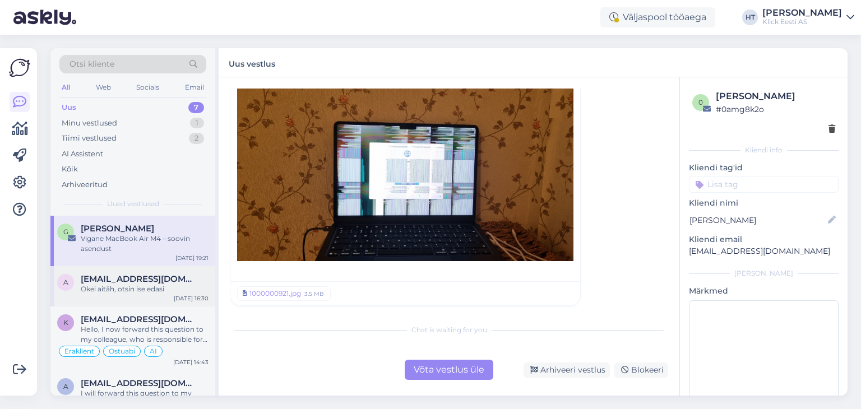
click at [187, 290] on div "Okei aitäh, otsin ise edasi" at bounding box center [145, 289] width 128 height 10
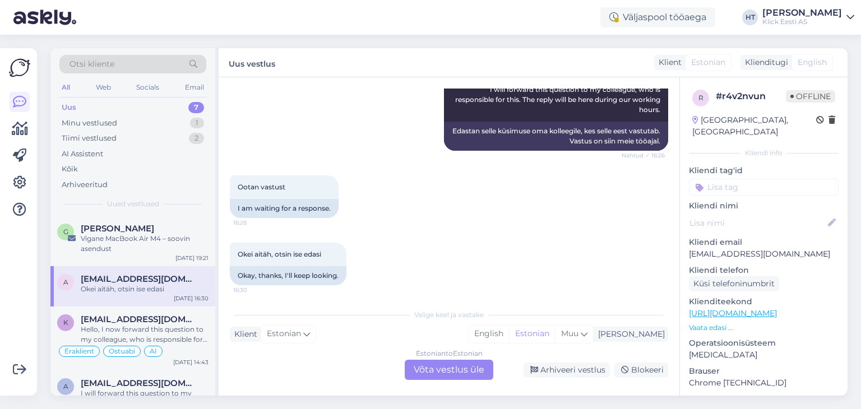
scroll to position [277, 0]
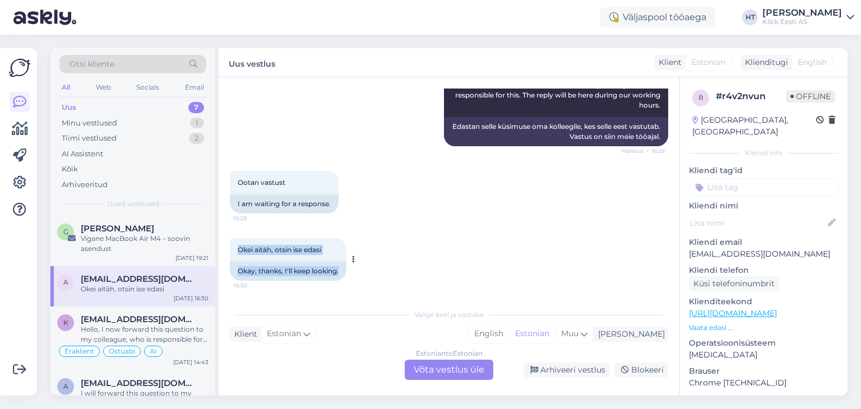
drag, startPoint x: 238, startPoint y: 243, endPoint x: 342, endPoint y: 271, distance: 108.6
click at [342, 271] on div "Okei aitäh, otsin ise edasi 16:30 Okay, thanks, I'll keep looking." at bounding box center [288, 259] width 117 height 43
click at [342, 271] on div "Okay, thanks, I'll keep looking." at bounding box center [288, 271] width 117 height 19
click at [151, 326] on div "Hello, I now forward this question to my colleague, who is responsible for this…" at bounding box center [145, 334] width 128 height 20
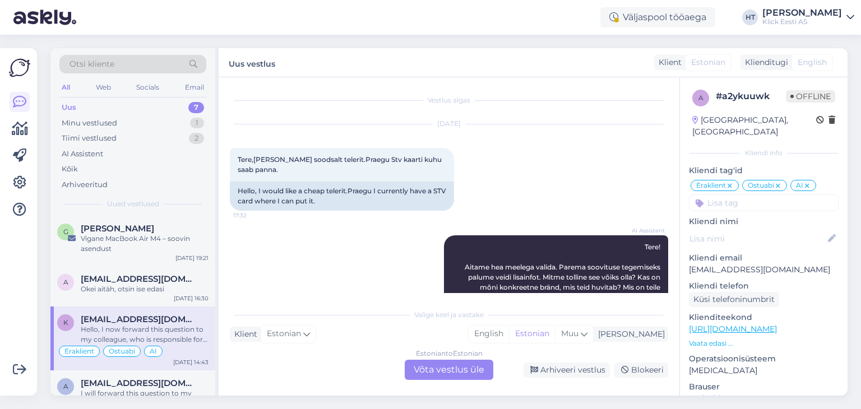
scroll to position [1420, 0]
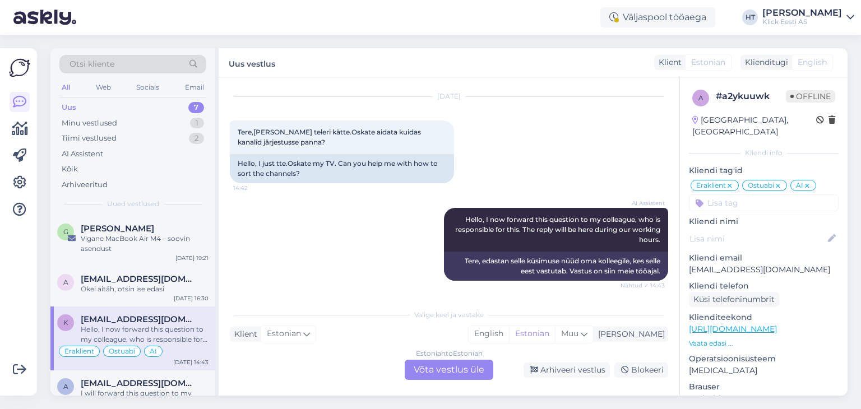
click at [338, 253] on div "AI Assistent Hello, I now forward this question to my colleague, who is respons…" at bounding box center [449, 244] width 438 height 97
click at [452, 366] on div "Estonian to Estonian Võta vestlus üle" at bounding box center [449, 370] width 89 height 20
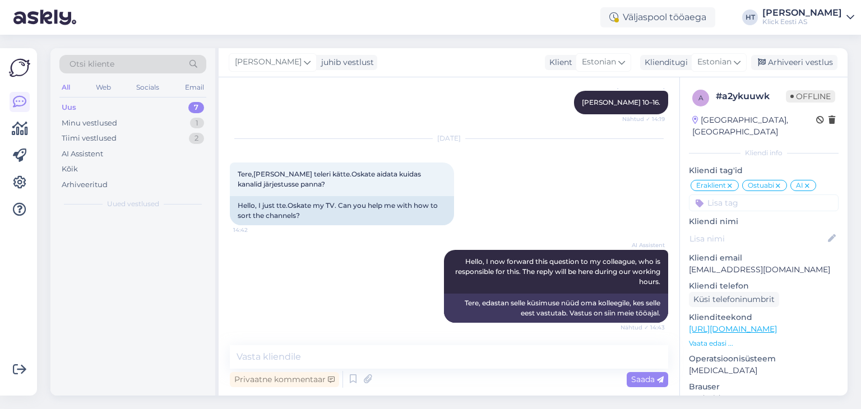
scroll to position [1378, 0]
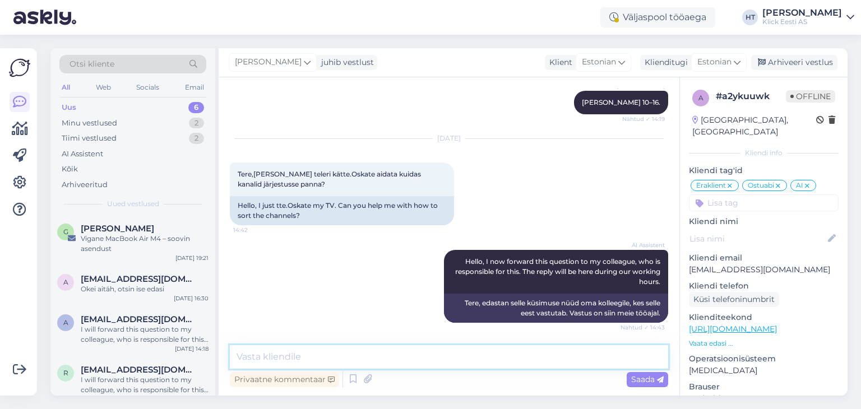
click at [392, 357] on textarea at bounding box center [449, 357] width 438 height 24
paste textarea "Home → Settings → Channels / Programmes → Tune & Edit the TV Programmes → Move"
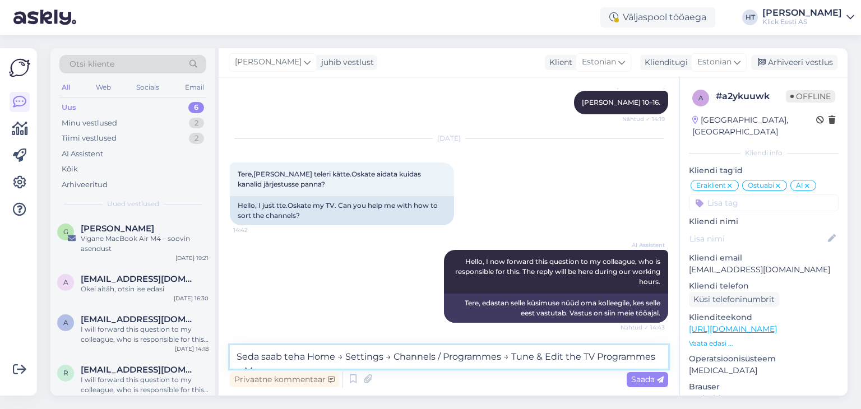
scroll to position [1392, 0]
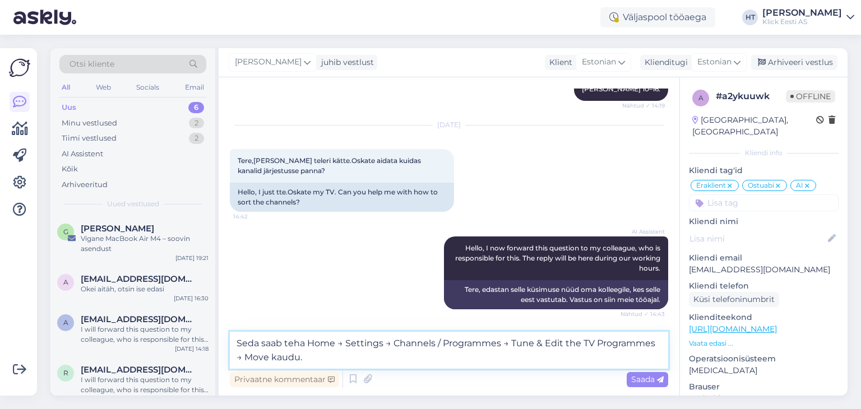
type textarea "Seda saab teha Home → Settings → Channels / Programmes → Tune & Edit the TV Pro…"
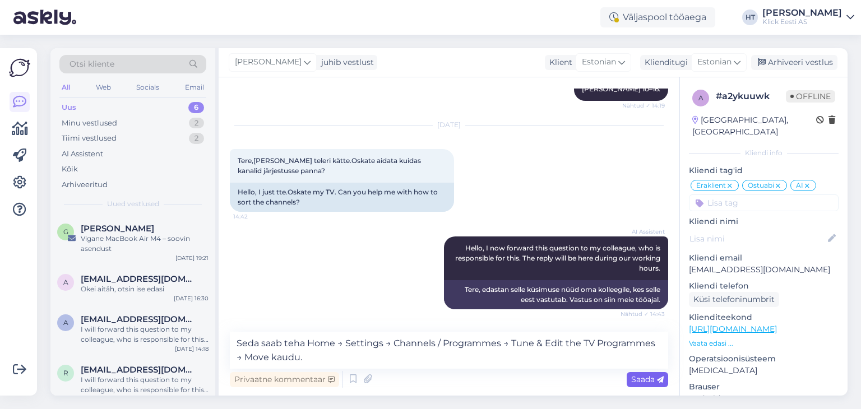
click at [633, 383] on span "Saada" at bounding box center [647, 379] width 32 height 10
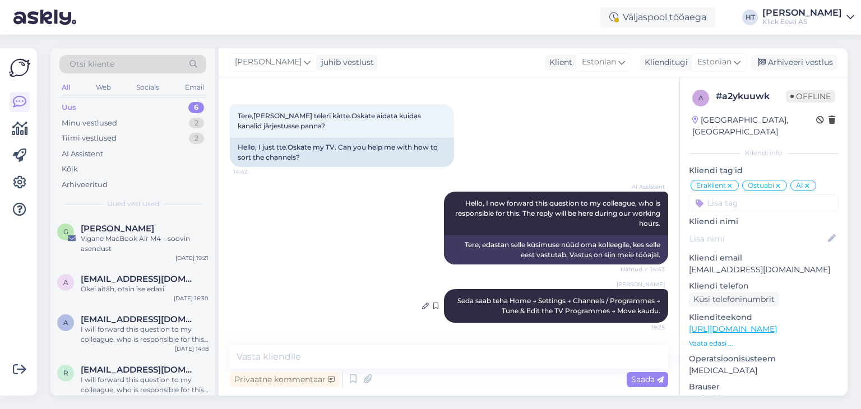
scroll to position [1437, 0]
click at [148, 278] on span "agnetekartau@gmail.com" at bounding box center [139, 279] width 117 height 10
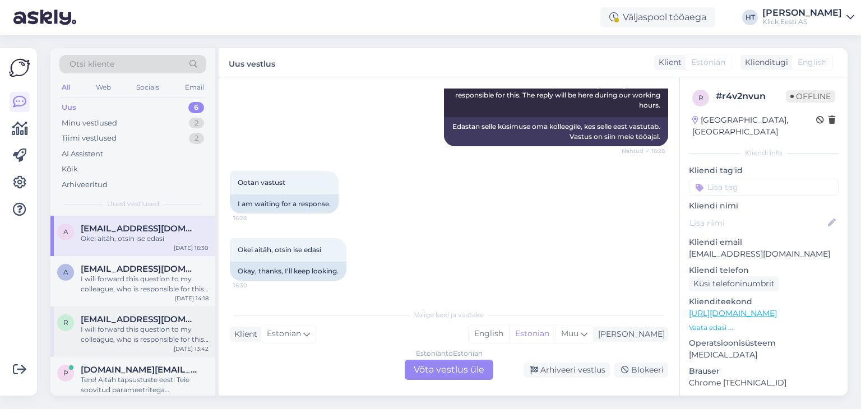
scroll to position [0, 0]
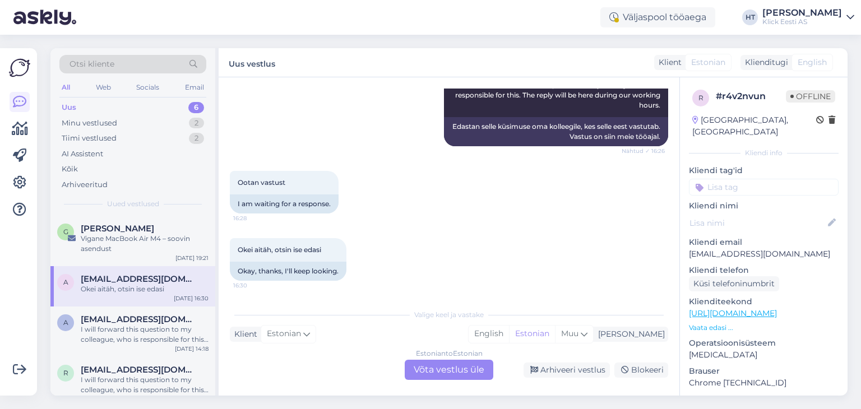
click at [166, 287] on div "Okei aitäh, otsin ise edasi" at bounding box center [145, 289] width 128 height 10
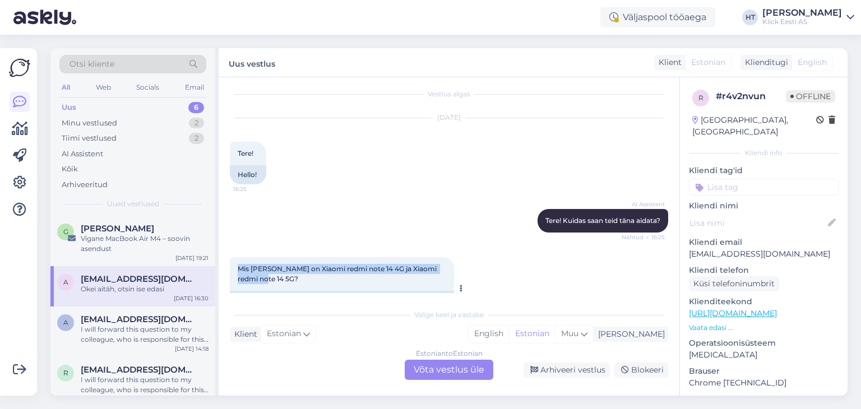
drag, startPoint x: 238, startPoint y: 274, endPoint x: 394, endPoint y: 284, distance: 157.2
click at [394, 284] on div "Mis vahe on Xiaomi redmi note 14 4G ja Xiaomi redmi note 14 5G? 16:26" at bounding box center [342, 274] width 224 height 34
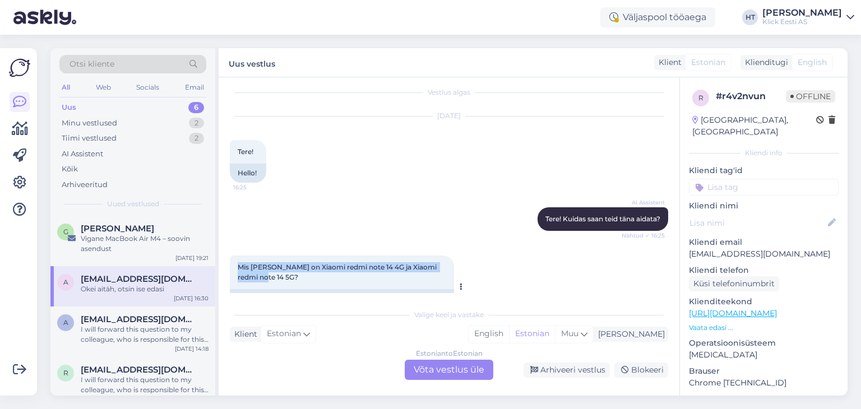
click at [394, 284] on div "Mis vahe on Xiaomi redmi note 14 4G ja Xiaomi redmi note 14 5G? 16:26" at bounding box center [342, 272] width 224 height 34
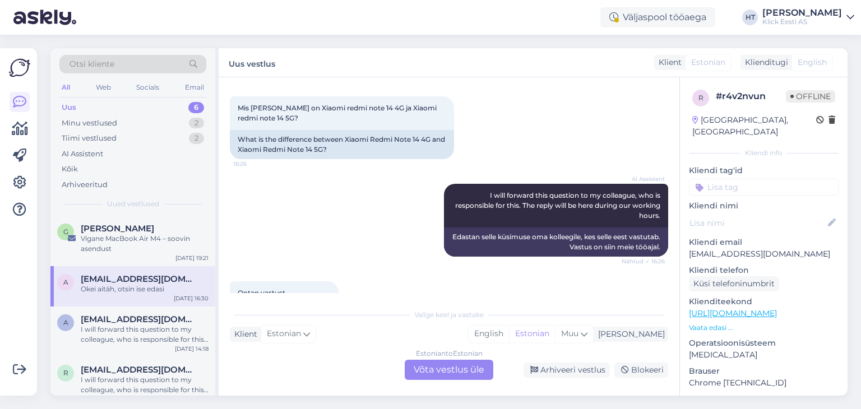
scroll to position [277, 0]
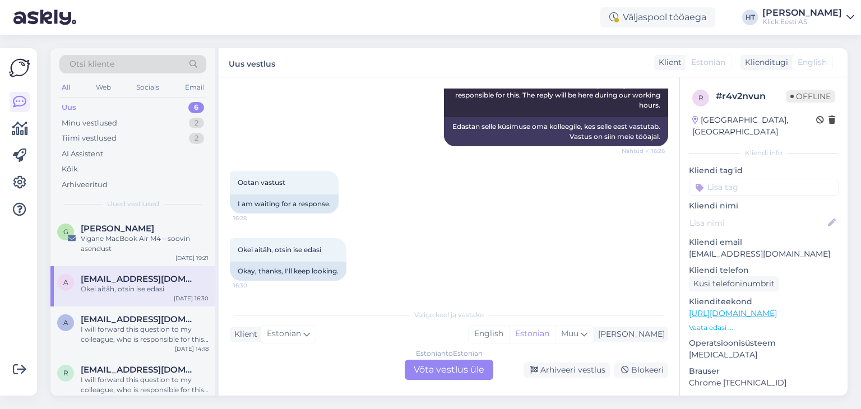
click at [735, 181] on input at bounding box center [764, 187] width 150 height 17
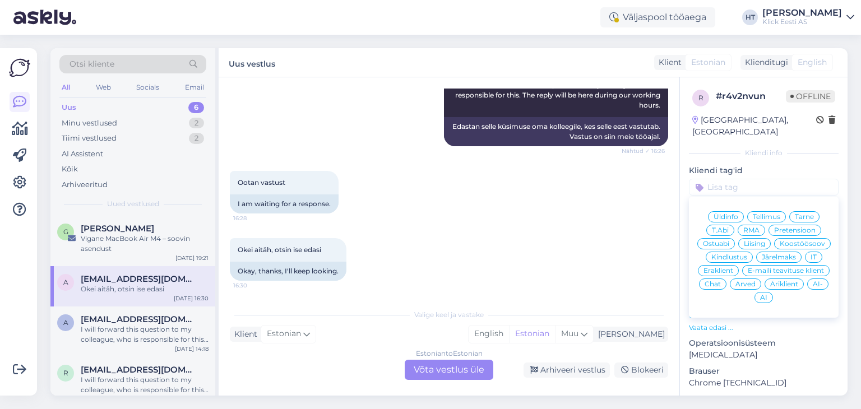
click at [729, 240] on span "Ostuabi" at bounding box center [716, 243] width 26 height 7
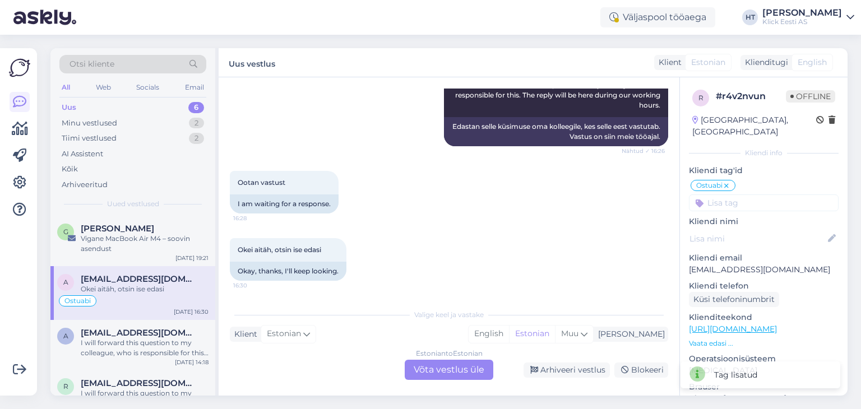
click at [746, 194] on input at bounding box center [764, 202] width 150 height 17
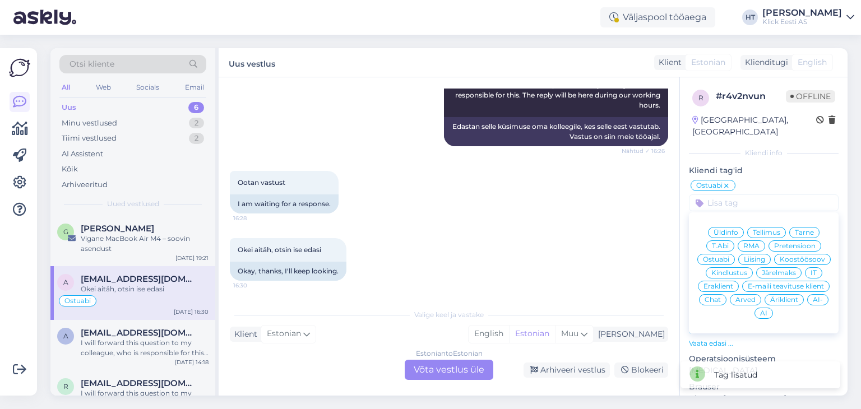
click at [733, 283] on span "Eraklient" at bounding box center [718, 286] width 30 height 7
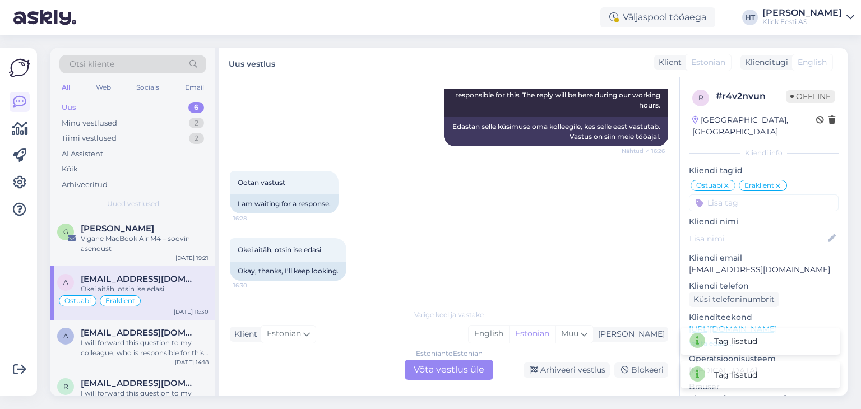
click at [746, 196] on input at bounding box center [764, 202] width 150 height 17
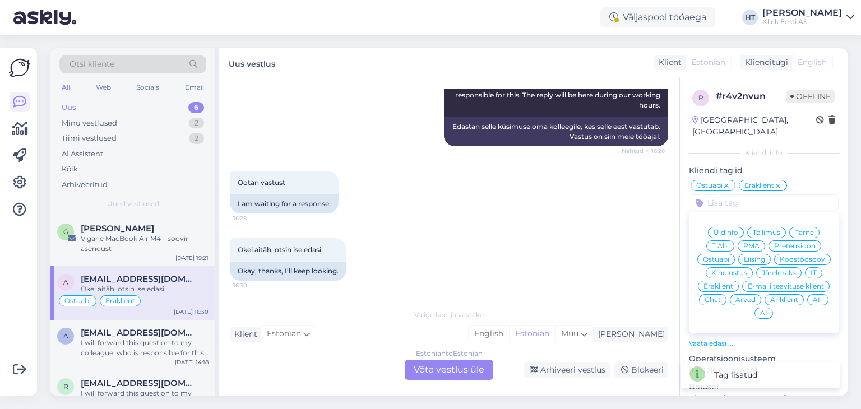
click at [767, 310] on span "AI" at bounding box center [763, 313] width 7 height 7
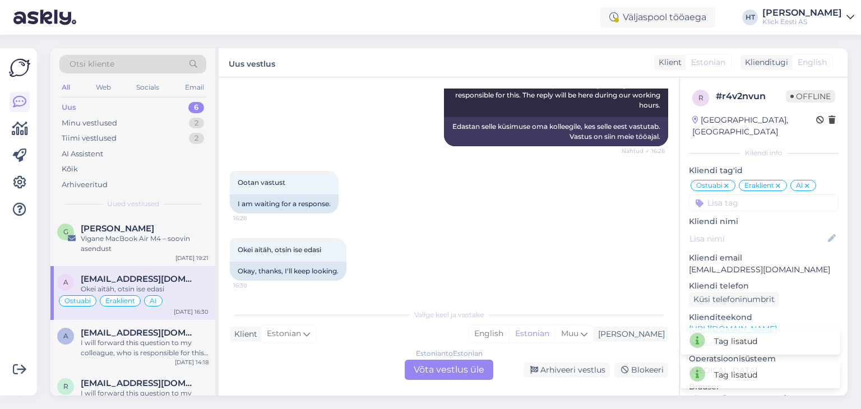
click at [562, 229] on div "Okei aitäh, otsin ise edasi 16:30 Okay, thanks, I'll keep looking." at bounding box center [449, 259] width 438 height 67
click at [563, 370] on div "Arhiveeri vestlus" at bounding box center [566, 370] width 86 height 15
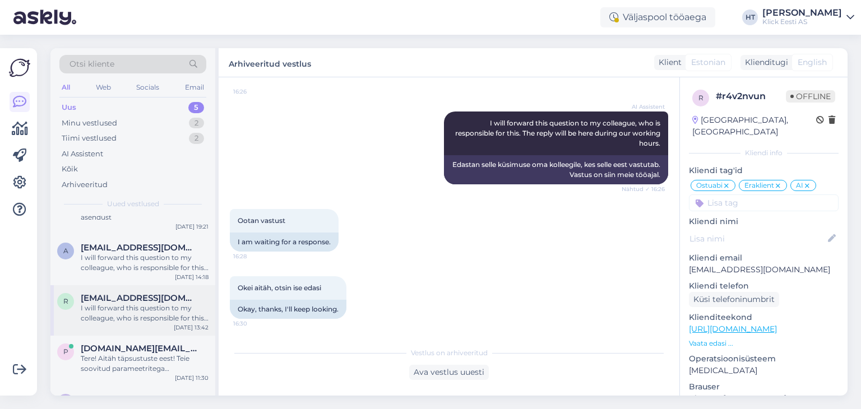
scroll to position [62, 0]
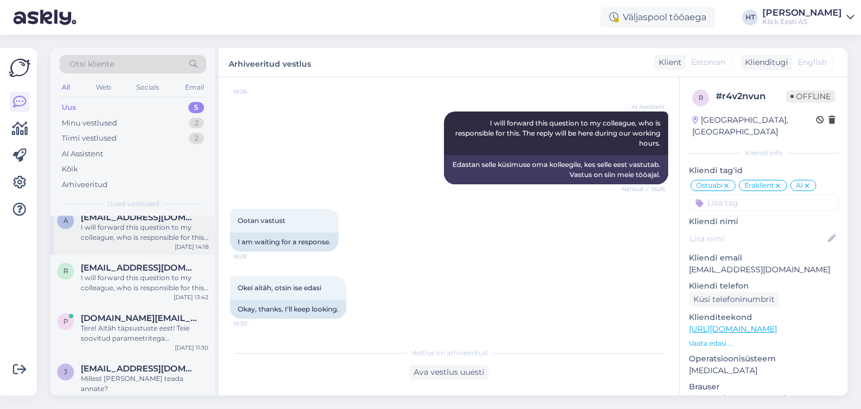
click at [163, 238] on div "I will forward this question to my colleague, who is responsible for this. The …" at bounding box center [145, 232] width 128 height 20
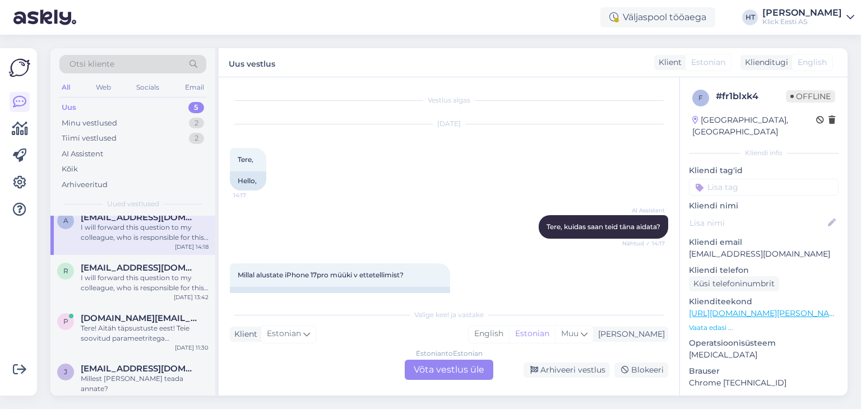
scroll to position [123, 0]
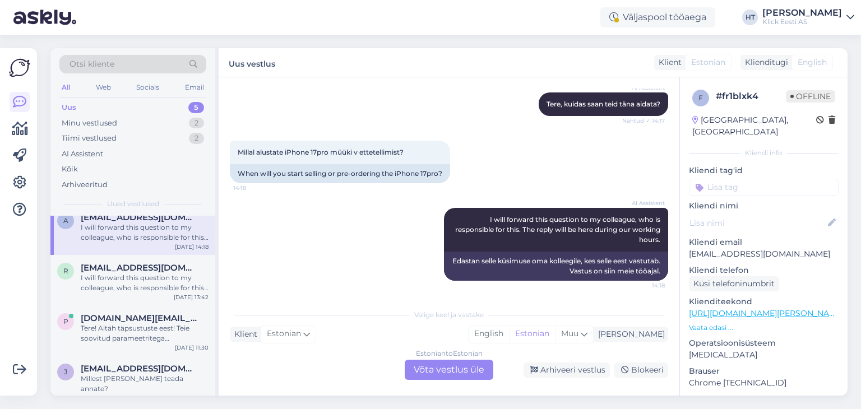
click at [430, 365] on div "Estonian to Estonian Võta vestlus üle" at bounding box center [449, 370] width 89 height 20
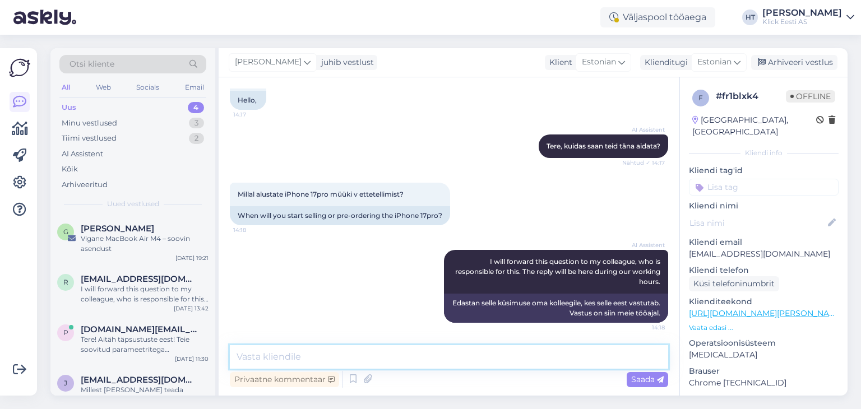
click at [425, 357] on textarea at bounding box center [449, 357] width 438 height 24
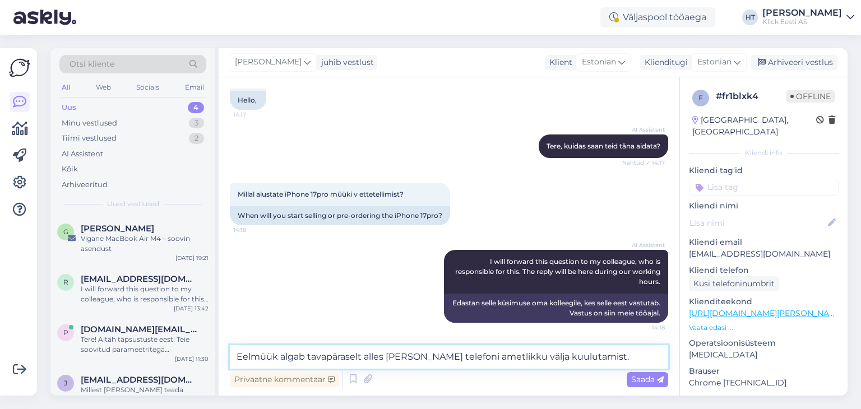
type textarea "Eelmüük algab tavapäraselt alles peale telefoni ametlikku välja kuulutamist."
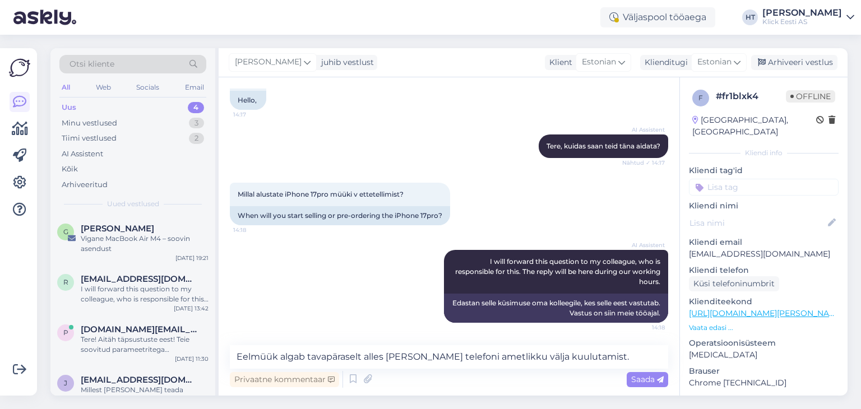
click at [639, 380] on span "Saada" at bounding box center [647, 379] width 32 height 10
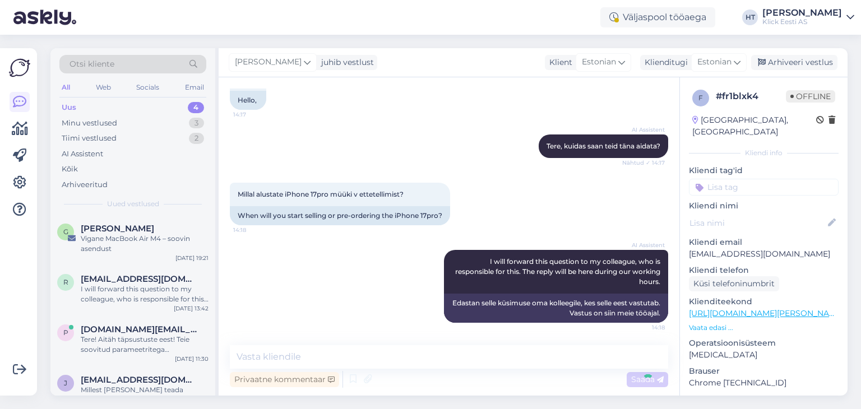
scroll to position [139, 0]
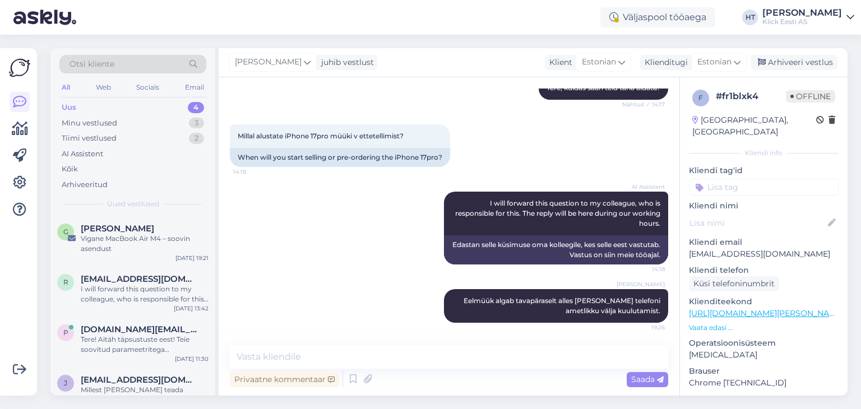
click at [758, 179] on input at bounding box center [764, 187] width 150 height 17
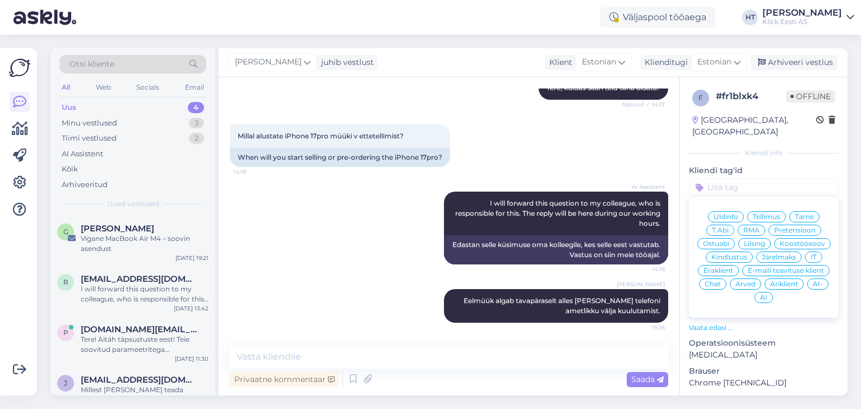
click at [729, 240] on span "Ostuabi" at bounding box center [716, 243] width 26 height 7
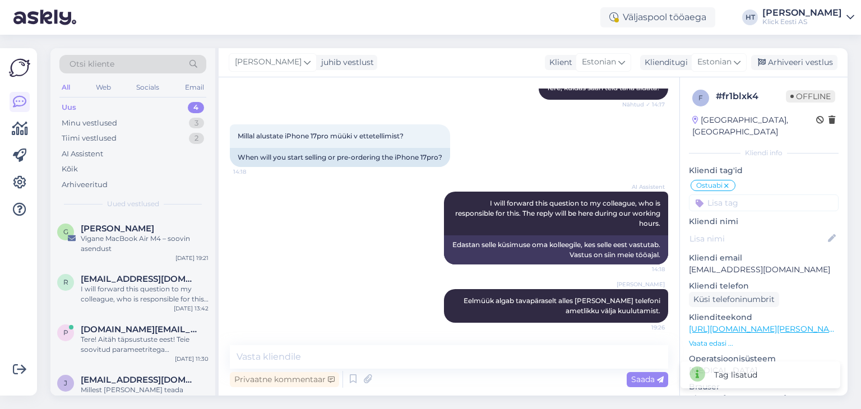
click at [751, 194] on input at bounding box center [764, 202] width 150 height 17
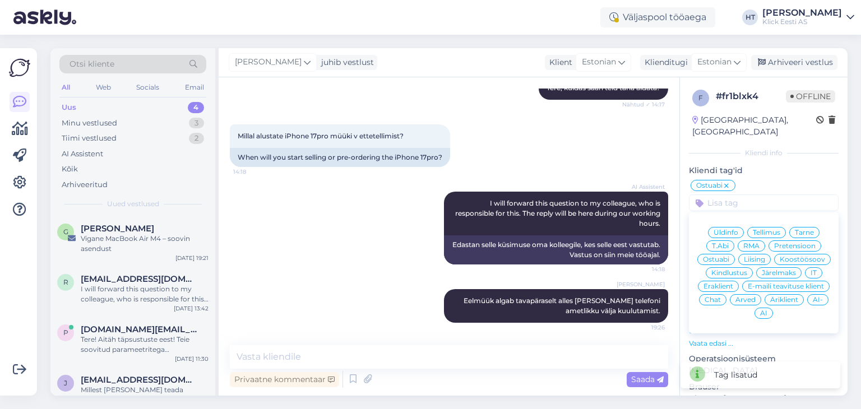
click at [733, 283] on span "Eraklient" at bounding box center [718, 286] width 30 height 7
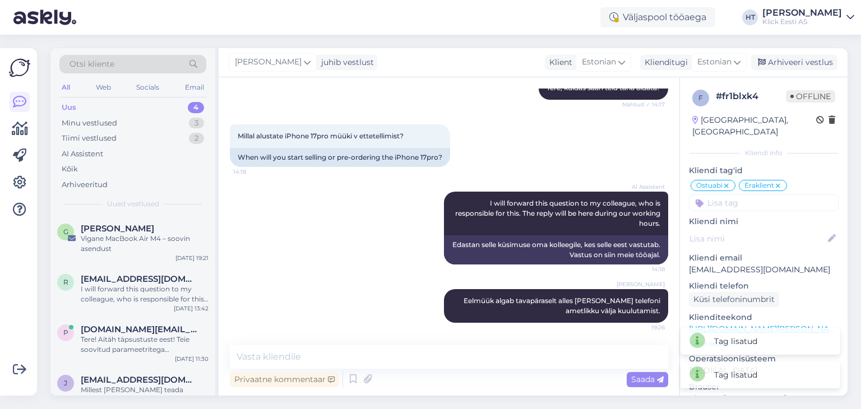
click at [761, 196] on input at bounding box center [764, 202] width 150 height 17
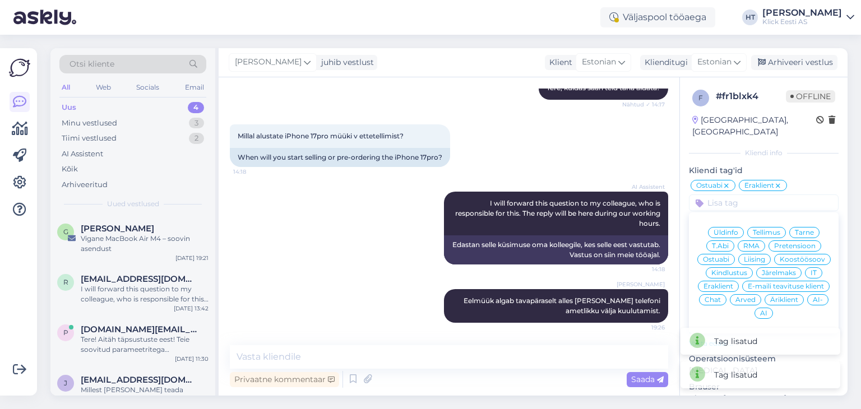
click at [773, 308] on div "AI" at bounding box center [763, 313] width 18 height 11
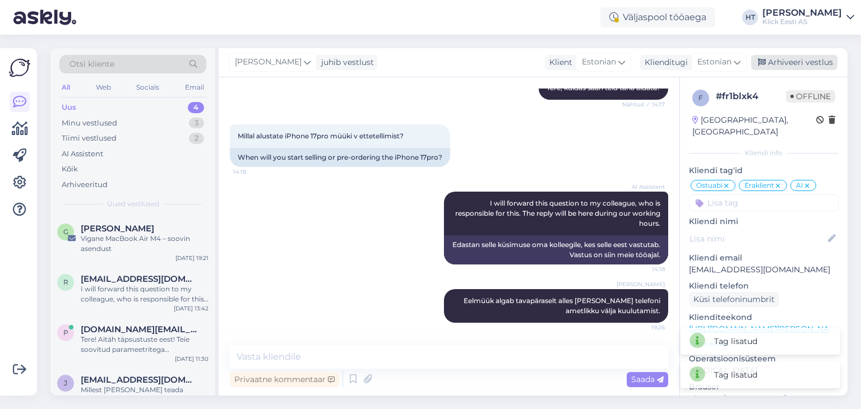
click at [782, 61] on div "Arhiveeri vestlus" at bounding box center [794, 62] width 86 height 15
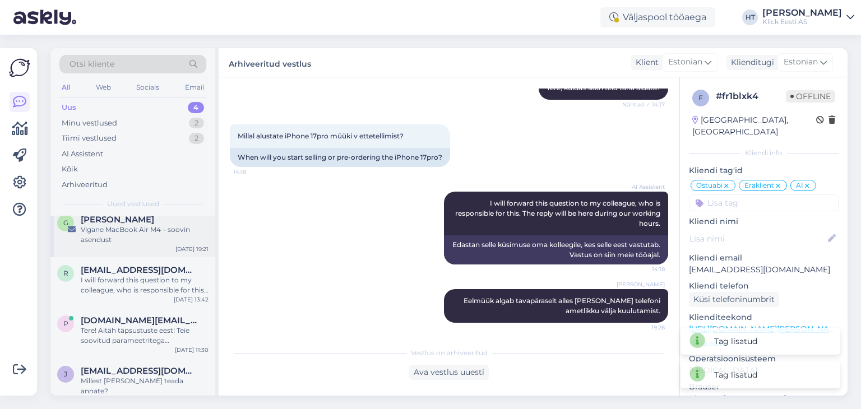
scroll to position [11, 0]
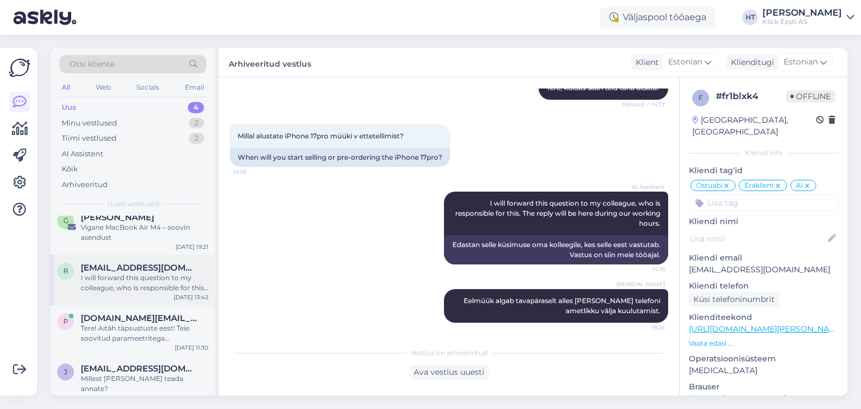
click at [147, 274] on div "I will forward this question to my colleague, who is responsible for this. The …" at bounding box center [145, 283] width 128 height 20
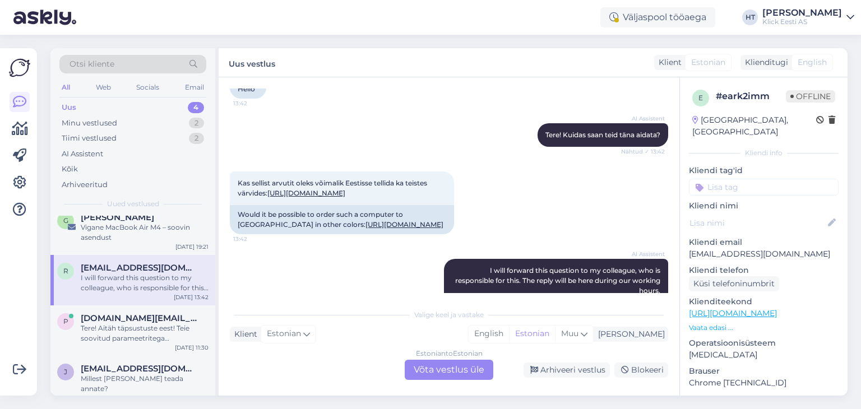
scroll to position [112, 0]
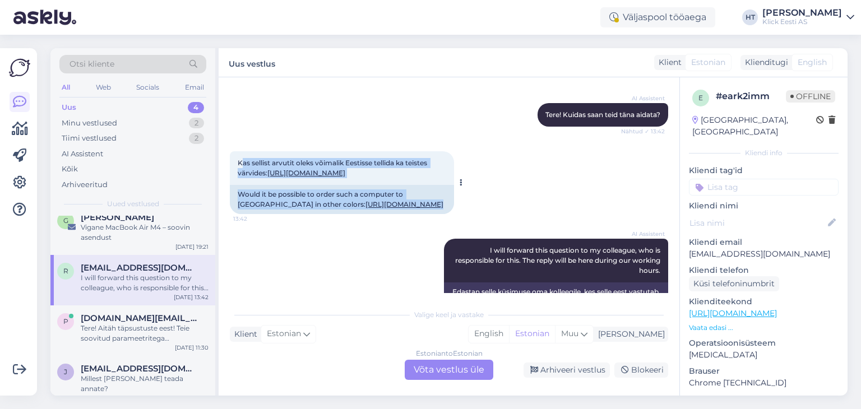
drag, startPoint x: 242, startPoint y: 162, endPoint x: 457, endPoint y: 172, distance: 214.8
click at [454, 172] on div "Kas sellist arvutit oleks võimalik Eestisse tellida ka teistes värvides: https:…" at bounding box center [342, 182] width 224 height 63
click at [368, 185] on div "Kas sellist arvutit oleks võimalik Eestisse tellida ka teistes värvides: https:…" at bounding box center [342, 168] width 224 height 34
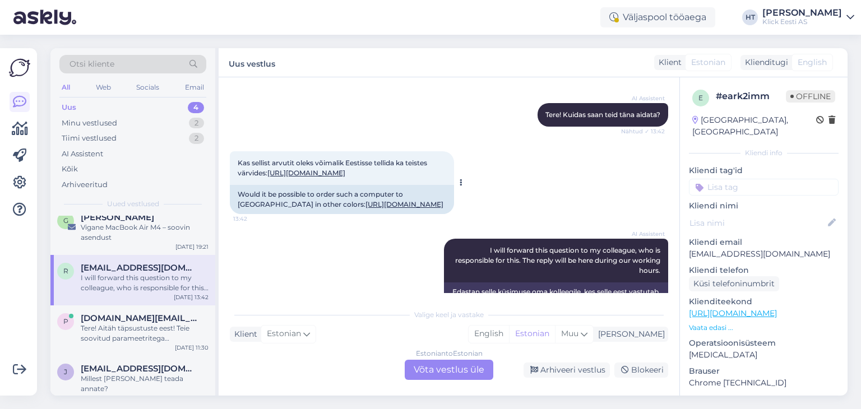
drag, startPoint x: 350, startPoint y: 190, endPoint x: 229, endPoint y: 160, distance: 124.2
click at [230, 160] on div "Kas sellist arvutit oleks võimalik Eestisse tellida ka teistes värvides: https:…" at bounding box center [342, 168] width 224 height 34
click at [237, 162] on div "Kas sellist arvutit oleks võimalik Eestisse tellida ka teistes värvides: https:…" at bounding box center [342, 168] width 224 height 34
drag, startPoint x: 237, startPoint y: 162, endPoint x: 355, endPoint y: 190, distance: 121.6
click at [355, 185] on div "Kas sellist arvutit oleks võimalik Eestisse tellida ka teistes värvides: https:…" at bounding box center [342, 168] width 224 height 34
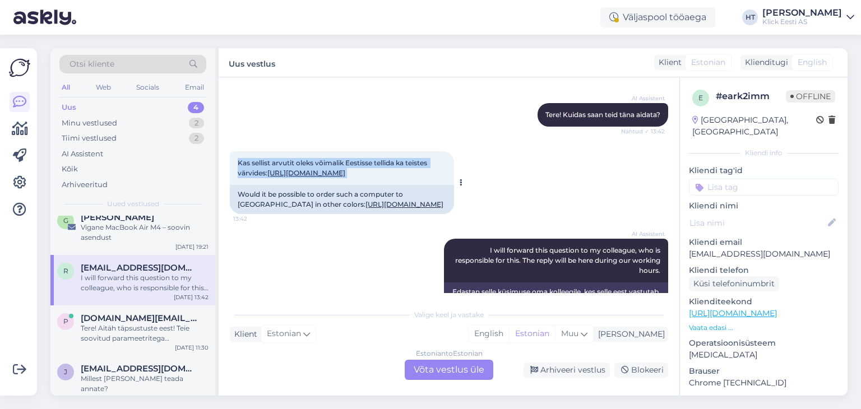
click at [355, 185] on div "Kas sellist arvutit oleks võimalik Eestisse tellida ka teistes värvides: https:…" at bounding box center [342, 168] width 224 height 34
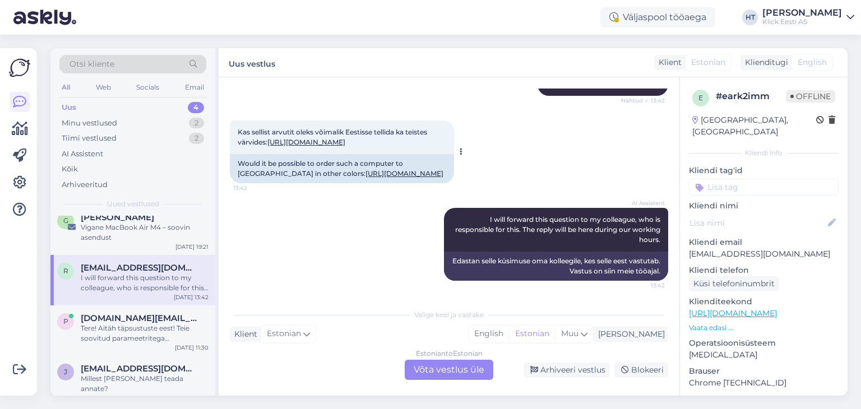
scroll to position [163, 0]
click at [119, 370] on span "janek.saarepuu@mail.ee" at bounding box center [139, 369] width 117 height 10
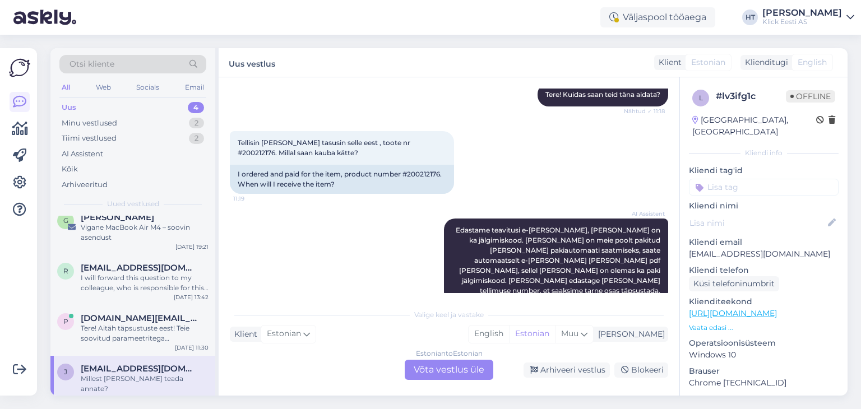
scroll to position [113, 0]
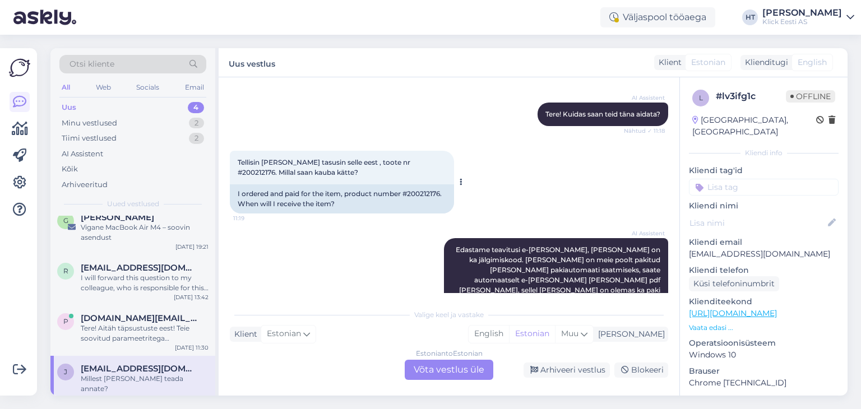
click at [417, 193] on div "I ordered and paid for the item, product number #200212176. When will I receive…" at bounding box center [342, 198] width 224 height 29
click at [509, 175] on div "Tellisin kauba ja tasusin selle eest , toote nr #200212176. Millal saan kauba k…" at bounding box center [449, 181] width 438 height 87
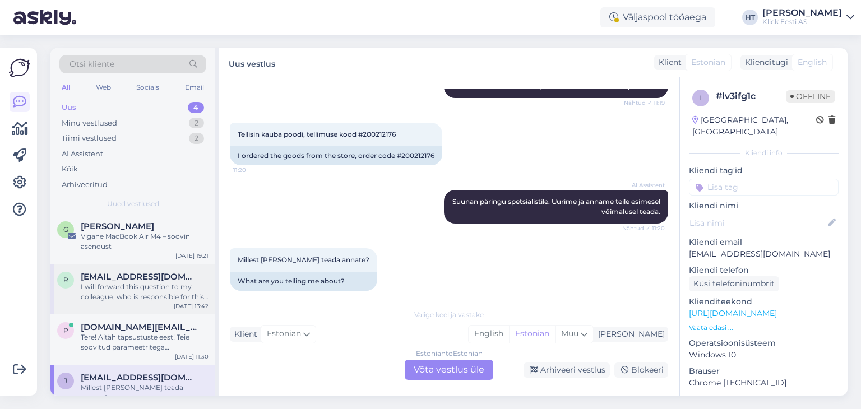
scroll to position [0, 0]
click at [142, 241] on div "Vigane MacBook Air M4 – soovin asendust" at bounding box center [145, 244] width 128 height 20
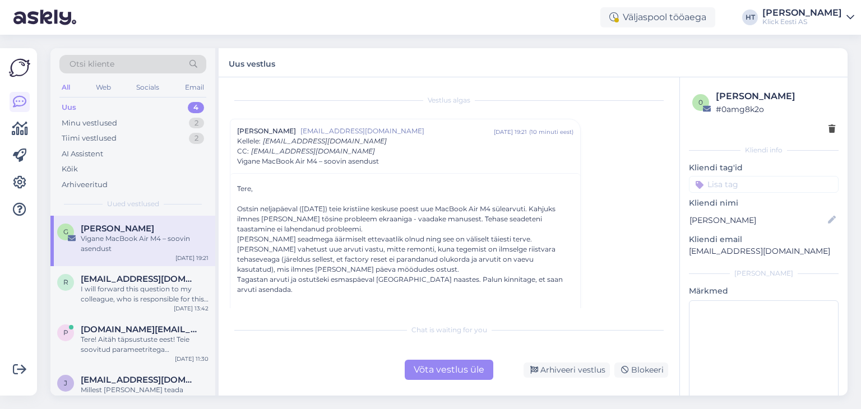
click at [585, 295] on div "Vestlus algas Georg Neilinn georg.neilinn@gmail.com aug 23 19:21 ( 10 minuti ee…" at bounding box center [454, 199] width 448 height 220
click at [138, 328] on span "pakkumised.ee@gmail.com" at bounding box center [139, 329] width 117 height 10
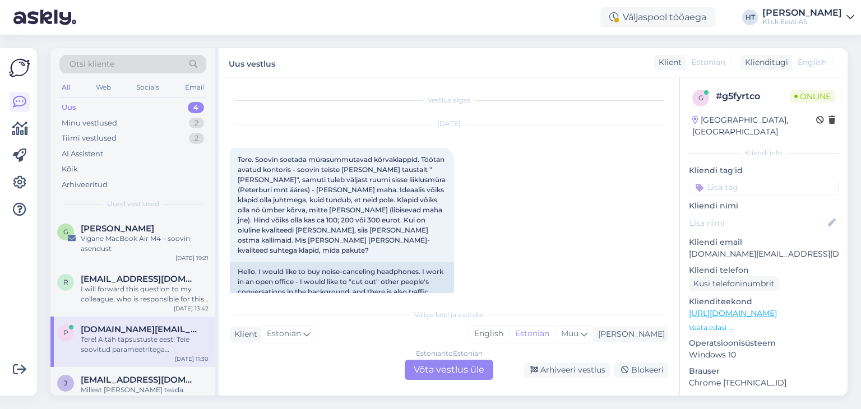
scroll to position [190, 0]
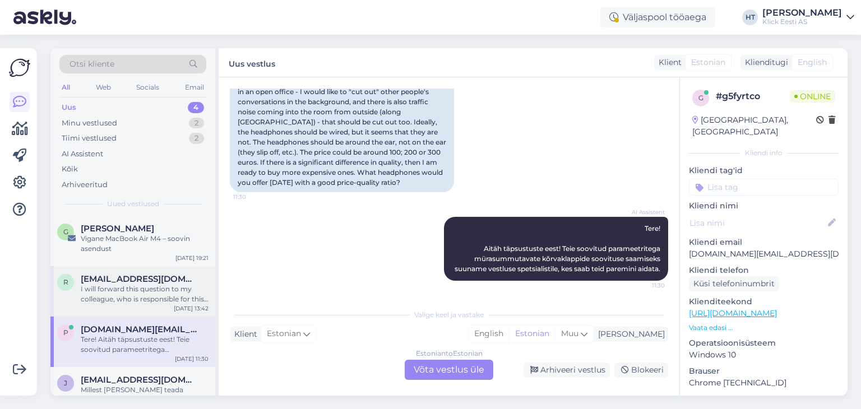
click at [137, 294] on div "I will forward this question to my colleague, who is responsible for this. The …" at bounding box center [145, 294] width 128 height 20
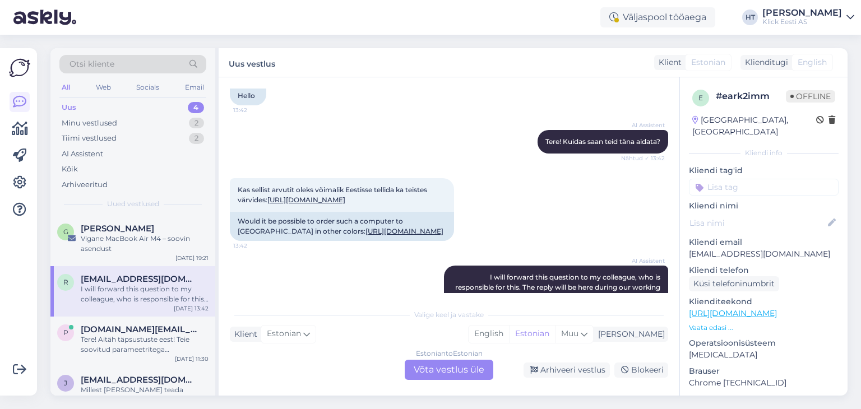
scroll to position [0, 0]
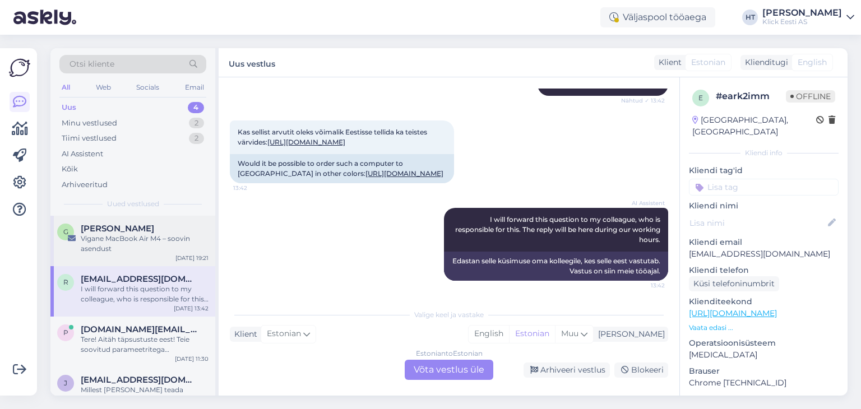
click at [166, 241] on div "Vigane MacBook Air M4 – soovin asendust" at bounding box center [145, 244] width 128 height 20
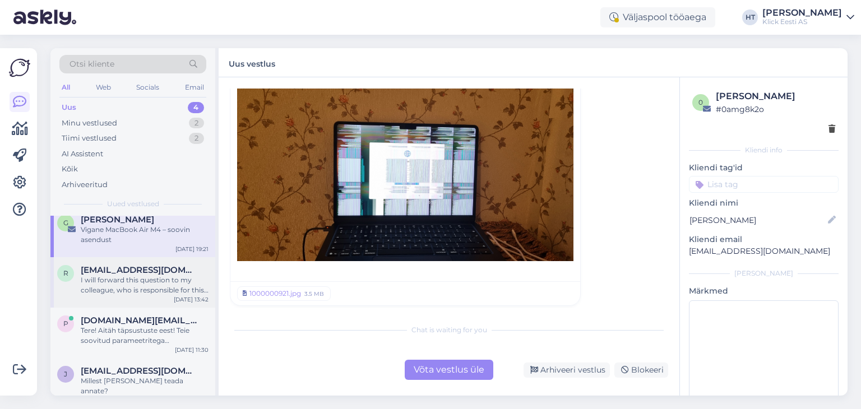
scroll to position [11, 0]
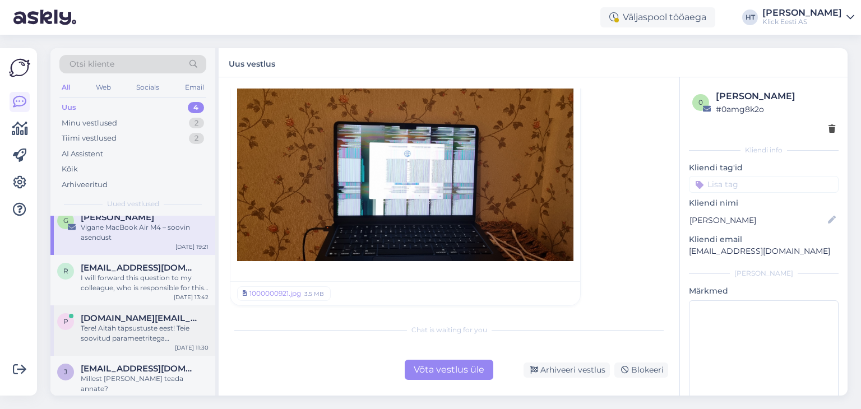
click at [187, 317] on span "pakkumised.ee@gmail.com" at bounding box center [139, 318] width 117 height 10
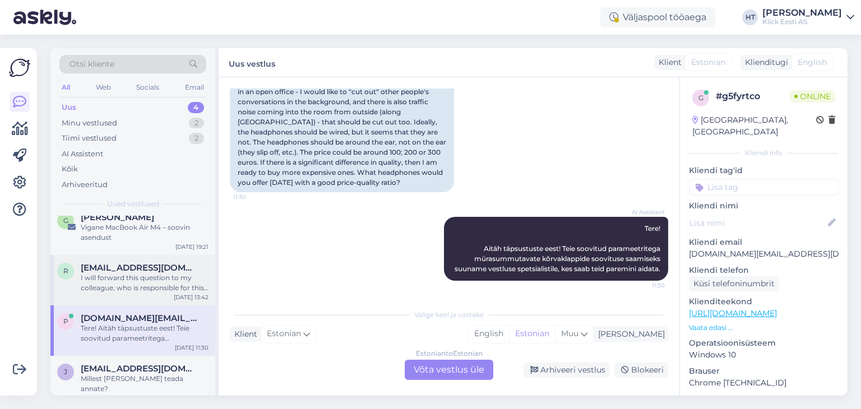
click at [179, 289] on div "I will forward this question to my colleague, who is responsible for this. The …" at bounding box center [145, 283] width 128 height 20
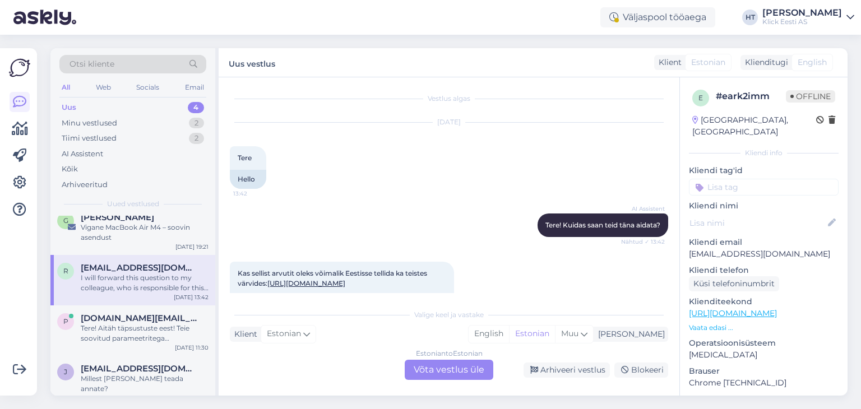
scroll to position [0, 0]
click at [837, 21] on div "Klick Eesti AS" at bounding box center [802, 21] width 80 height 9
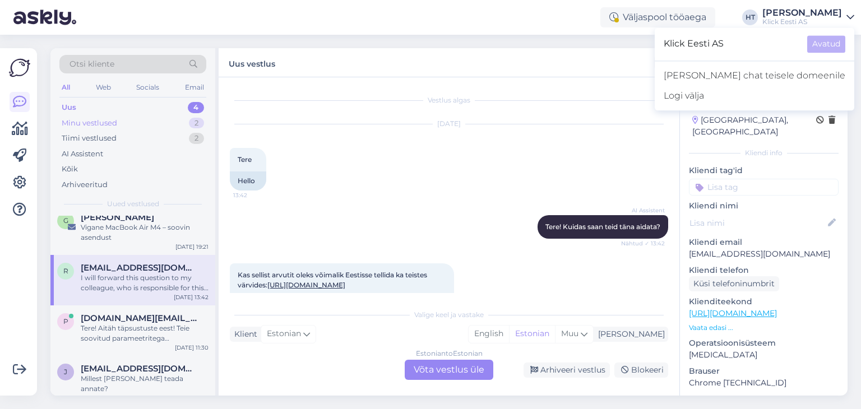
click at [192, 124] on div "2" at bounding box center [196, 123] width 15 height 11
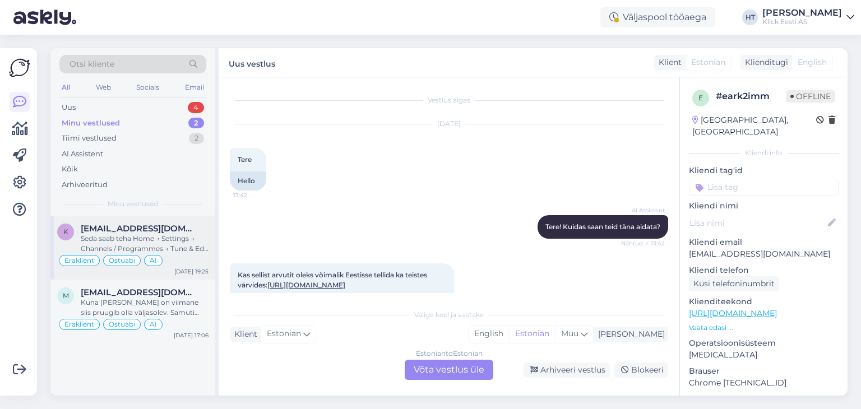
click at [195, 243] on div "Seda saab teha Home → Settings → Channels / Programmes → Tune & Edit the TV Pro…" at bounding box center [145, 244] width 128 height 20
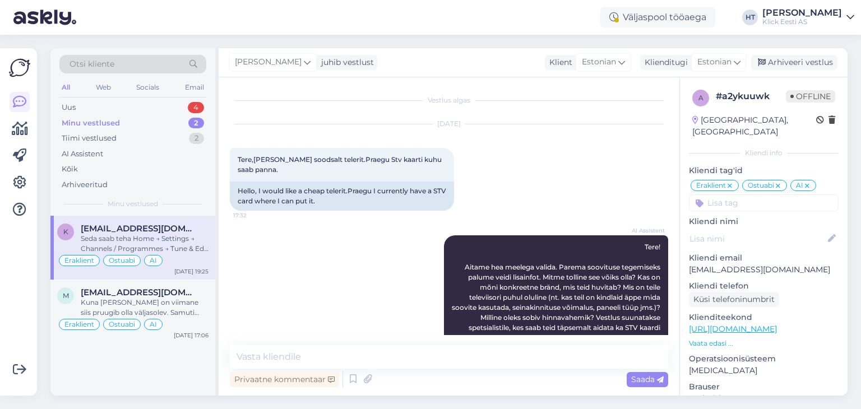
scroll to position [1437, 0]
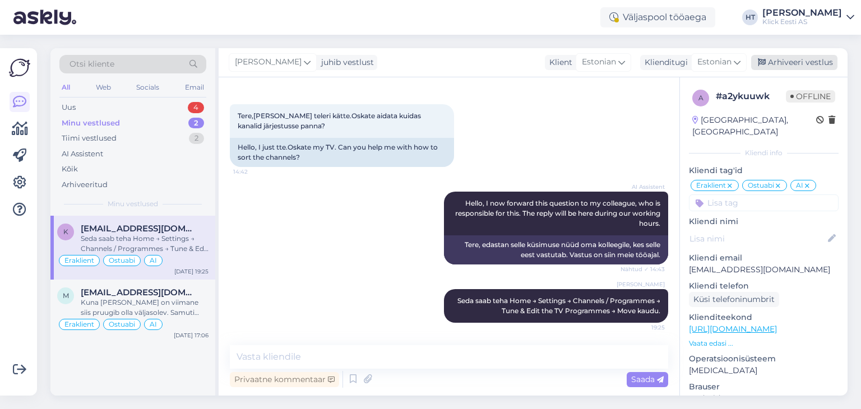
click at [804, 64] on div "Arhiveeri vestlus" at bounding box center [794, 62] width 86 height 15
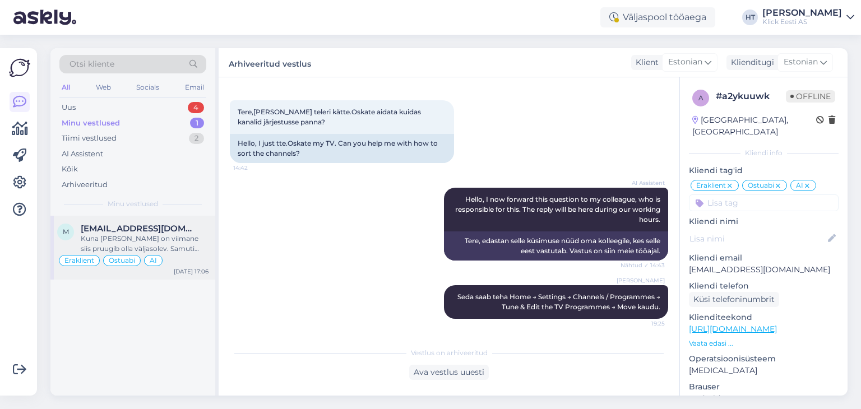
click at [187, 236] on div "Kuna kell on viimane siis pruugib olla väljasolev. Samuti broneerimiseks oleks …" at bounding box center [145, 244] width 128 height 20
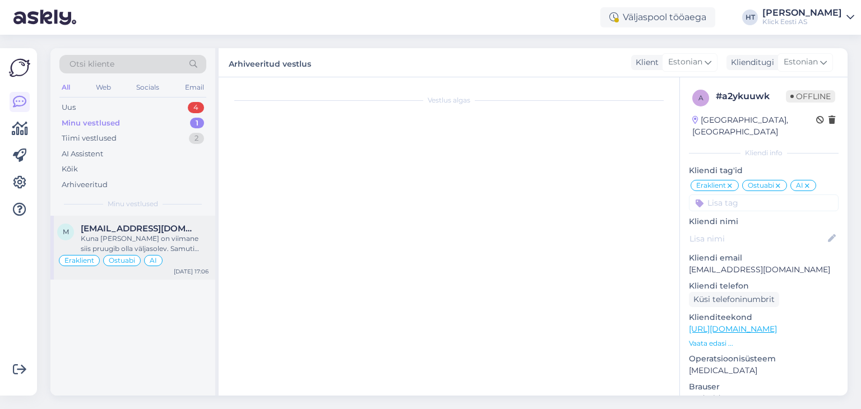
scroll to position [450, 0]
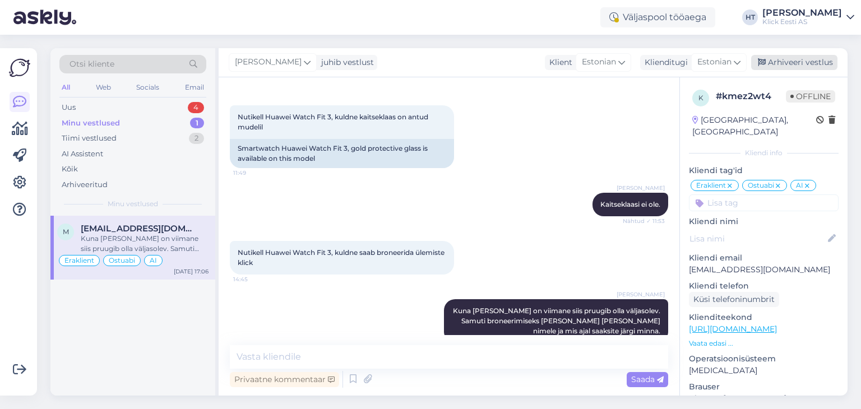
click at [786, 57] on div "Arhiveeri vestlus" at bounding box center [794, 62] width 86 height 15
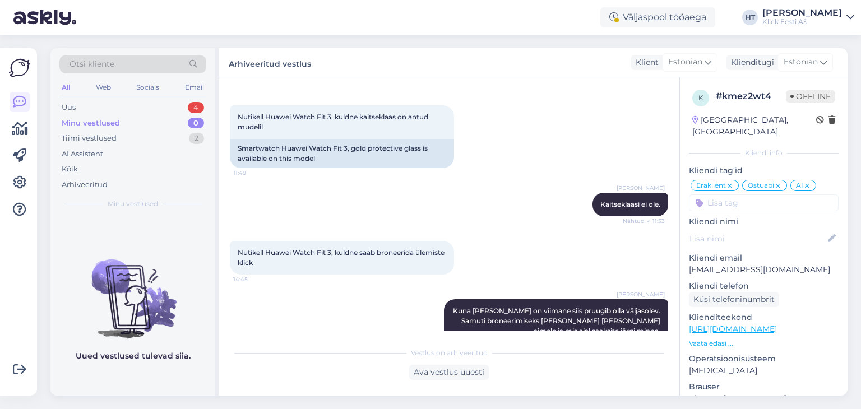
click at [180, 124] on div "Minu vestlused 0" at bounding box center [132, 123] width 147 height 16
click at [830, 14] on div "Henri Täht" at bounding box center [802, 12] width 80 height 9
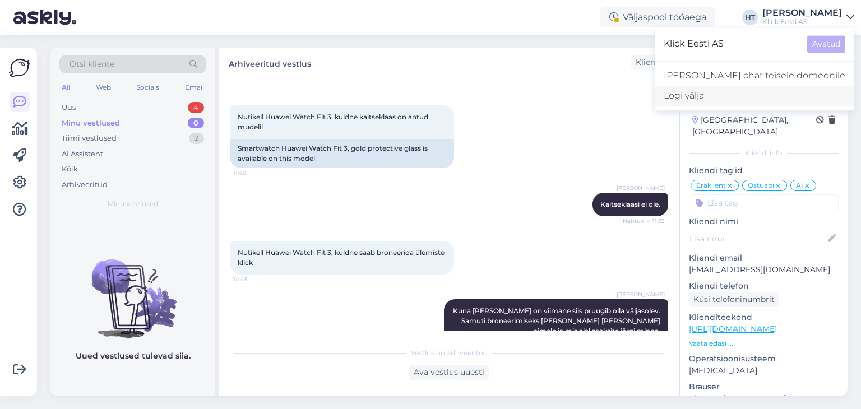
click at [791, 91] on div "Logi välja" at bounding box center [753, 96] width 199 height 20
